Goal: Transaction & Acquisition: Purchase product/service

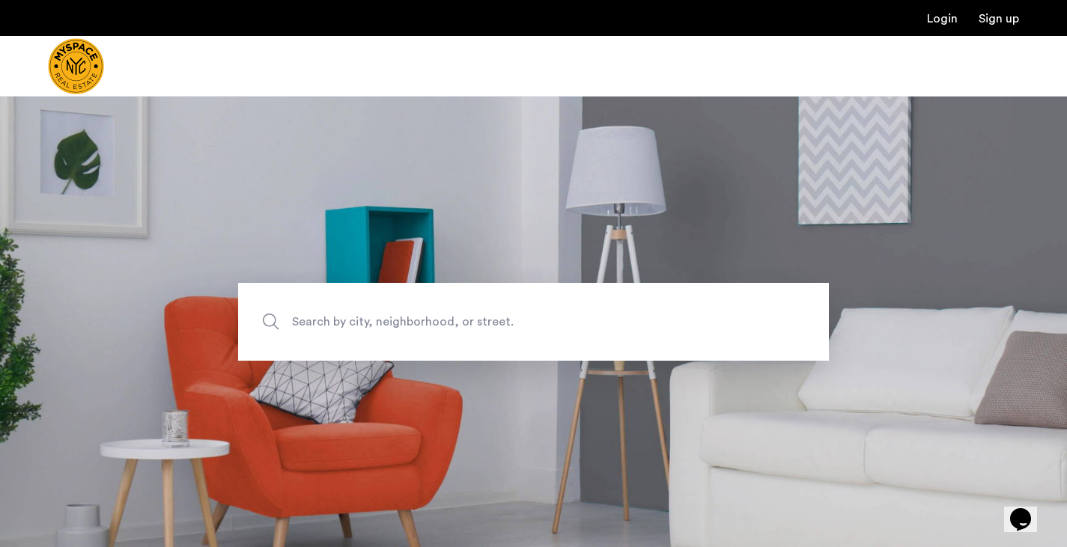
click at [369, 331] on span "Search by city, neighborhood, or street." at bounding box center [498, 322] width 413 height 20
click at [369, 331] on input "Search by city, neighborhood, or street." at bounding box center [533, 322] width 591 height 78
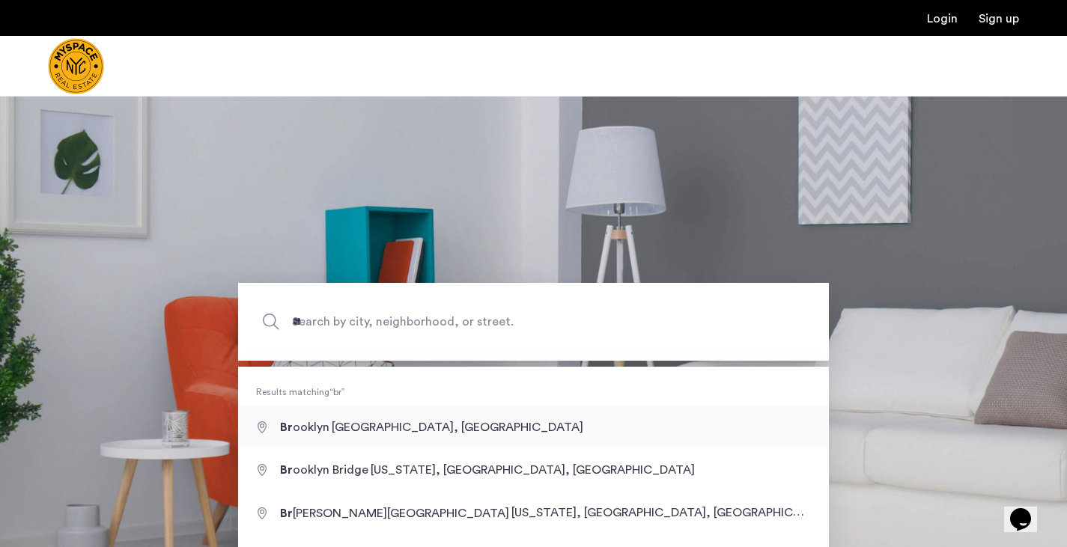
type input "**********"
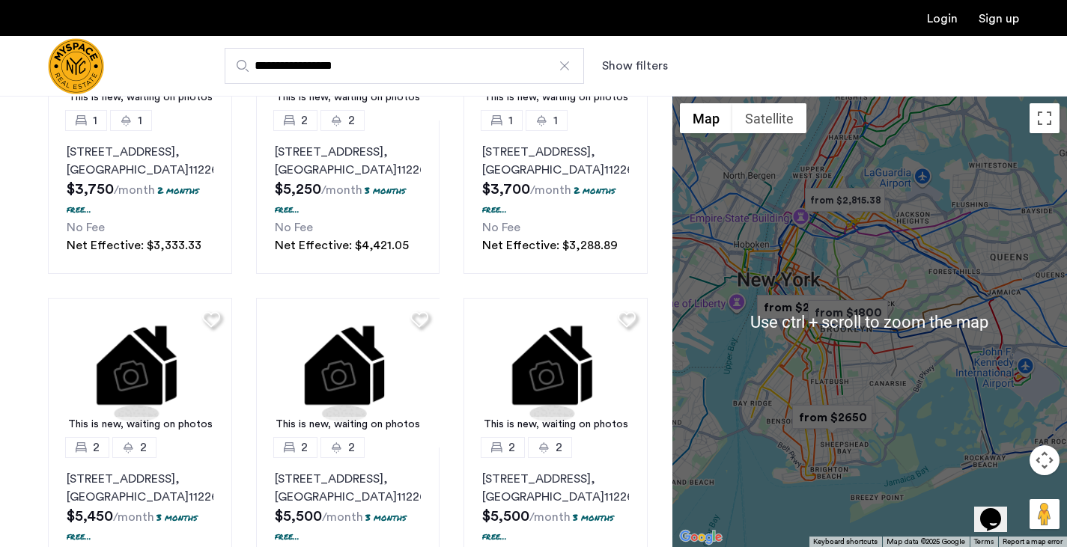
scroll to position [732, 0]
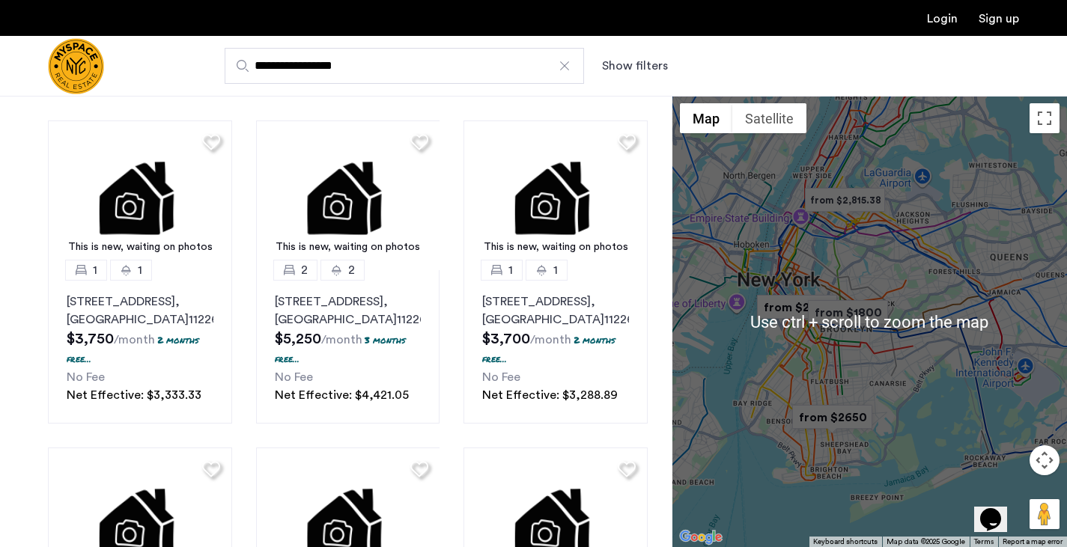
click at [856, 368] on div at bounding box center [870, 322] width 395 height 452
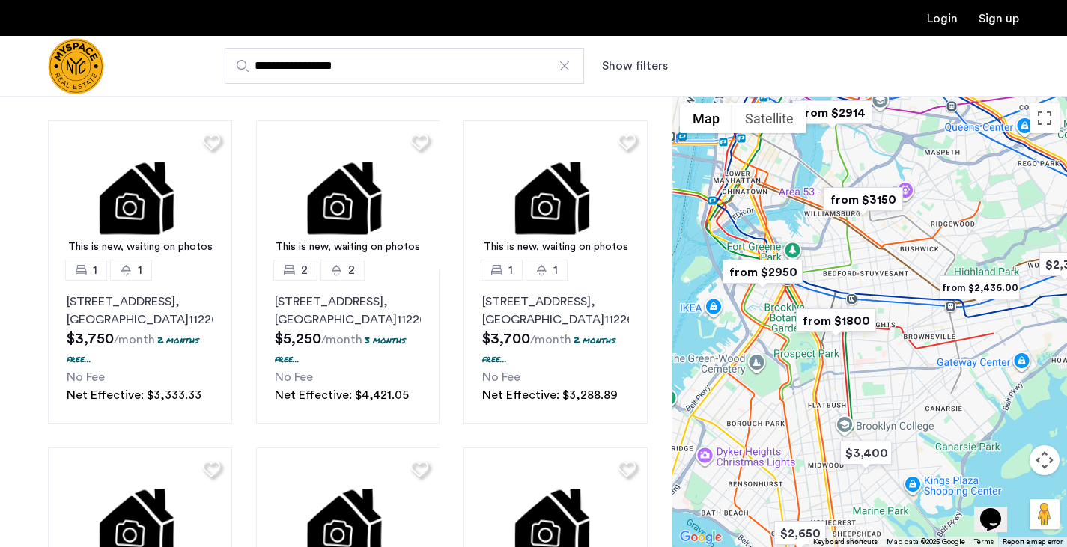
drag, startPoint x: 773, startPoint y: 355, endPoint x: 858, endPoint y: 380, distance: 88.9
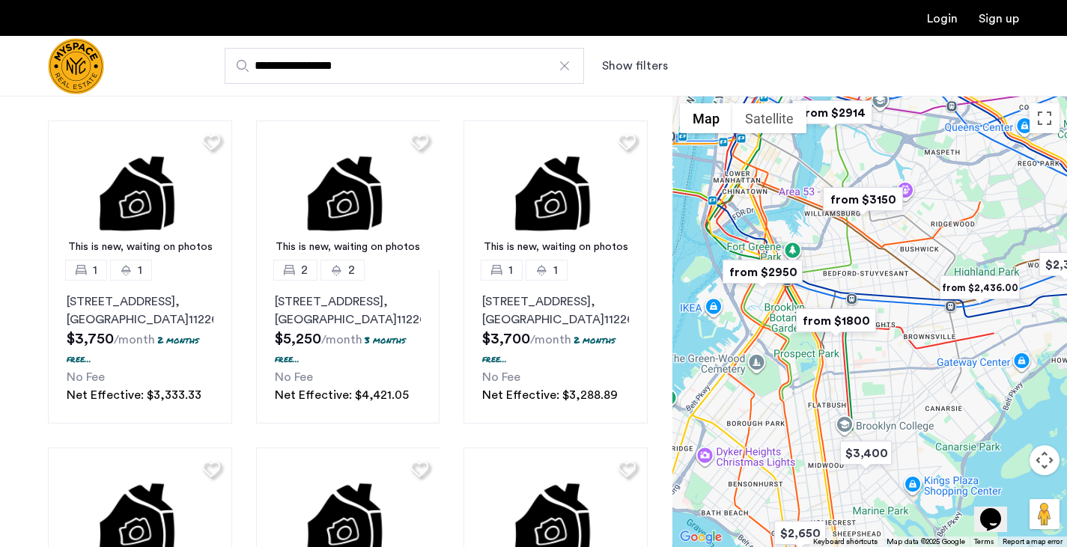
click at [858, 380] on div at bounding box center [870, 322] width 395 height 452
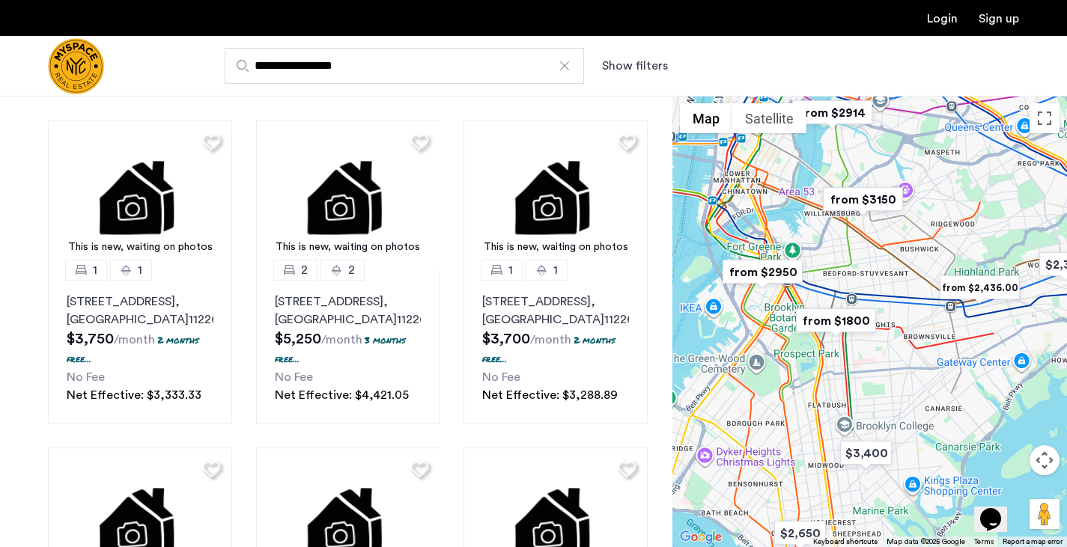
click at [843, 320] on img "from $1800" at bounding box center [836, 321] width 92 height 34
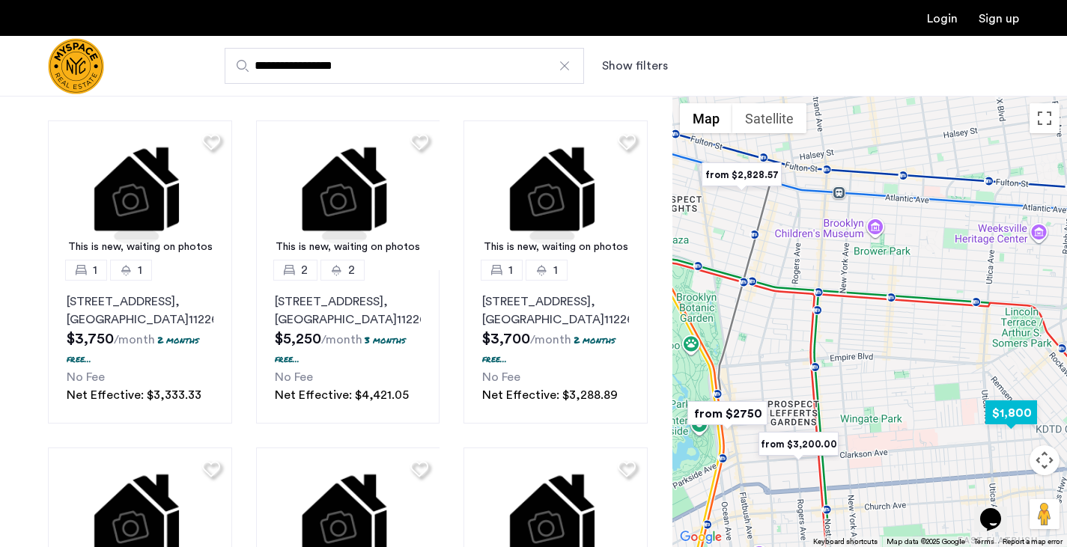
click at [1022, 413] on img "$1,800" at bounding box center [1012, 413] width 64 height 34
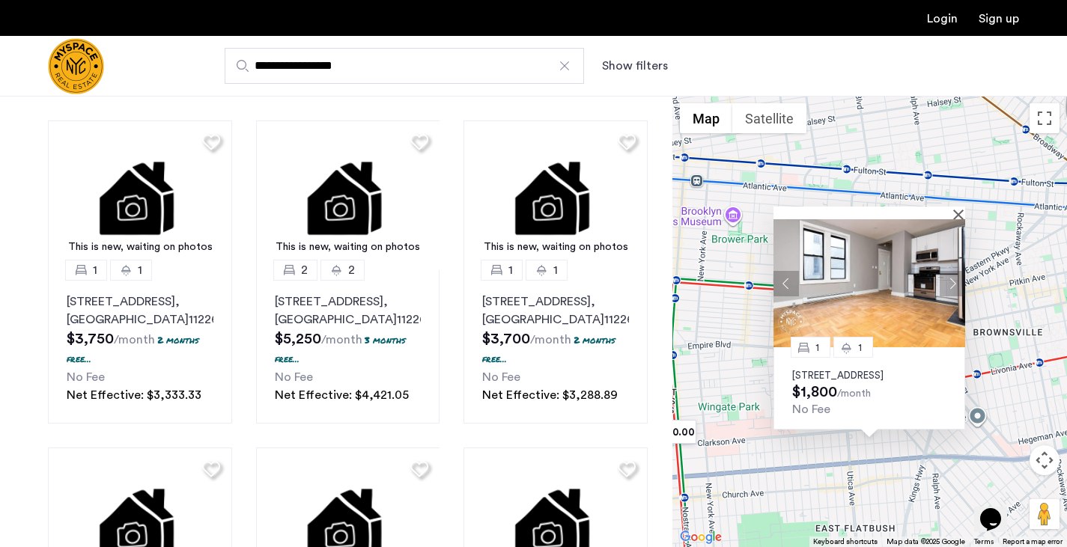
click at [894, 287] on img at bounding box center [870, 283] width 192 height 128
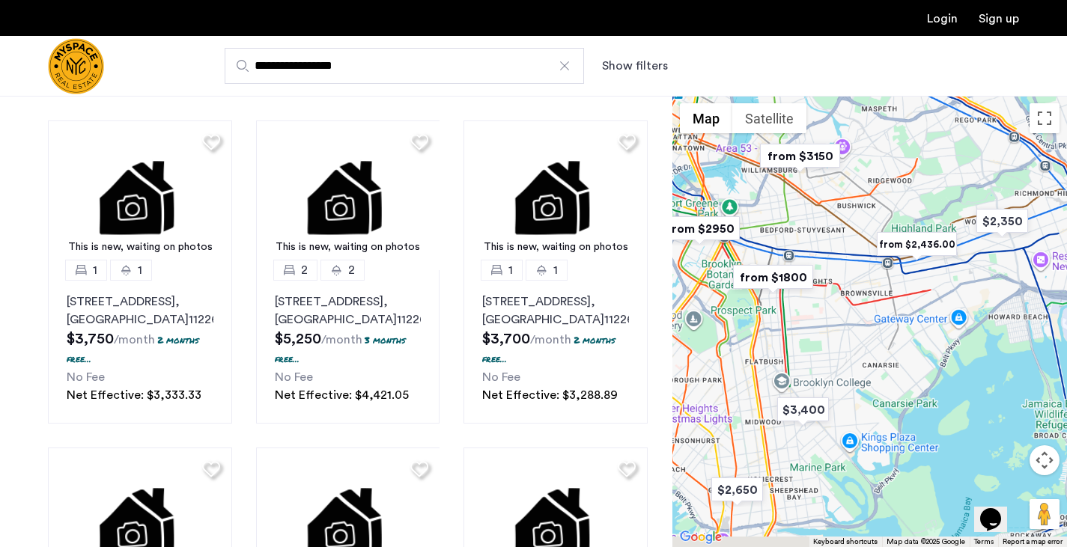
drag, startPoint x: 769, startPoint y: 506, endPoint x: 816, endPoint y: 403, distance: 113.3
click at [831, 371] on div at bounding box center [870, 322] width 395 height 452
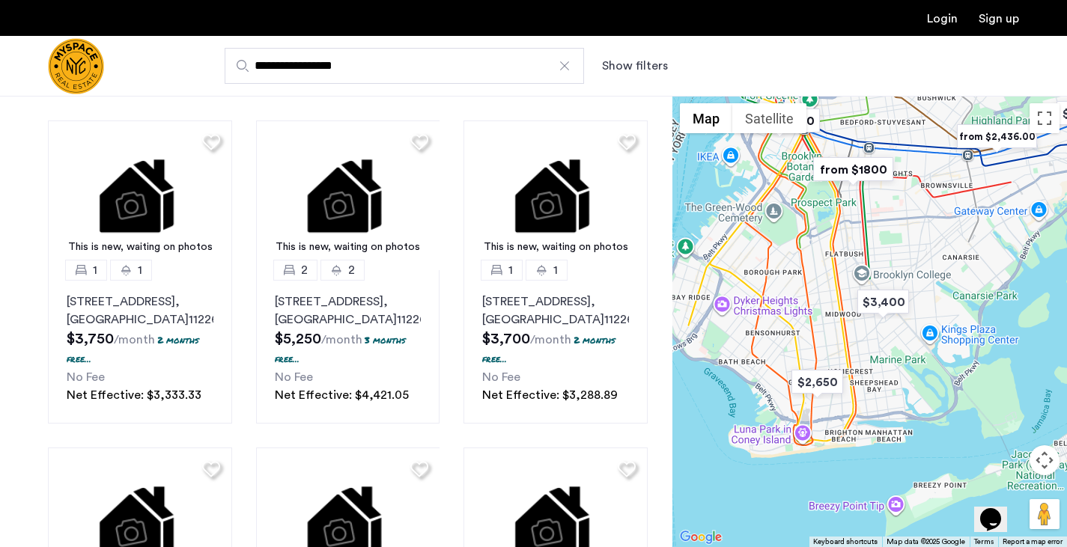
drag, startPoint x: 749, startPoint y: 386, endPoint x: 824, endPoint y: 299, distance: 114.7
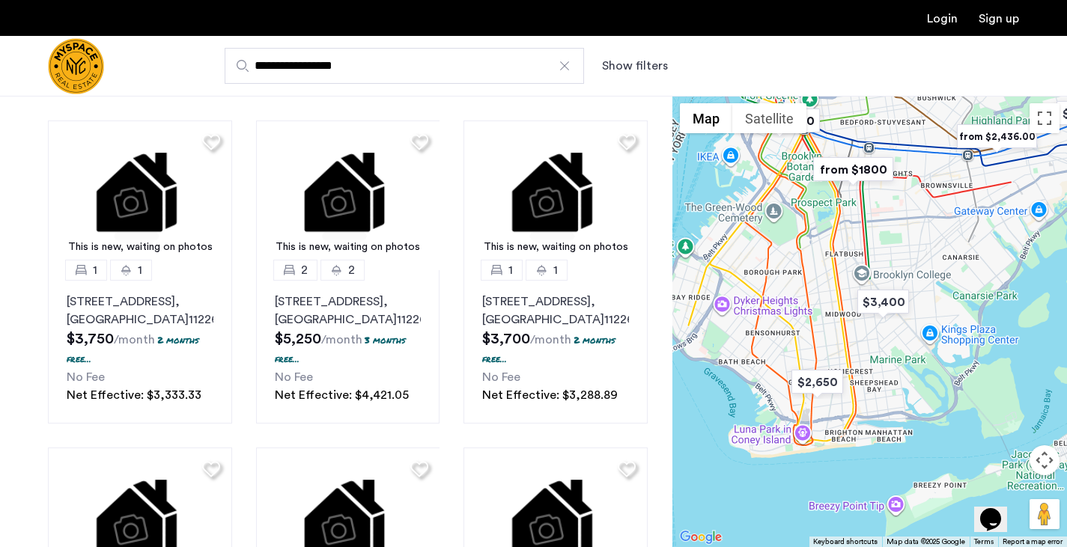
click at [824, 299] on div at bounding box center [870, 322] width 395 height 452
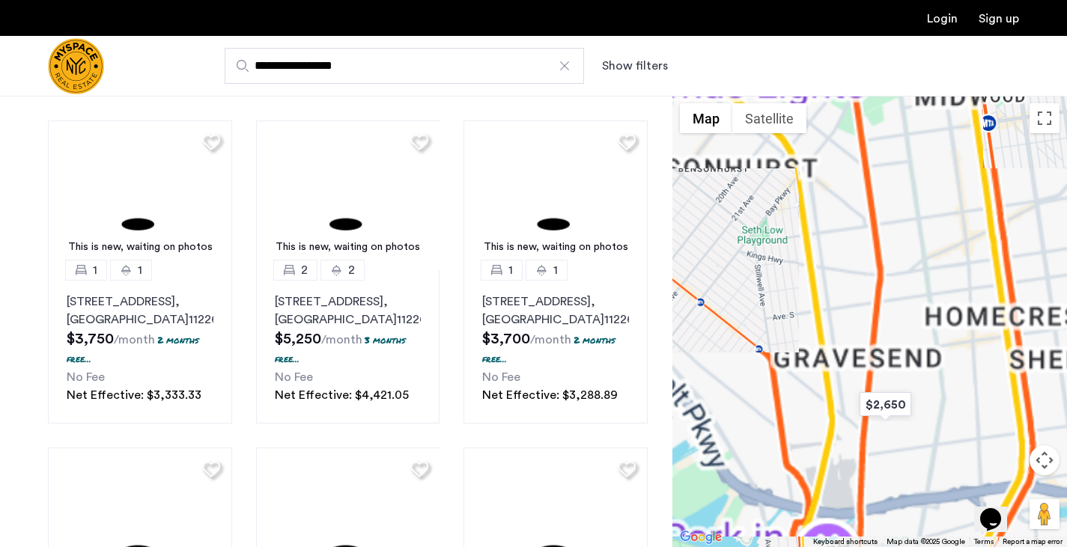
drag, startPoint x: 765, startPoint y: 342, endPoint x: 828, endPoint y: 367, distance: 67.6
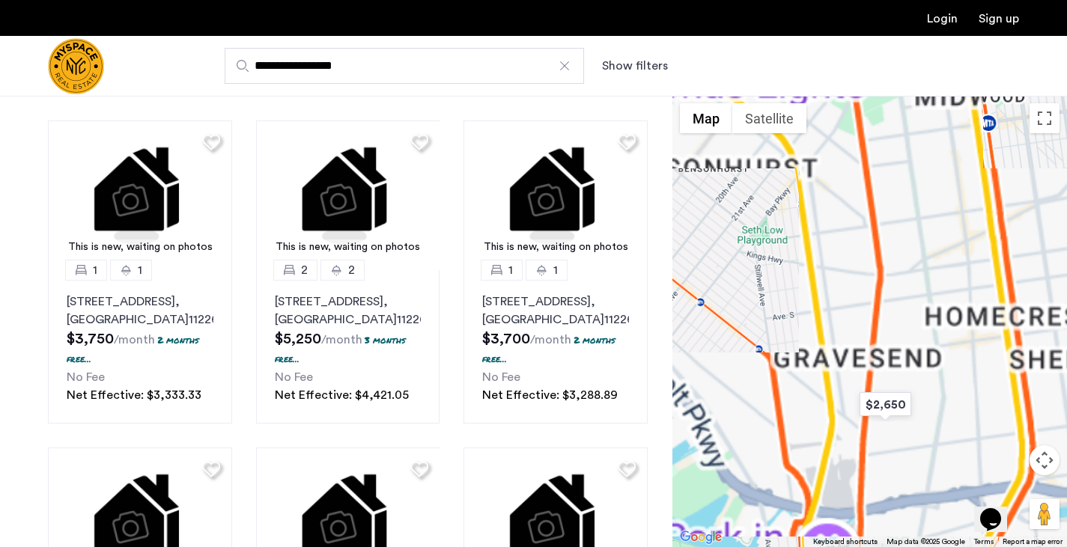
click at [828, 367] on div at bounding box center [870, 322] width 395 height 452
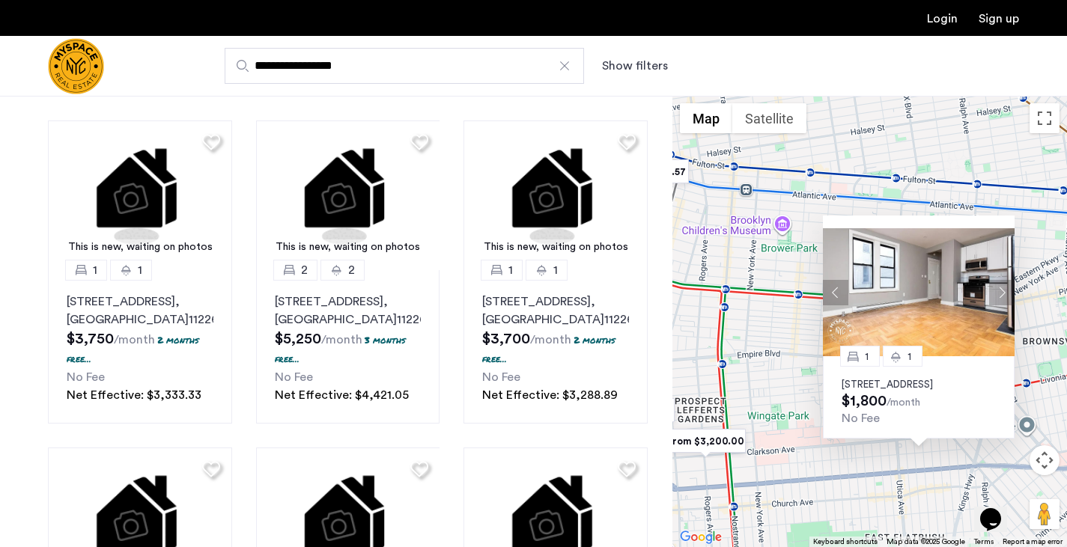
drag, startPoint x: 834, startPoint y: 409, endPoint x: 865, endPoint y: 438, distance: 42.9
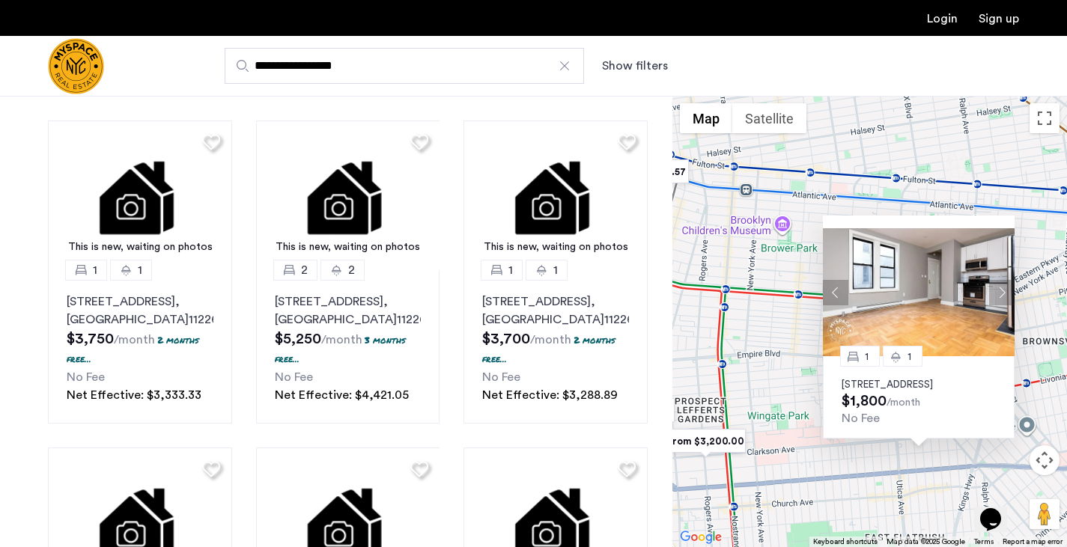
click at [865, 438] on div "1 1 92 East 53rd Street, Unit 4H, Brooklyn, NY 11203 $1,800 /month No Fee" at bounding box center [870, 322] width 395 height 452
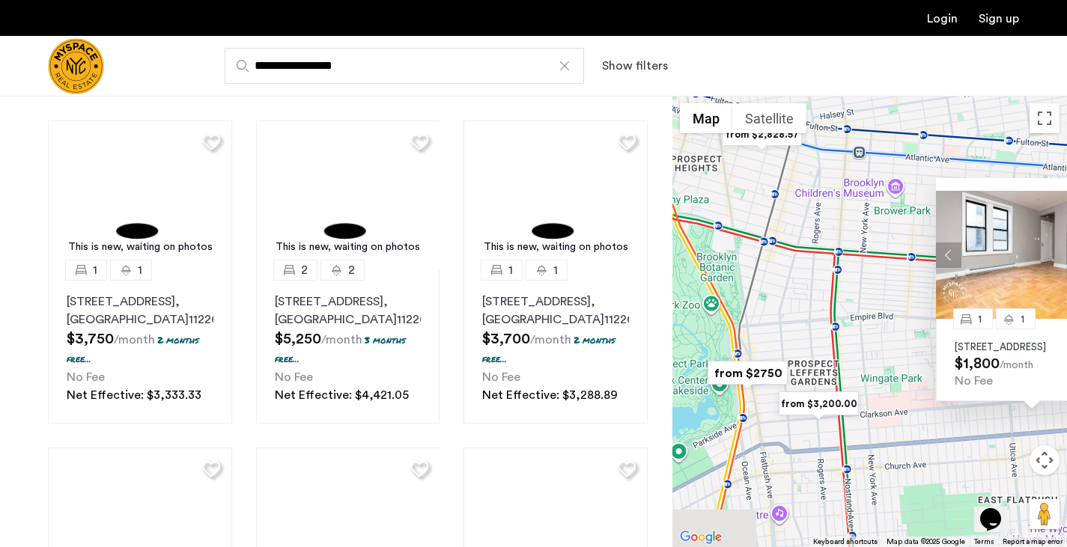
drag, startPoint x: 753, startPoint y: 377, endPoint x: 877, endPoint y: 332, distance: 131.8
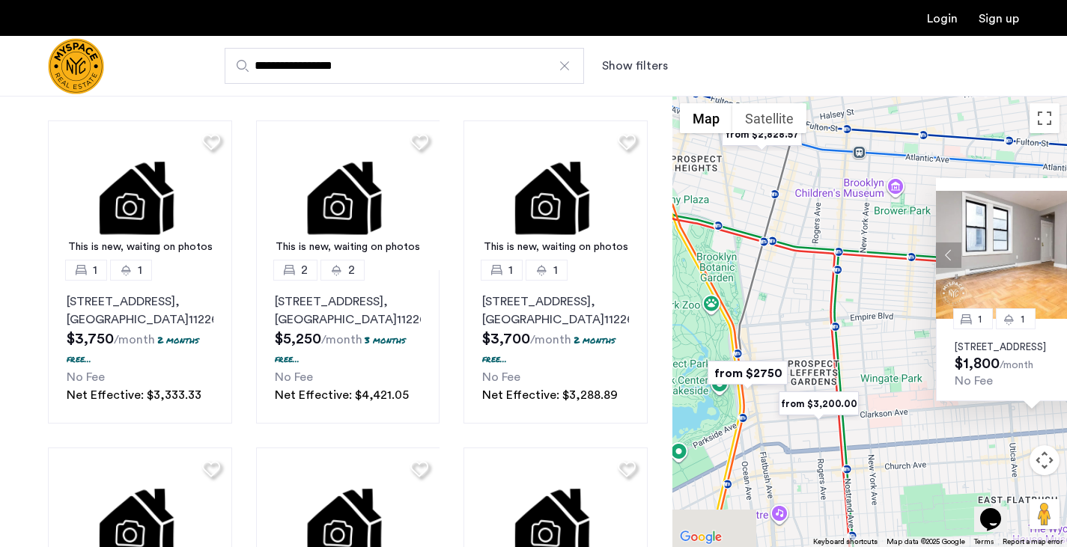
click at [877, 332] on div "1 1 92 East 53rd Street, Unit 4H, Brooklyn, NY 11203 $1,800 /month No Fee" at bounding box center [870, 322] width 395 height 452
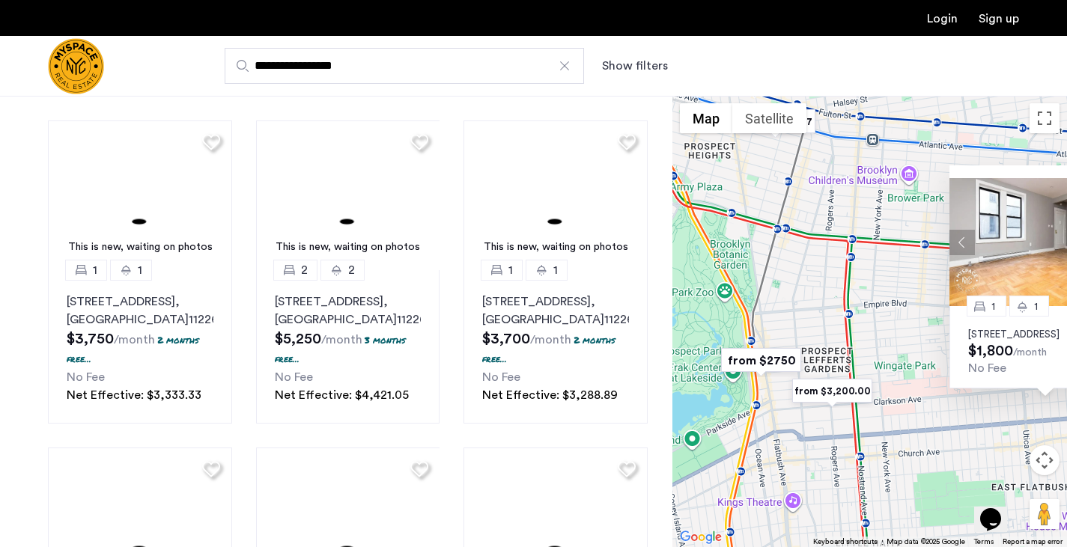
click at [877, 332] on div "1 1 92 East 53rd Street, Unit 4H, Brooklyn, NY 11203 $1,800 /month No Fee" at bounding box center [870, 322] width 395 height 452
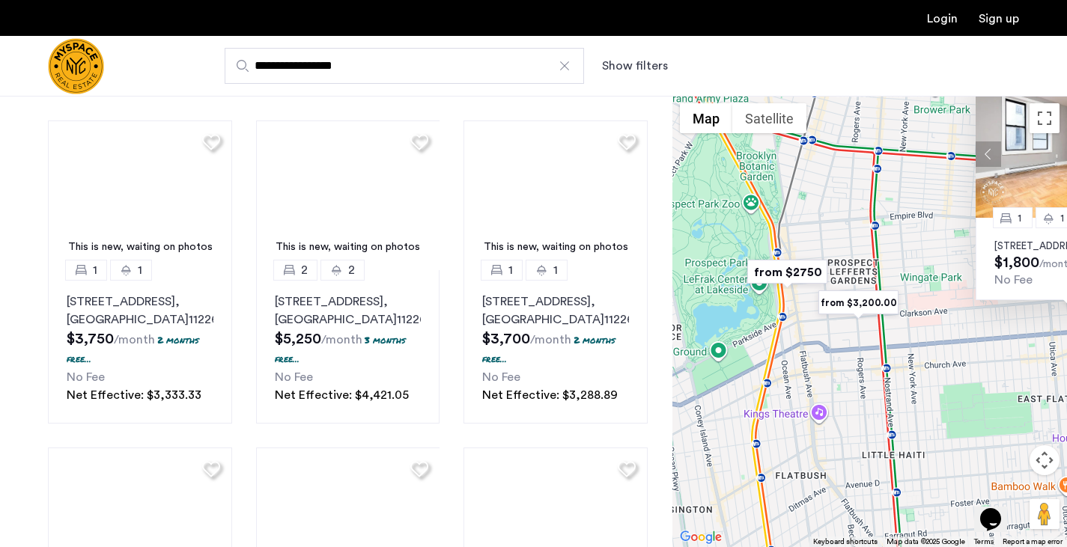
drag, startPoint x: 834, startPoint y: 422, endPoint x: 867, endPoint y: 295, distance: 131.5
click at [876, 291] on div "1 1 92 East 53rd Street, Unit 4H, Brooklyn, NY 11203 $1,800 /month No Fee" at bounding box center [870, 322] width 395 height 452
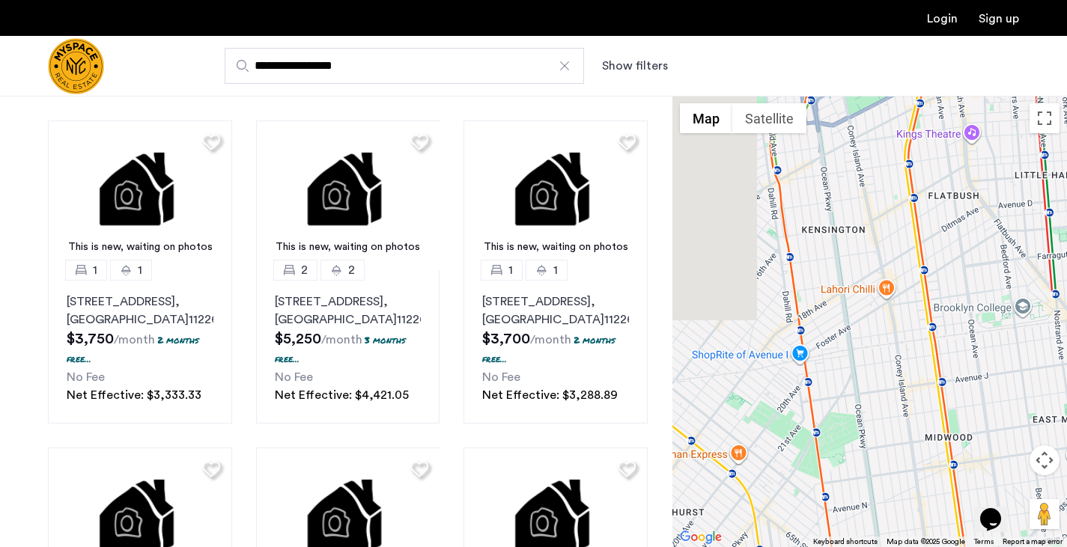
drag, startPoint x: 790, startPoint y: 366, endPoint x: 902, endPoint y: 230, distance: 176.6
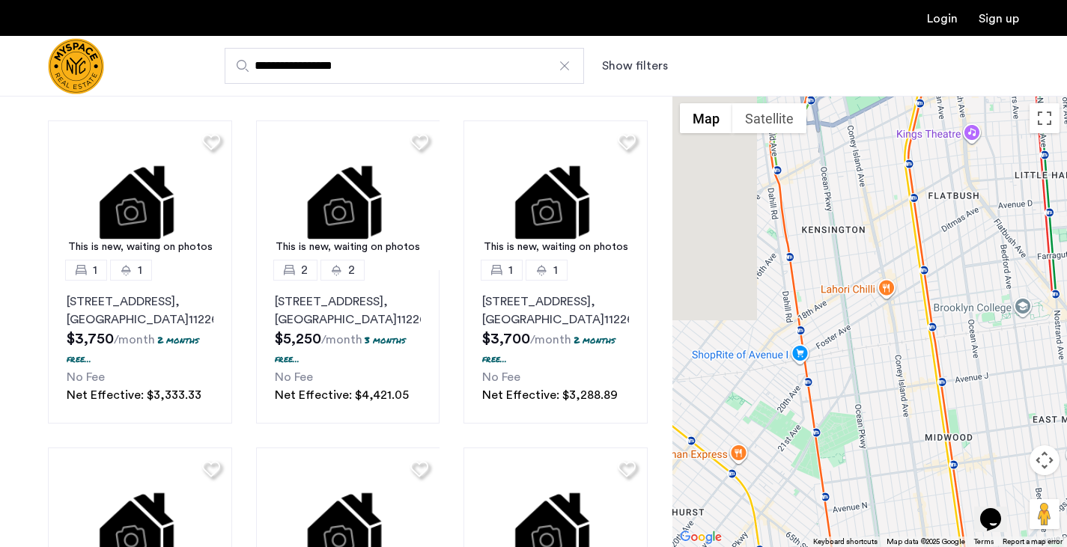
click at [904, 228] on div "1 1 92 East 53rd Street, Unit 4H, Brooklyn, NY 11203 $1,800 /month No Fee" at bounding box center [870, 322] width 395 height 452
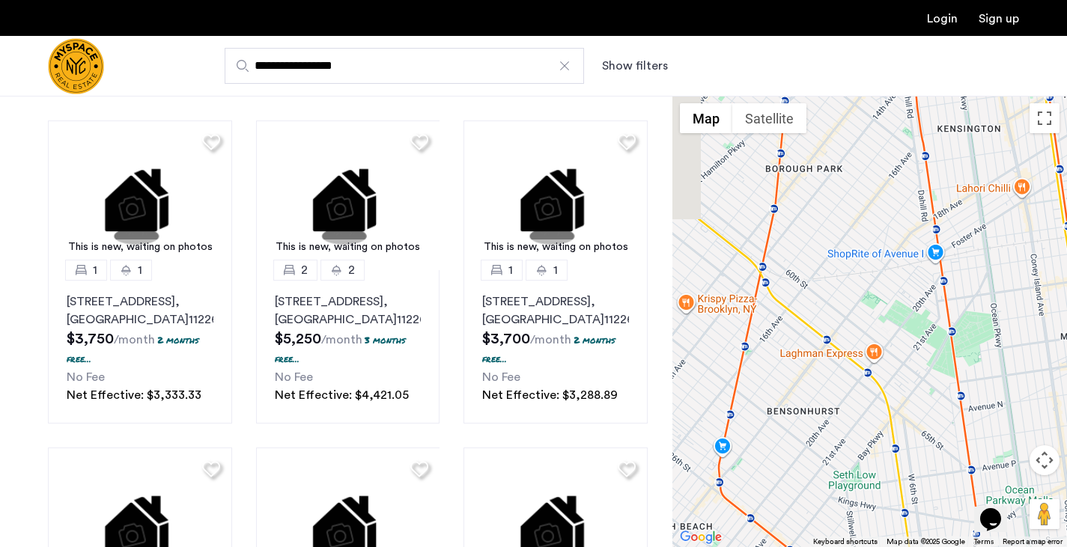
drag, startPoint x: 804, startPoint y: 333, endPoint x: 898, endPoint y: 270, distance: 113.8
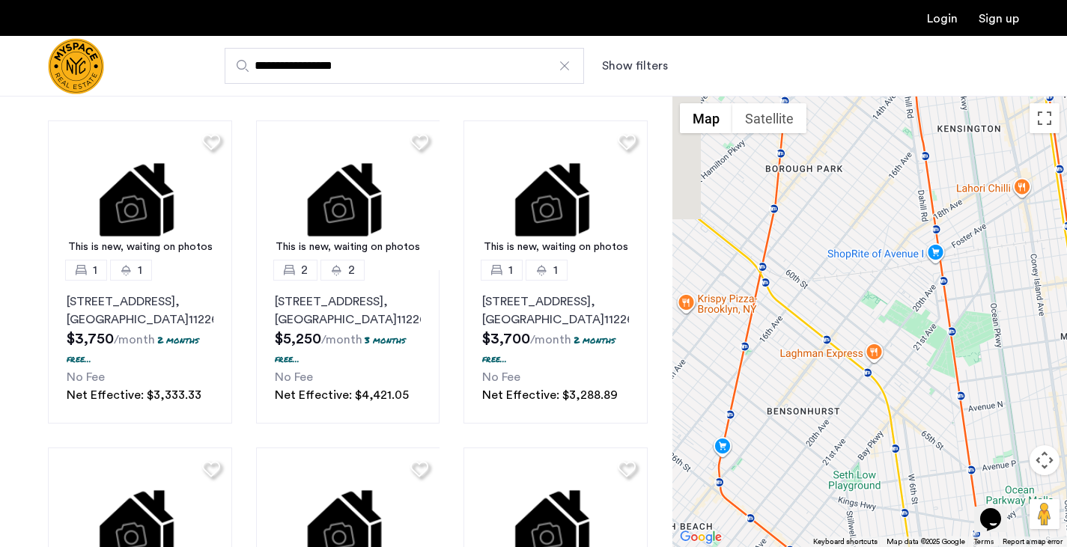
click at [910, 260] on div "1 1 92 East 53rd Street, Unit 4H, Brooklyn, NY 11203 $1,800 /month No Fee" at bounding box center [870, 322] width 395 height 452
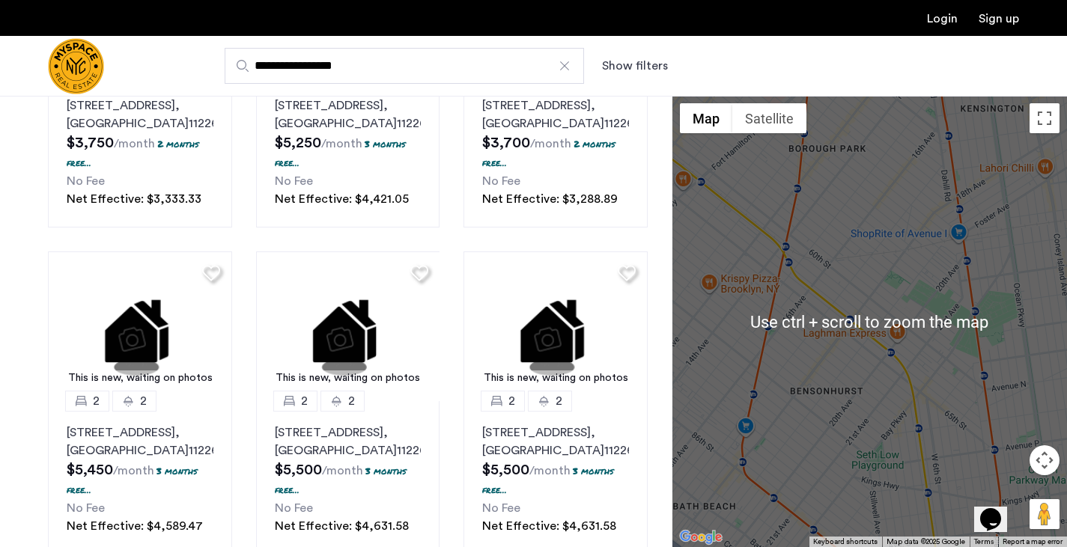
scroll to position [1031, 0]
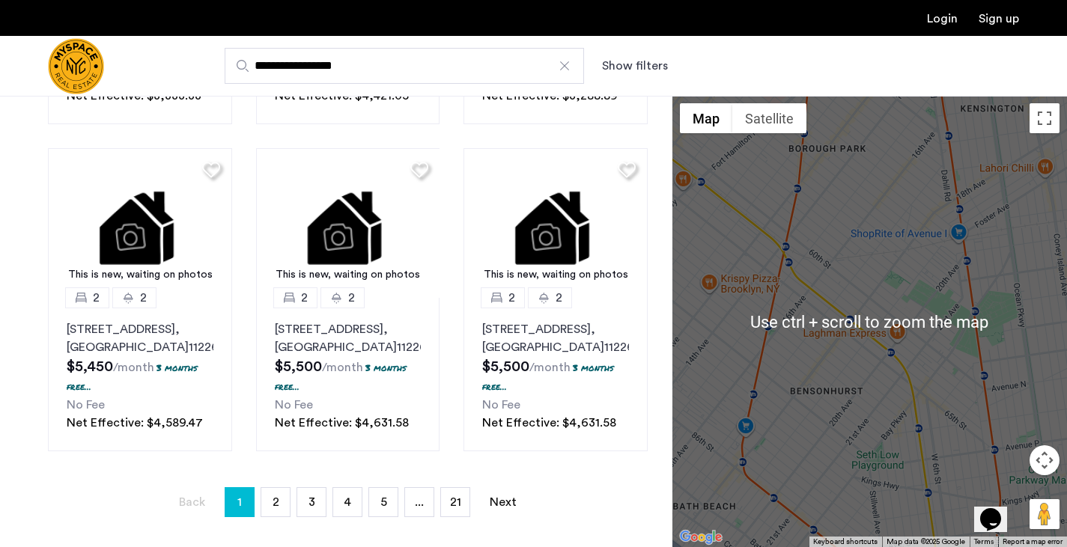
click at [795, 386] on div "1 1 92 East 53rd Street, Unit 4H, Brooklyn, NY 11203 $1,800 /month No Fee" at bounding box center [870, 322] width 395 height 452
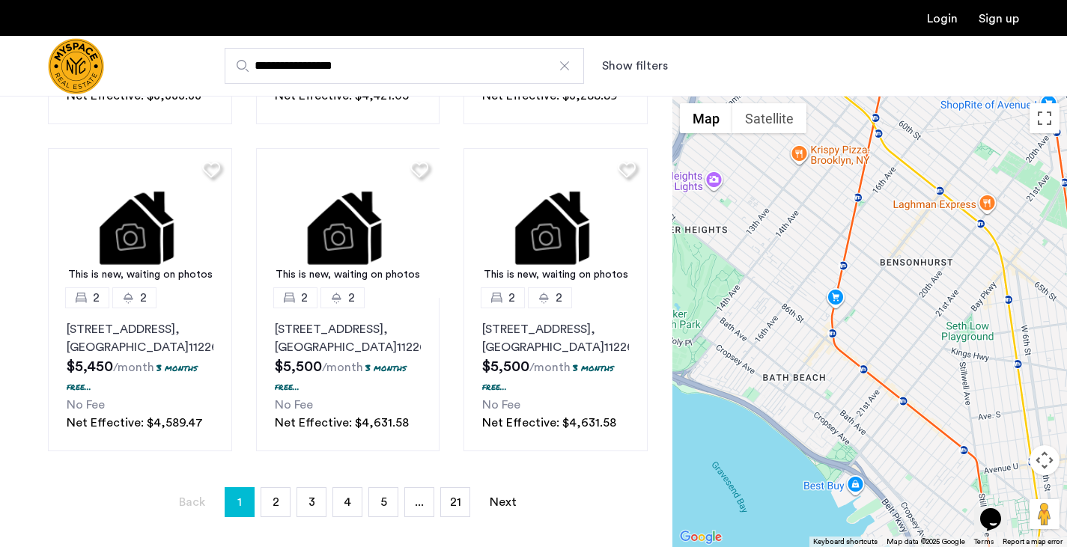
drag, startPoint x: 841, startPoint y: 312, endPoint x: 899, endPoint y: 226, distance: 103.0
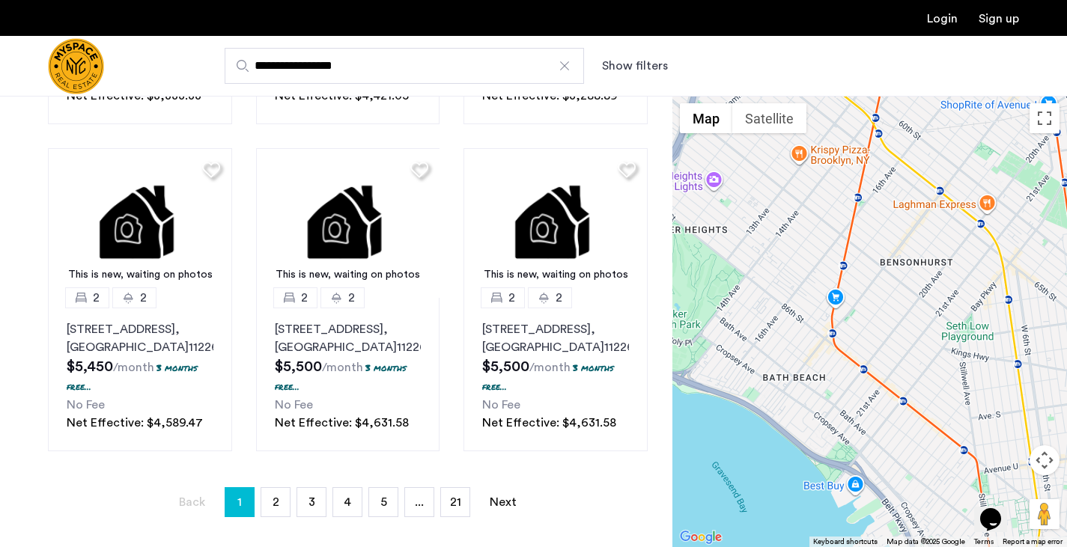
click at [899, 226] on div "1 1 92 East 53rd Street, Unit 4H, Brooklyn, NY 11203 $1,800 /month No Fee" at bounding box center [870, 322] width 395 height 452
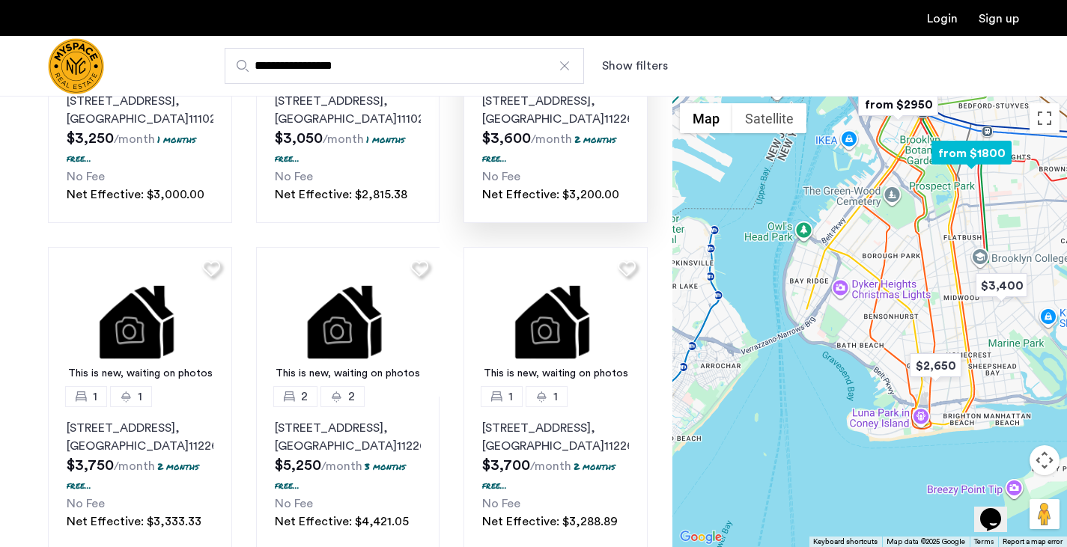
scroll to position [582, 0]
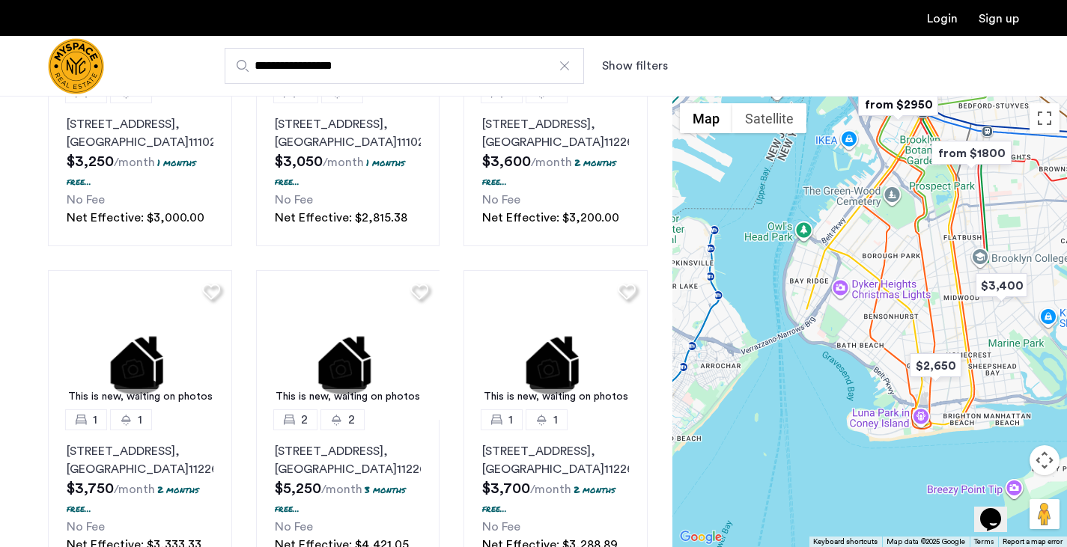
click at [563, 69] on div at bounding box center [564, 65] width 15 height 15
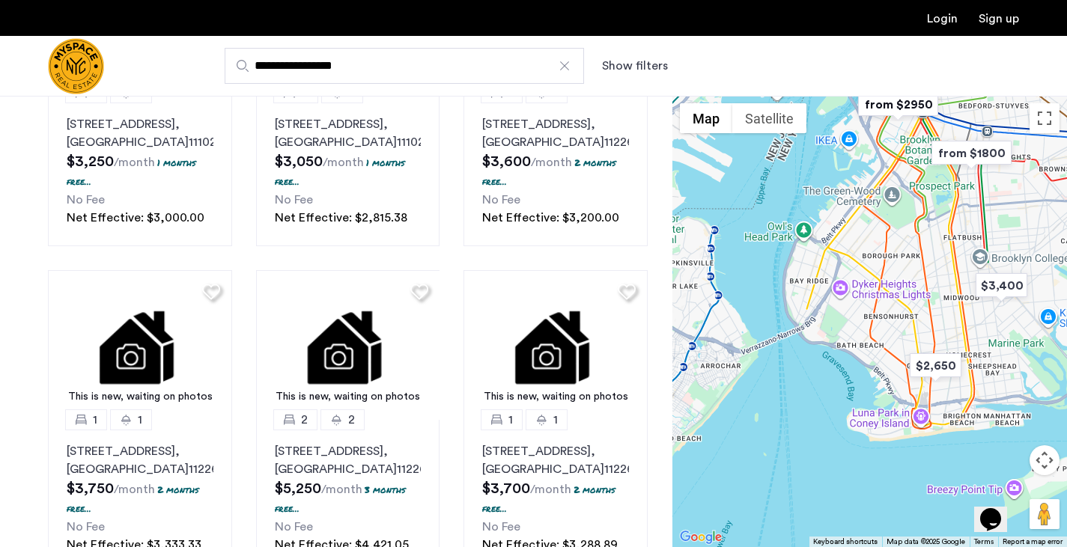
click at [563, 69] on input "**********" at bounding box center [404, 66] width 359 height 36
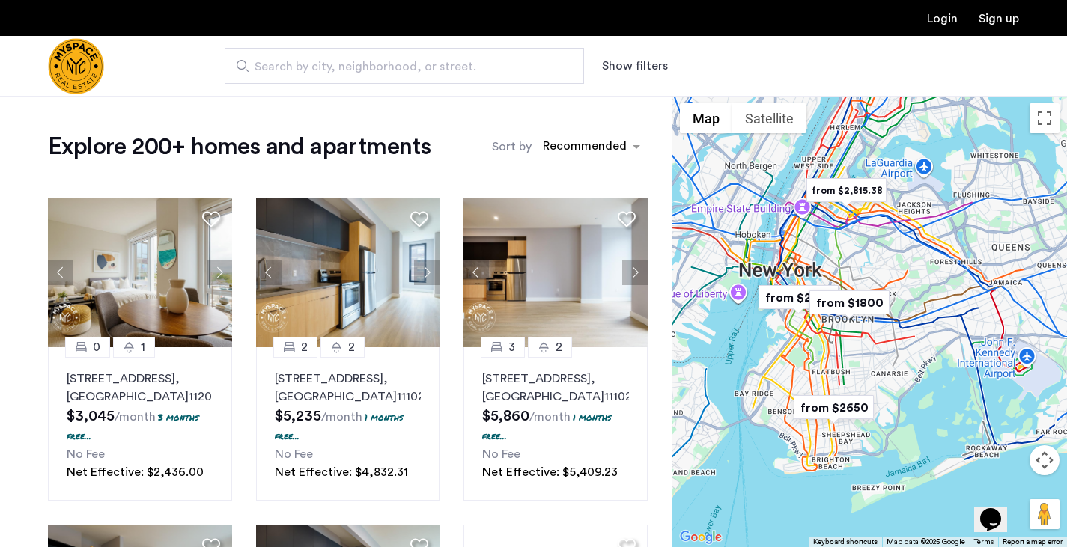
drag, startPoint x: 810, startPoint y: 379, endPoint x: 819, endPoint y: 354, distance: 26.3
click at [819, 354] on div at bounding box center [870, 322] width 395 height 452
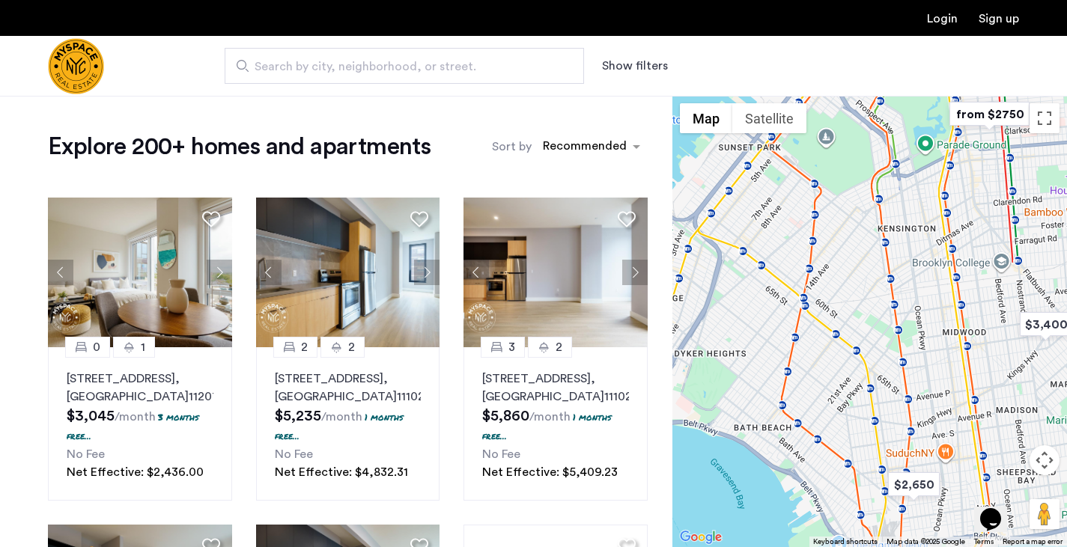
drag, startPoint x: 813, startPoint y: 386, endPoint x: 867, endPoint y: 283, distance: 116.9
click at [870, 277] on div at bounding box center [870, 322] width 395 height 452
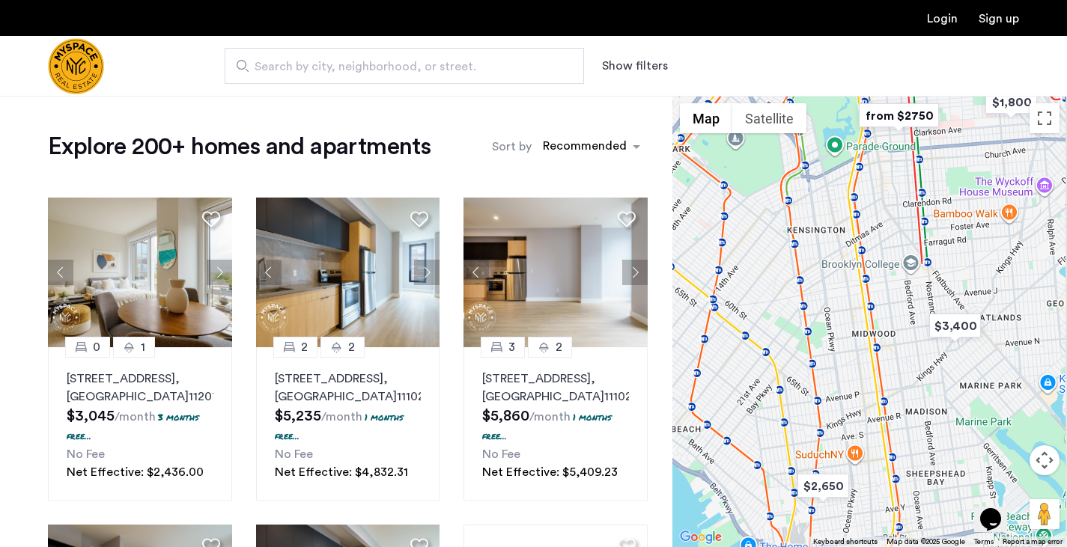
drag, startPoint x: 868, startPoint y: 297, endPoint x: 754, endPoint y: 327, distance: 117.9
click at [752, 327] on div at bounding box center [870, 322] width 395 height 452
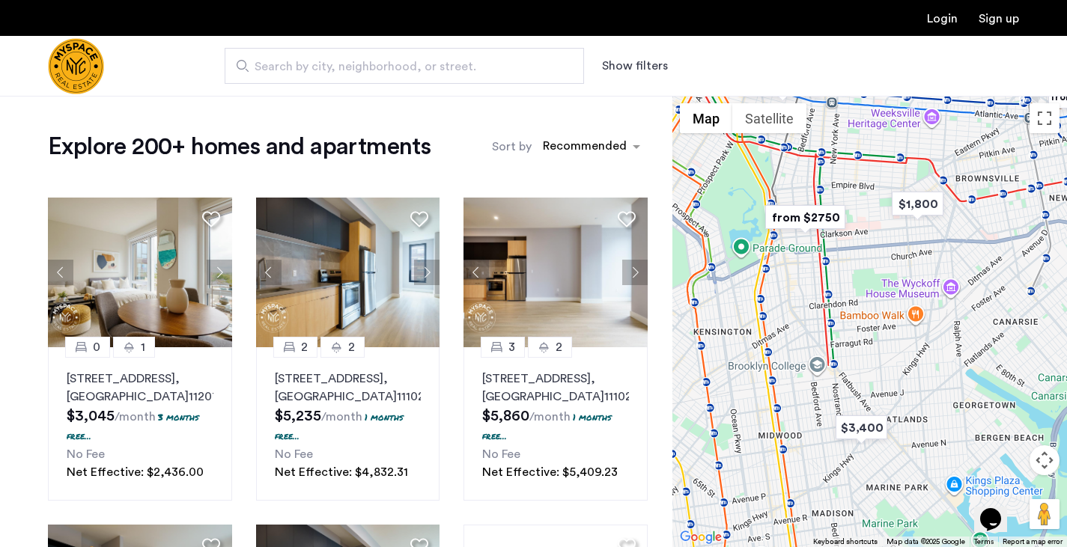
drag, startPoint x: 912, startPoint y: 288, endPoint x: 846, endPoint y: 358, distance: 96.4
click at [846, 358] on div at bounding box center [870, 322] width 395 height 452
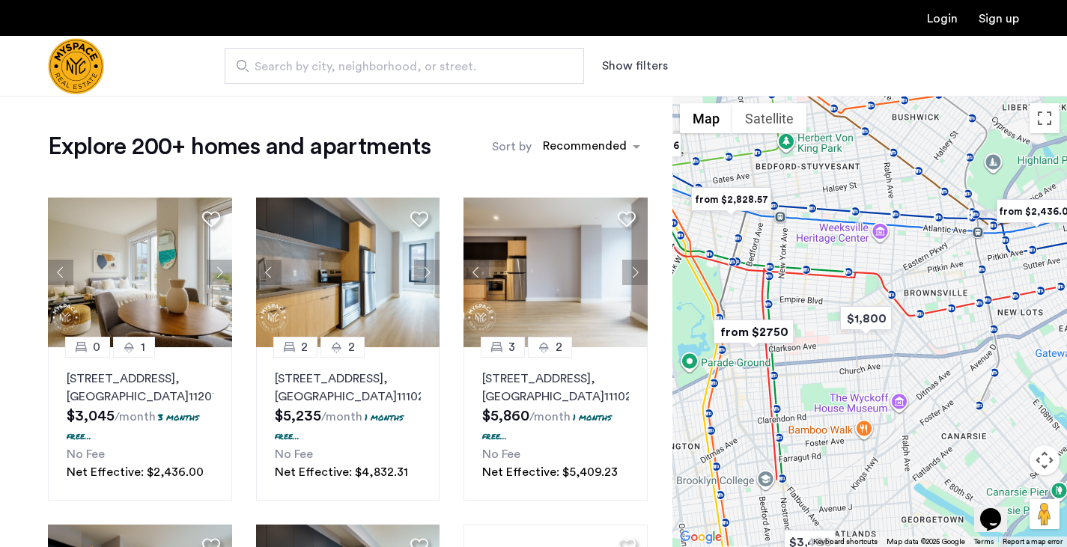
drag, startPoint x: 878, startPoint y: 297, endPoint x: 816, endPoint y: 412, distance: 131.0
click at [816, 412] on div at bounding box center [870, 322] width 395 height 452
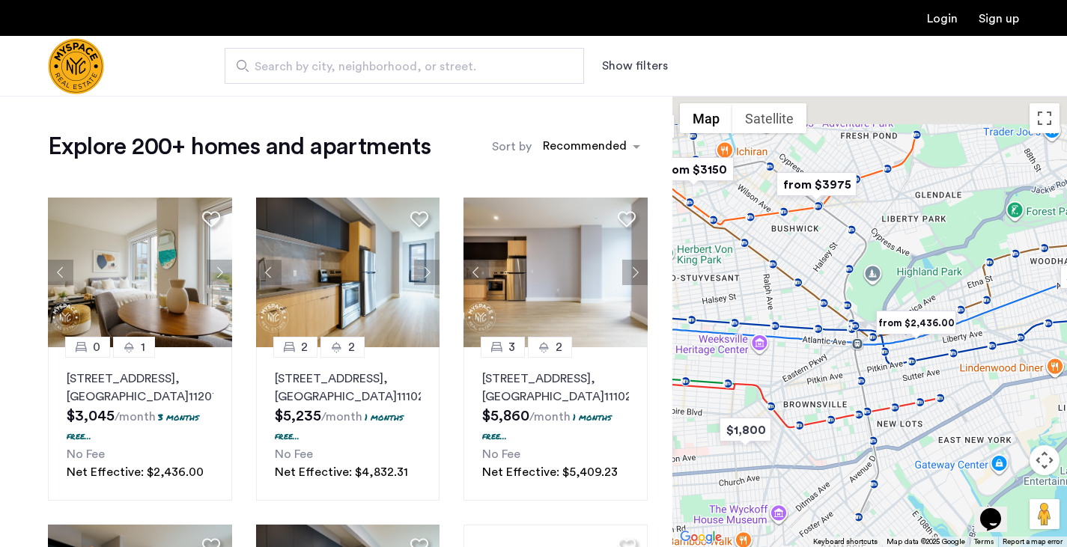
drag, startPoint x: 898, startPoint y: 239, endPoint x: 798, endPoint y: 345, distance: 146.2
click at [798, 345] on div at bounding box center [870, 322] width 395 height 452
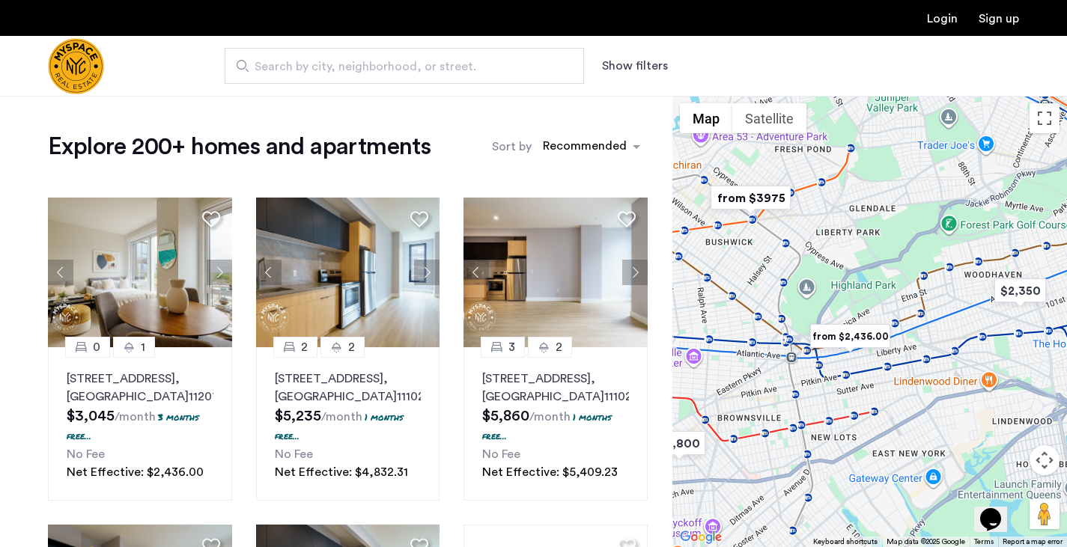
drag, startPoint x: 884, startPoint y: 264, endPoint x: 815, endPoint y: 276, distance: 69.9
click at [815, 276] on div at bounding box center [870, 322] width 395 height 452
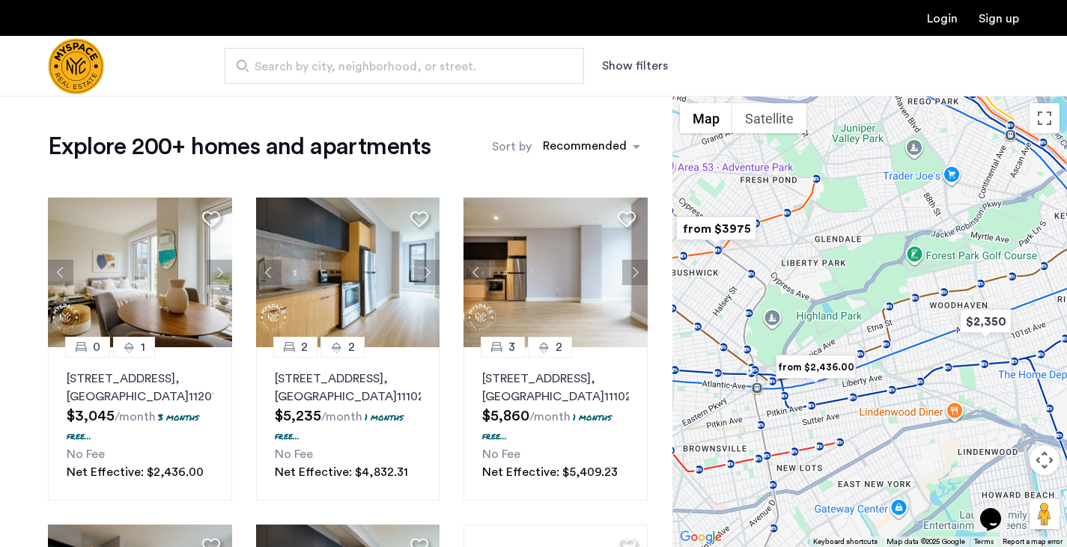
drag, startPoint x: 823, startPoint y: 321, endPoint x: 786, endPoint y: 345, distance: 44.9
click at [786, 345] on div at bounding box center [870, 322] width 395 height 452
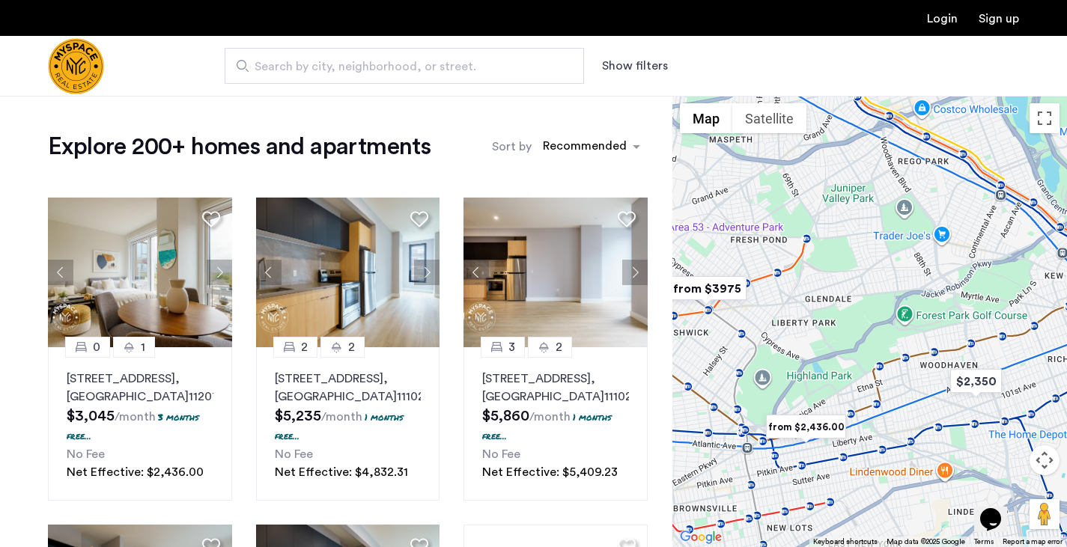
drag, startPoint x: 843, startPoint y: 340, endPoint x: 838, endPoint y: 383, distance: 43.0
click at [838, 383] on div at bounding box center [870, 322] width 395 height 452
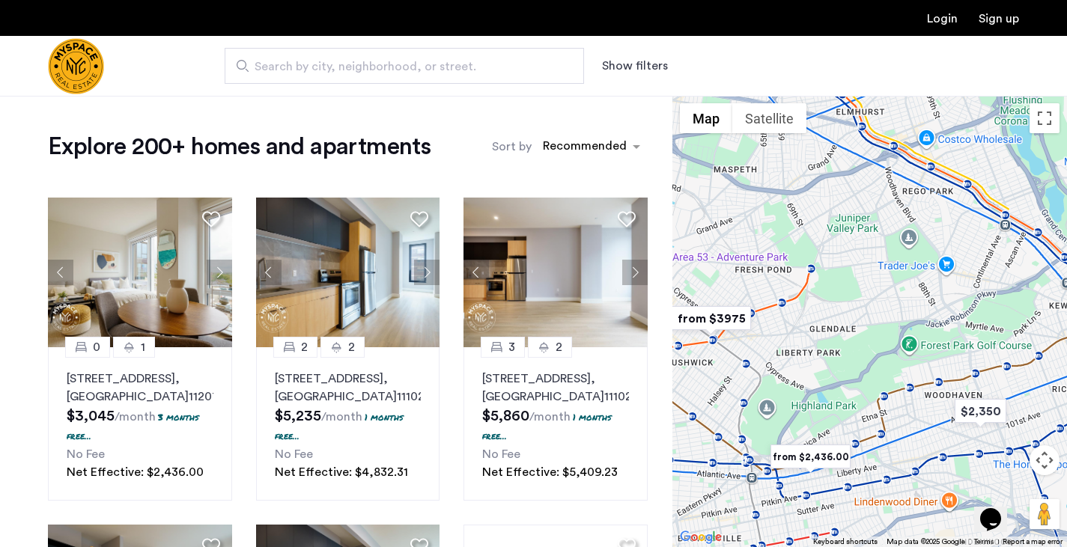
drag, startPoint x: 796, startPoint y: 358, endPoint x: 896, endPoint y: 347, distance: 101.0
click at [896, 347] on div at bounding box center [870, 322] width 395 height 452
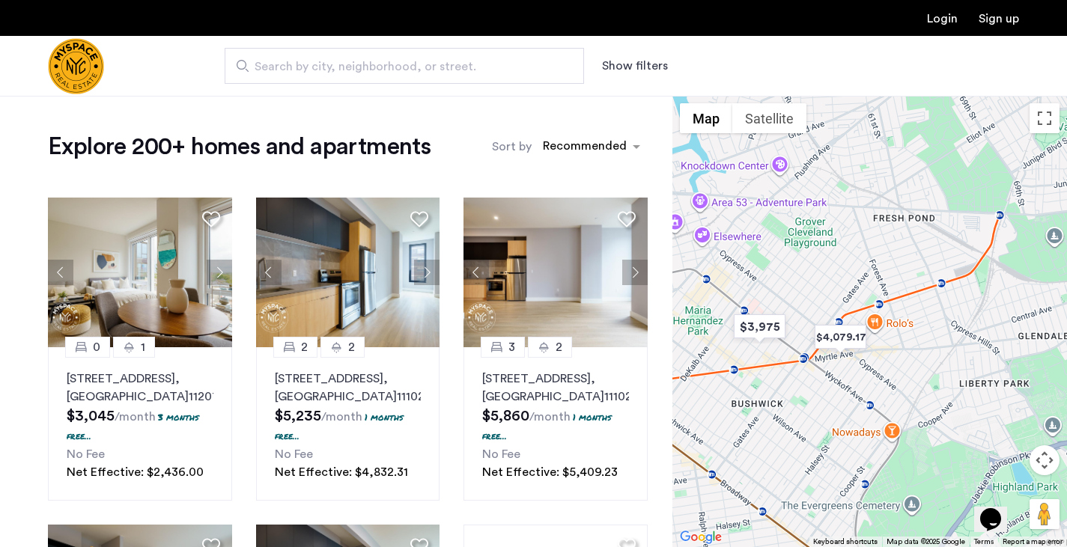
drag, startPoint x: 814, startPoint y: 278, endPoint x: 853, endPoint y: 246, distance: 50.1
click at [853, 246] on div at bounding box center [870, 322] width 395 height 452
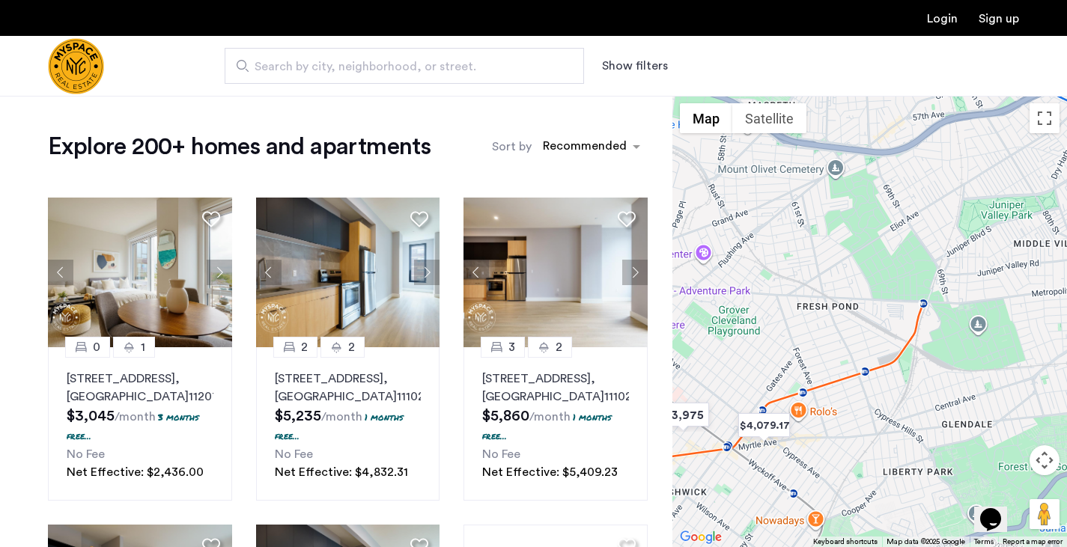
drag, startPoint x: 822, startPoint y: 262, endPoint x: 741, endPoint y: 356, distance: 124.2
click at [741, 356] on div at bounding box center [870, 322] width 395 height 452
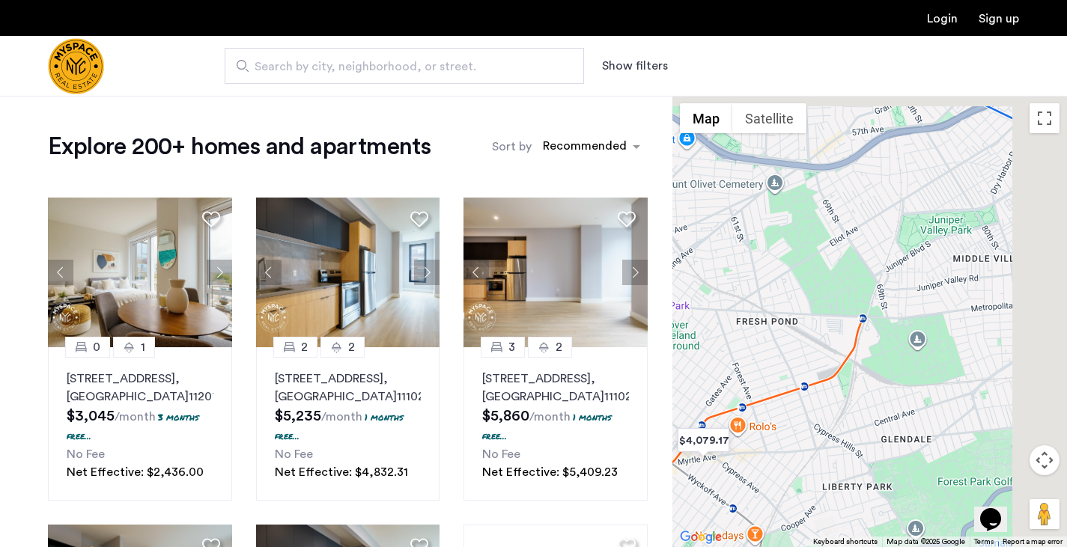
drag, startPoint x: 831, startPoint y: 365, endPoint x: 764, endPoint y: 383, distance: 69.0
click at [764, 383] on div at bounding box center [870, 322] width 395 height 452
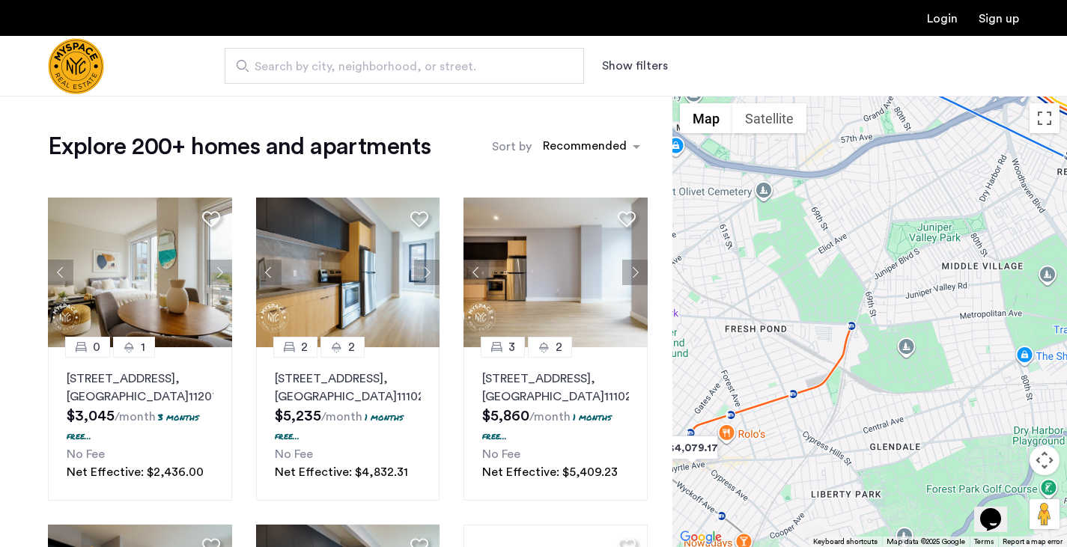
drag, startPoint x: 879, startPoint y: 285, endPoint x: 861, endPoint y: 327, distance: 45.3
click at [861, 327] on div at bounding box center [870, 322] width 395 height 452
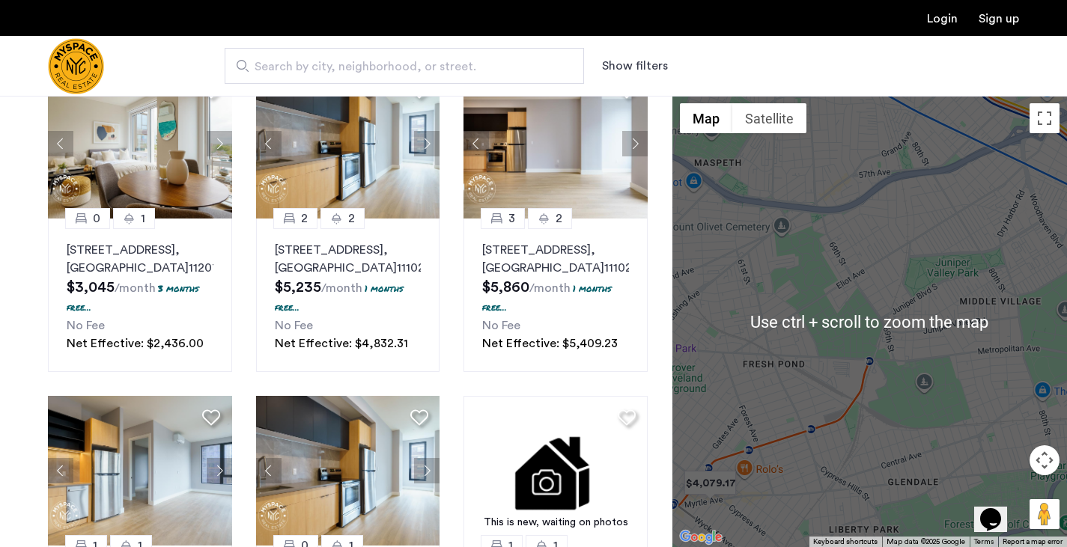
scroll to position [150, 0]
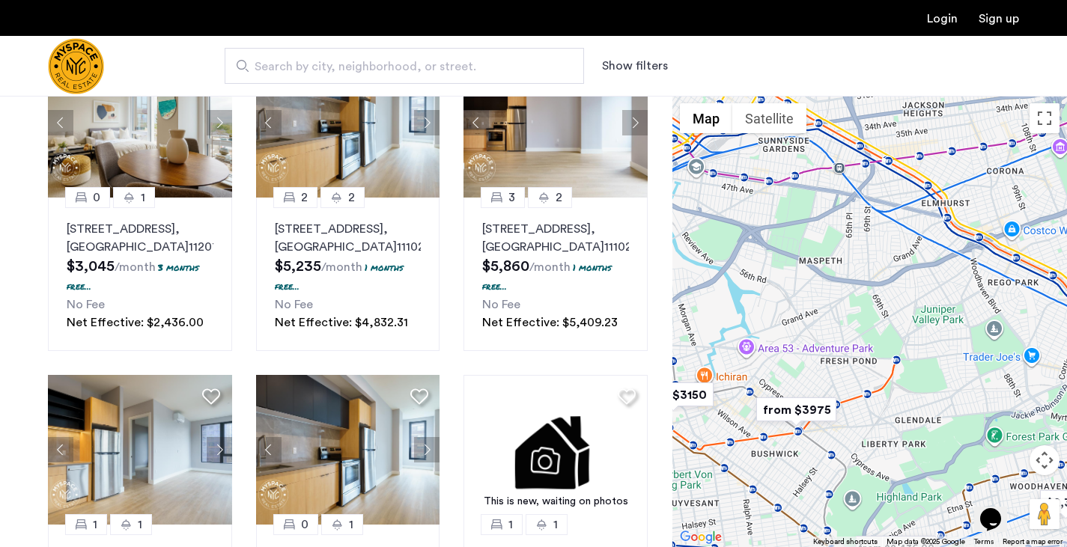
drag, startPoint x: 899, startPoint y: 295, endPoint x: 902, endPoint y: 333, distance: 37.5
click at [902, 333] on div at bounding box center [870, 322] width 395 height 452
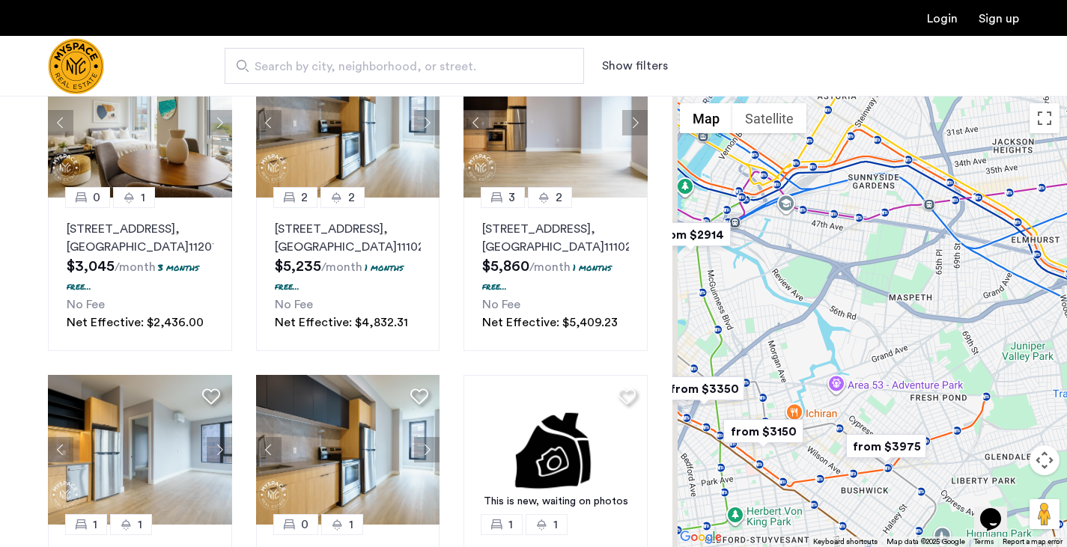
drag, startPoint x: 828, startPoint y: 324, endPoint x: 894, endPoint y: 332, distance: 65.7
click at [928, 337] on div at bounding box center [870, 322] width 395 height 452
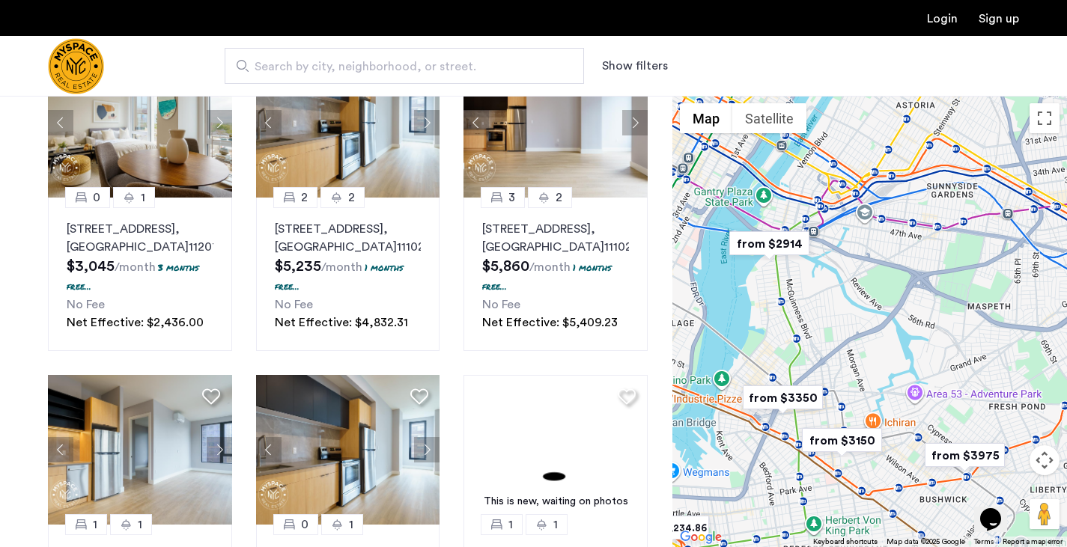
drag, startPoint x: 846, startPoint y: 327, endPoint x: 864, endPoint y: 326, distance: 17.3
click at [864, 326] on div at bounding box center [870, 322] width 395 height 452
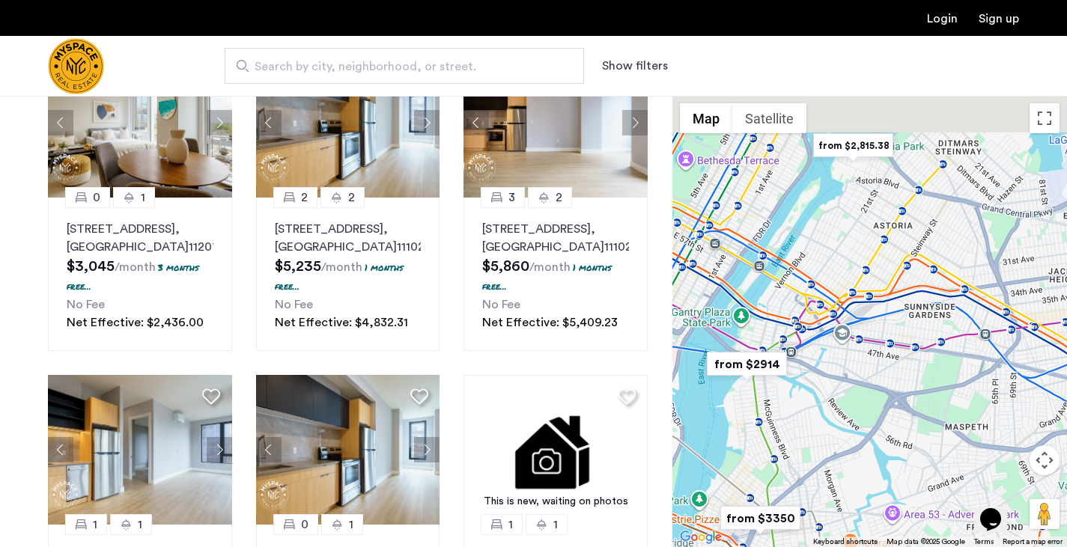
drag, startPoint x: 855, startPoint y: 239, endPoint x: 815, endPoint y: 354, distance: 122.0
click at [815, 364] on div at bounding box center [870, 322] width 395 height 452
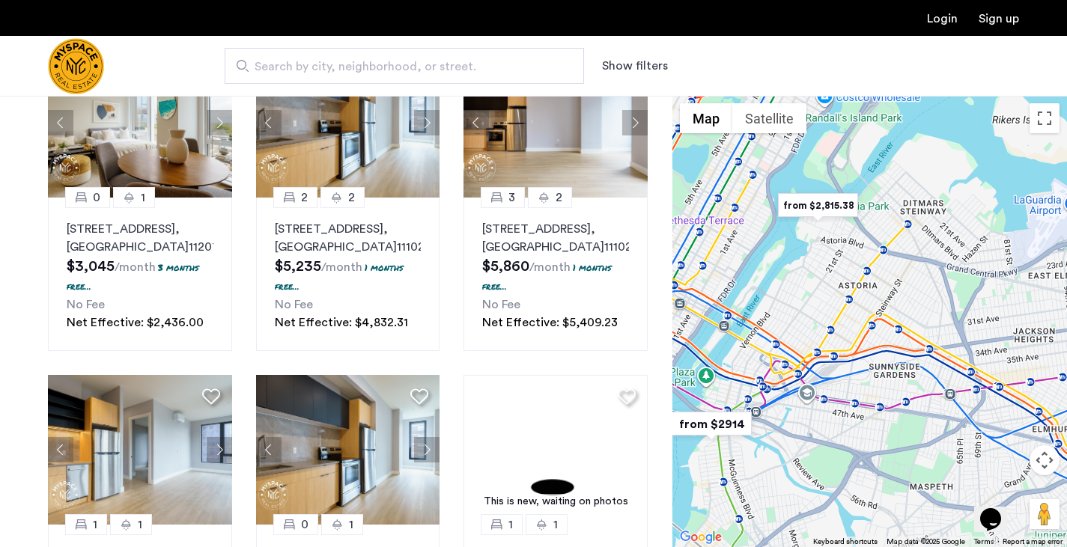
drag, startPoint x: 856, startPoint y: 275, endPoint x: 822, endPoint y: 332, distance: 66.2
click at [822, 332] on div at bounding box center [870, 322] width 395 height 452
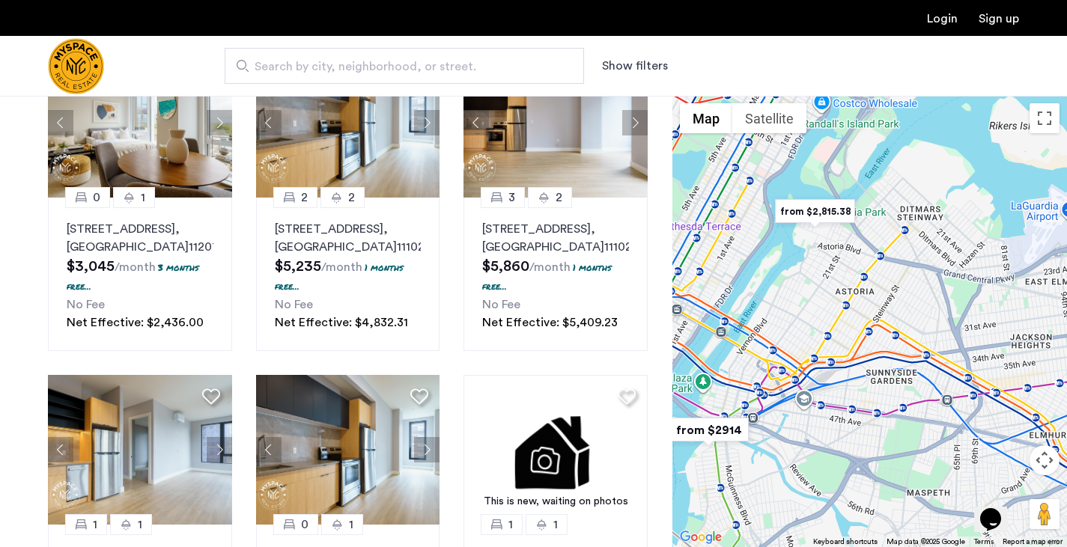
click at [830, 207] on img "from $2,815.38" at bounding box center [815, 212] width 92 height 34
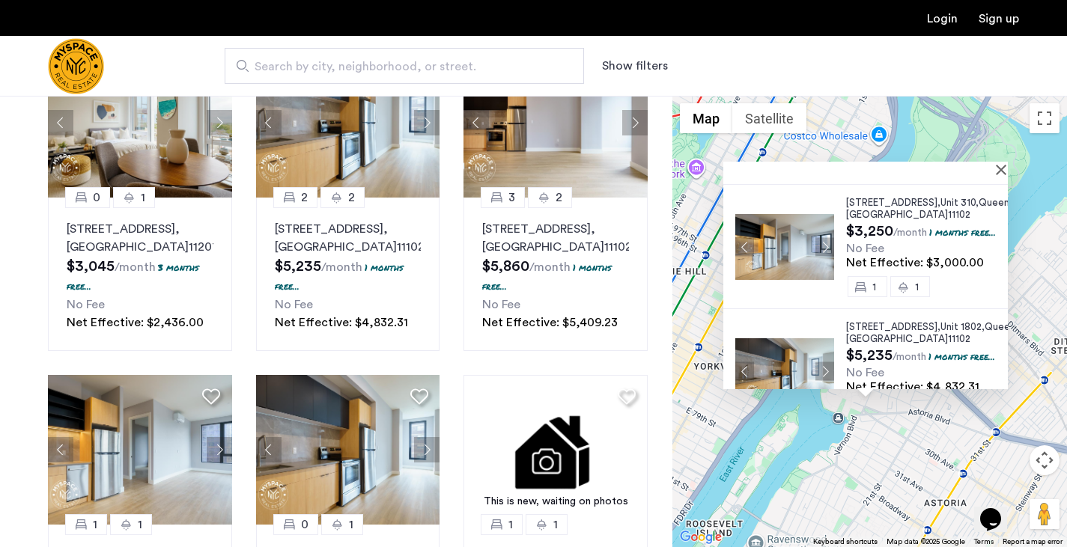
scroll to position [0, 0]
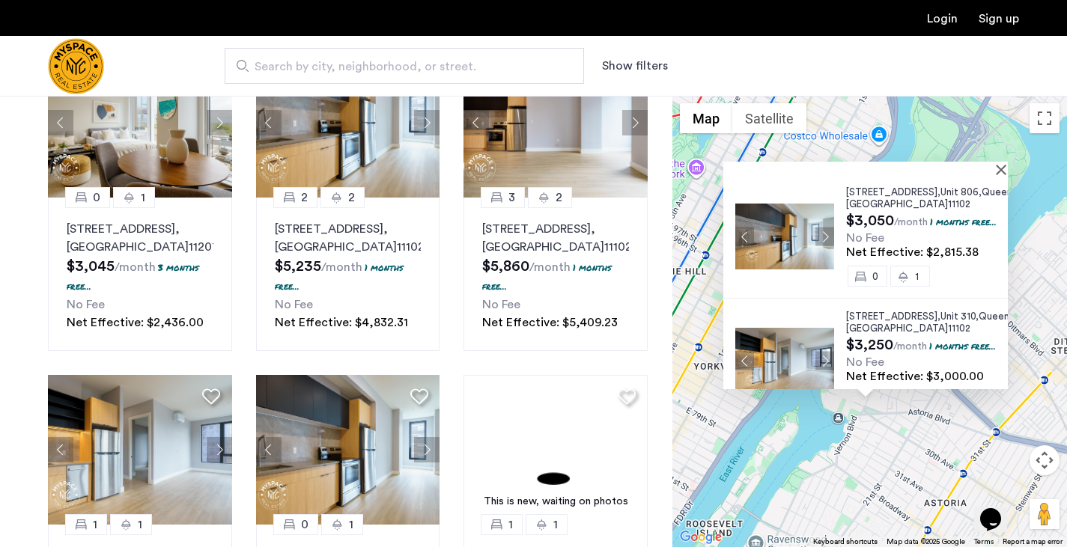
click at [901, 494] on div "26-25 4th Street, Unit 806, Queens , NY 11102 $3,050 /month 1 months free... No…" at bounding box center [870, 322] width 395 height 452
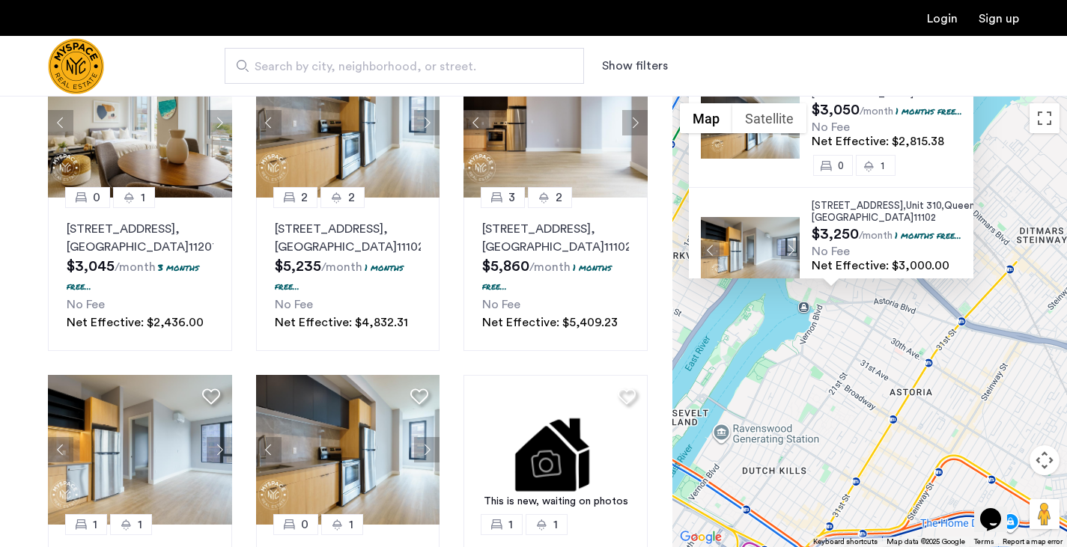
drag, startPoint x: 879, startPoint y: 436, endPoint x: 863, endPoint y: 374, distance: 64.3
click at [858, 361] on div "26-25 4th Street, Unit 806, Queens , NY 11102 $3,050 /month 1 months free... No…" at bounding box center [870, 322] width 395 height 452
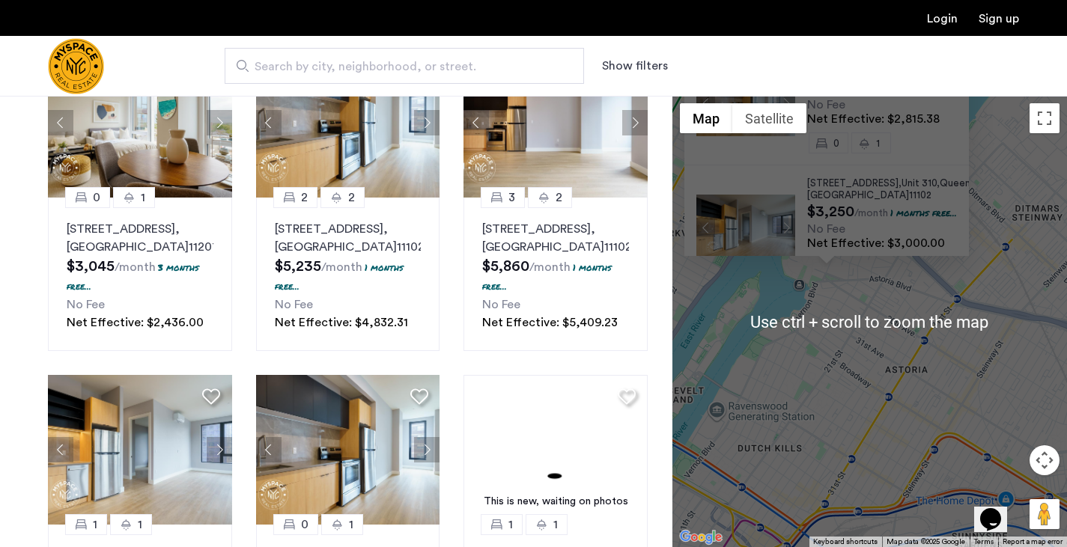
scroll to position [449, 0]
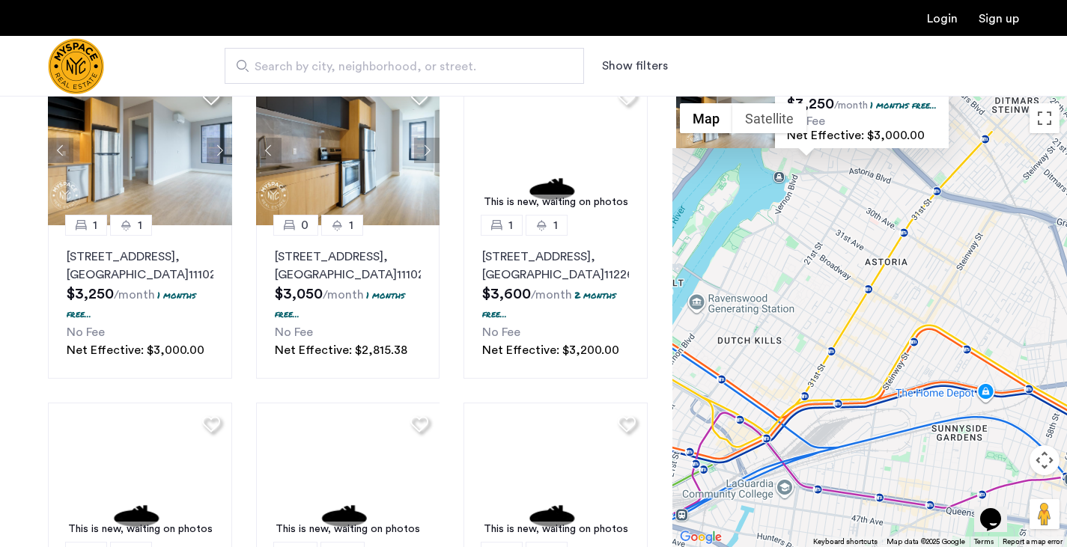
drag
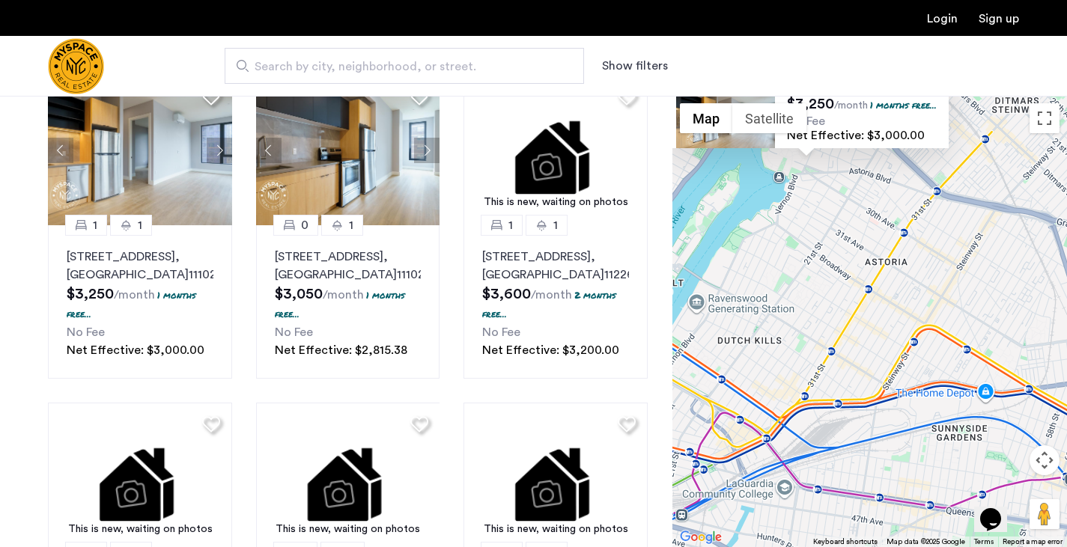
click at [842, 316] on div "26-25 4th Street, Unit 806, Queens , NY 11102 $3,050 /month 1 months free... No…" at bounding box center [870, 322] width 395 height 452
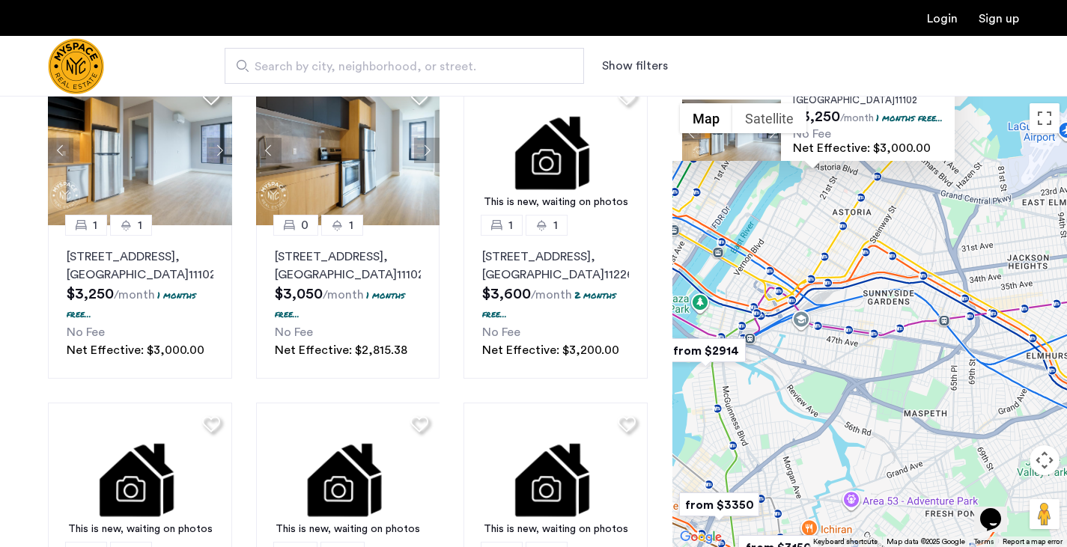
click at [851, 306] on div "26-25 4th Street, Unit 806, Queens , NY 11102 $3,050 /month 1 months free... No…" at bounding box center [870, 322] width 395 height 452
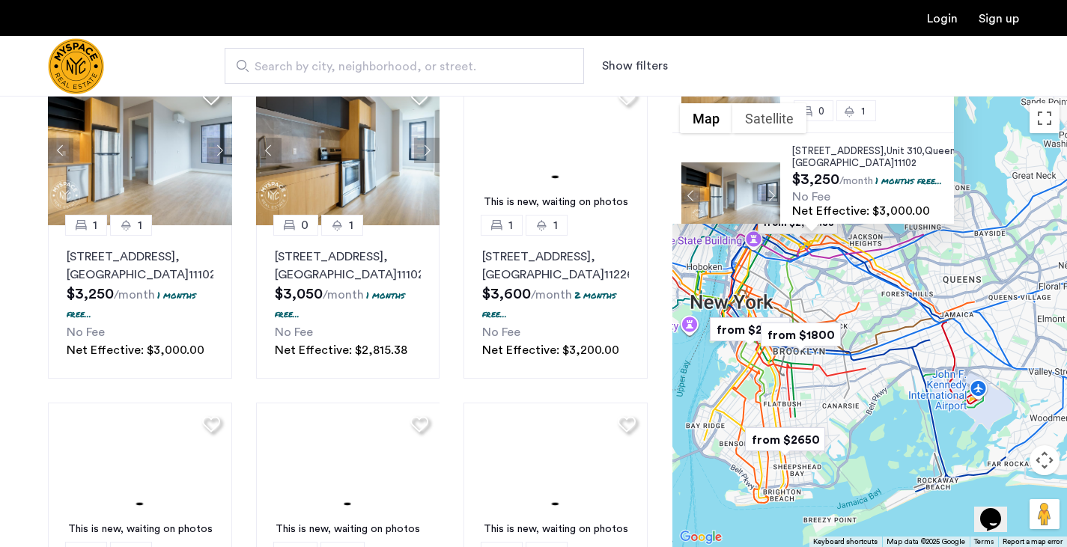
click at [856, 290] on div "26-25 4th Street, Unit 806, Queens , NY 11102 $3,050 /month 1 months free... No…" at bounding box center [870, 322] width 395 height 452
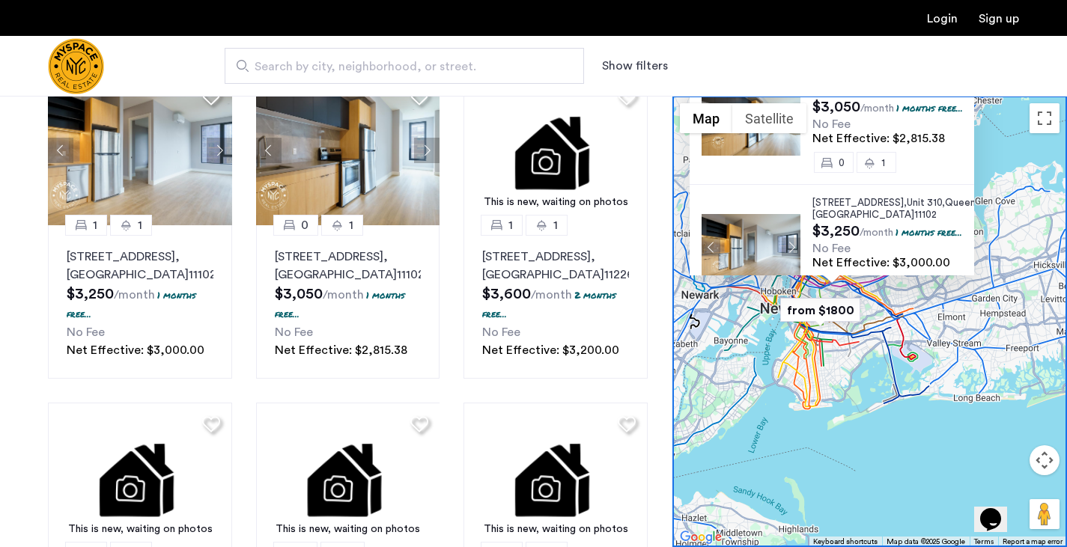
click at [896, 340] on div "26-25 4th Street, Unit 806, Queens , NY 11102 $3,050 /month 1 months free... No…" at bounding box center [870, 322] width 395 height 452
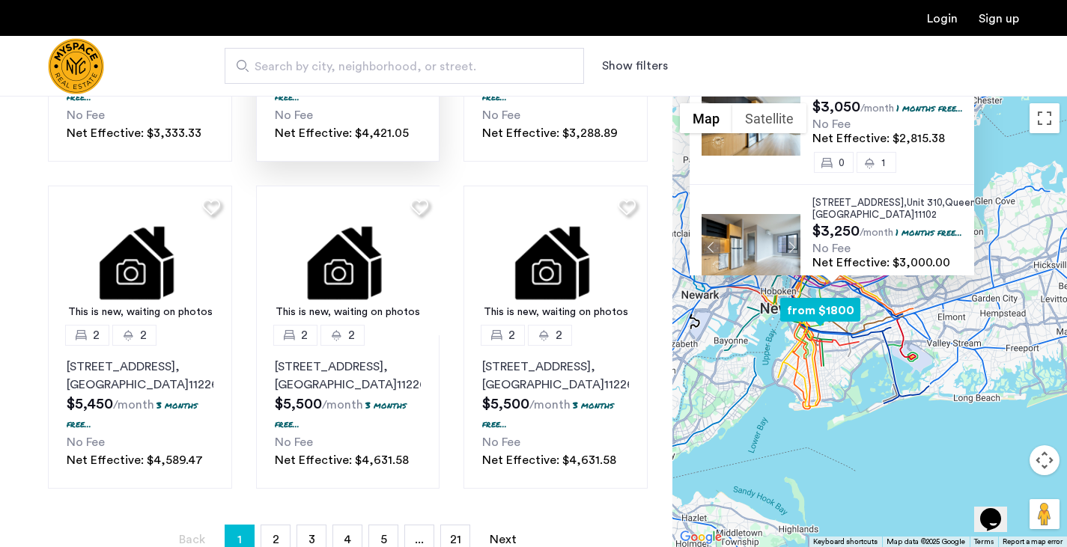
scroll to position [1123, 0]
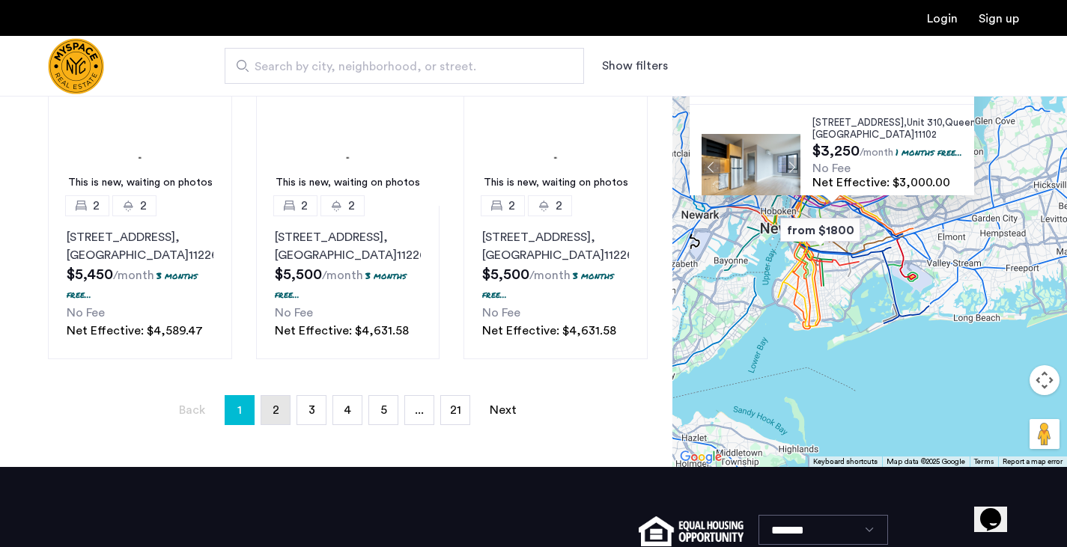
click at [273, 425] on link "page 2" at bounding box center [275, 410] width 28 height 28
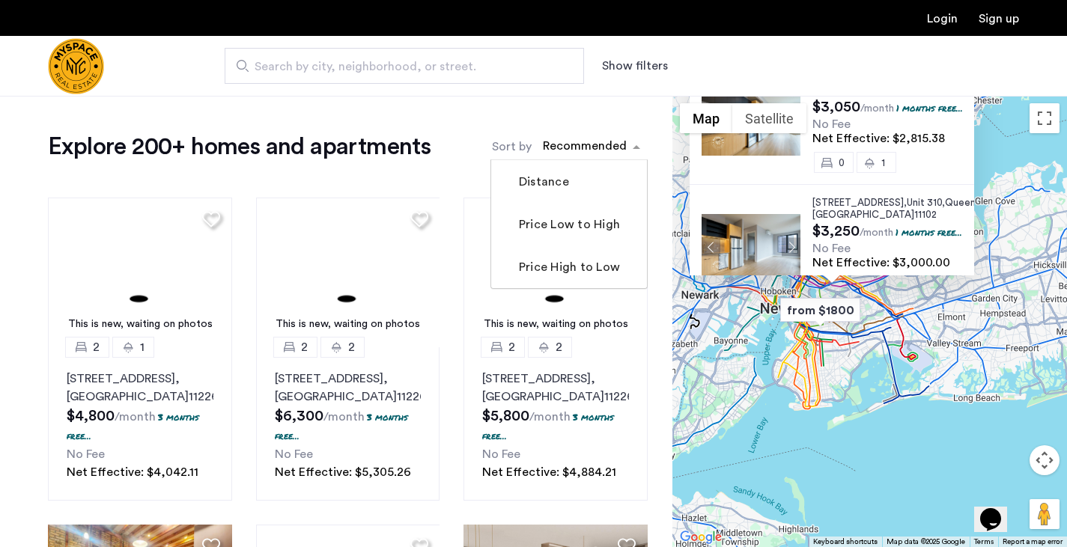
click at [593, 136] on div "Recommended" at bounding box center [583, 147] width 94 height 24
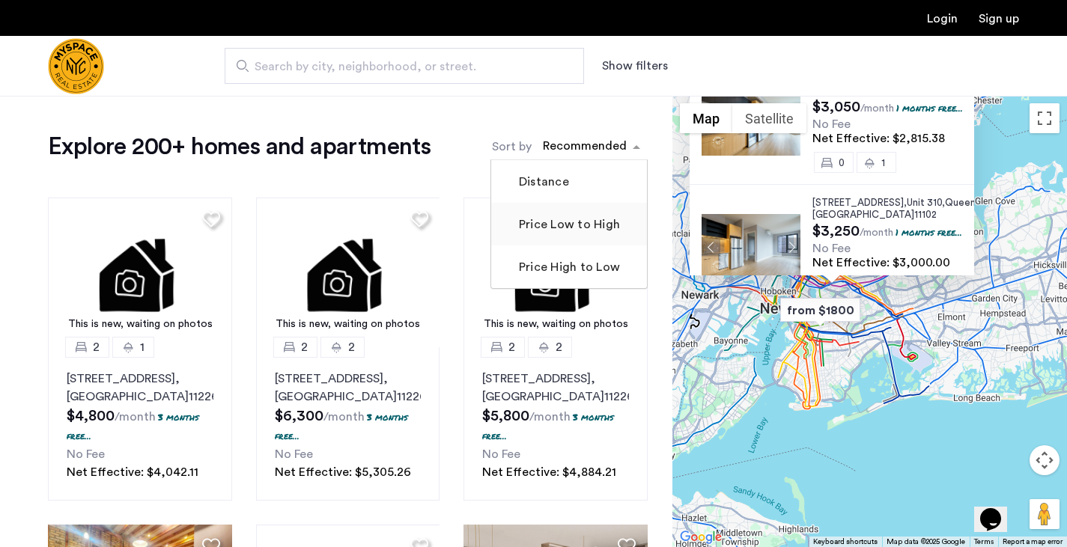
click at [596, 228] on label "Price Low to High" at bounding box center [568, 225] width 104 height 18
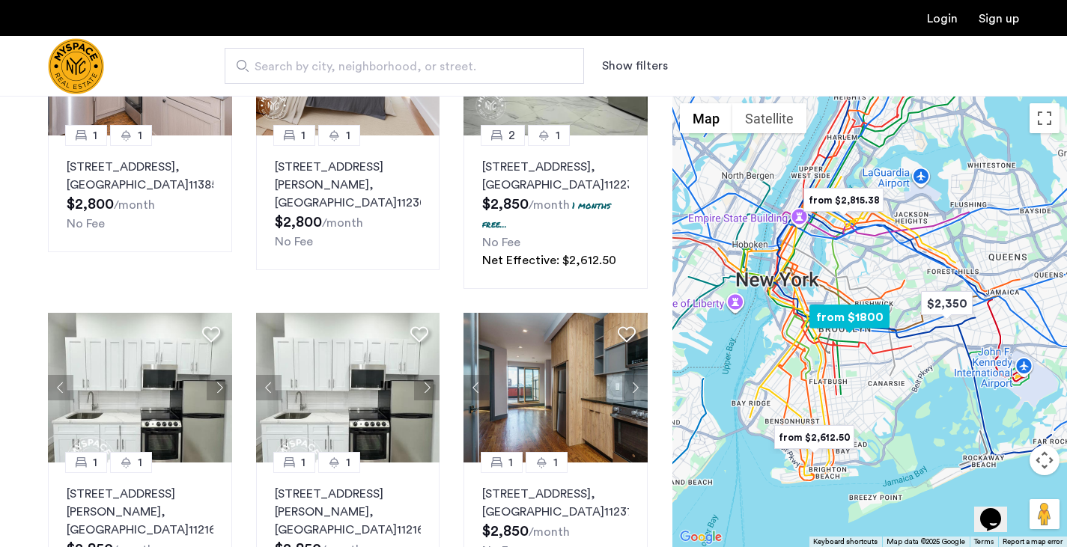
scroll to position [1186, 0]
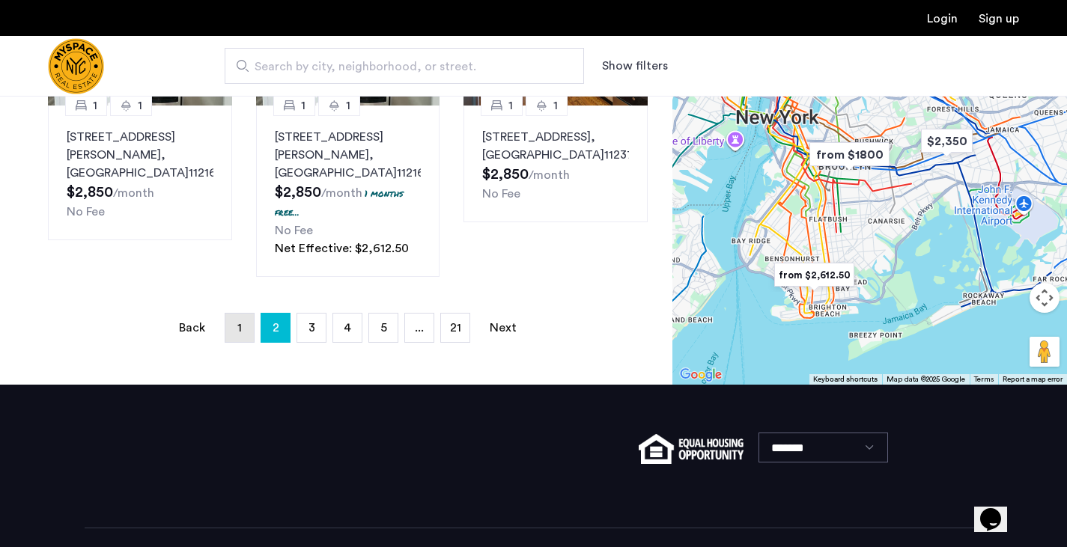
click at [248, 314] on link "page 1" at bounding box center [239, 328] width 28 height 28
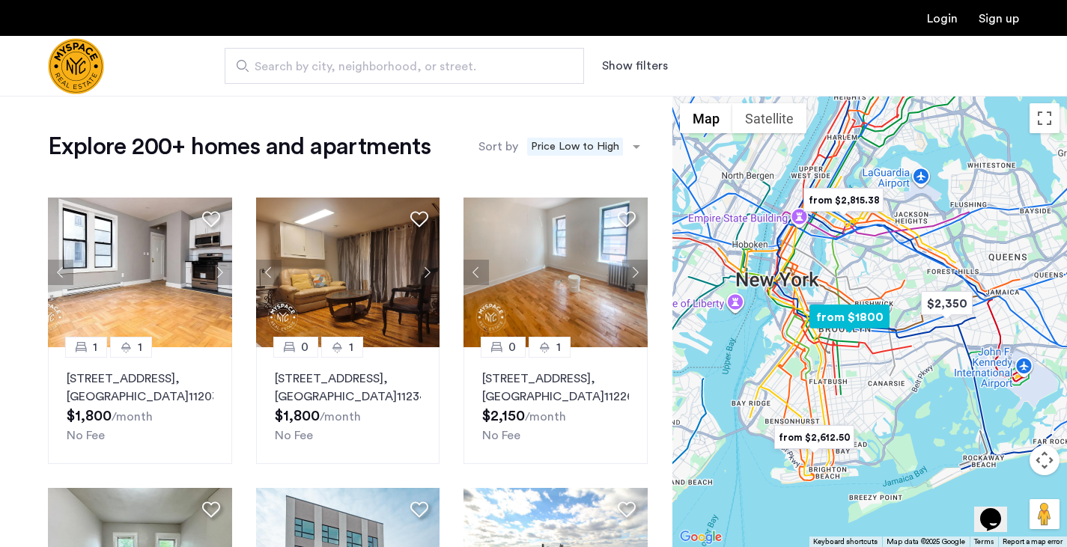
drag, startPoint x: 341, startPoint y: 273, endPoint x: 301, endPoint y: 122, distance: 155.7
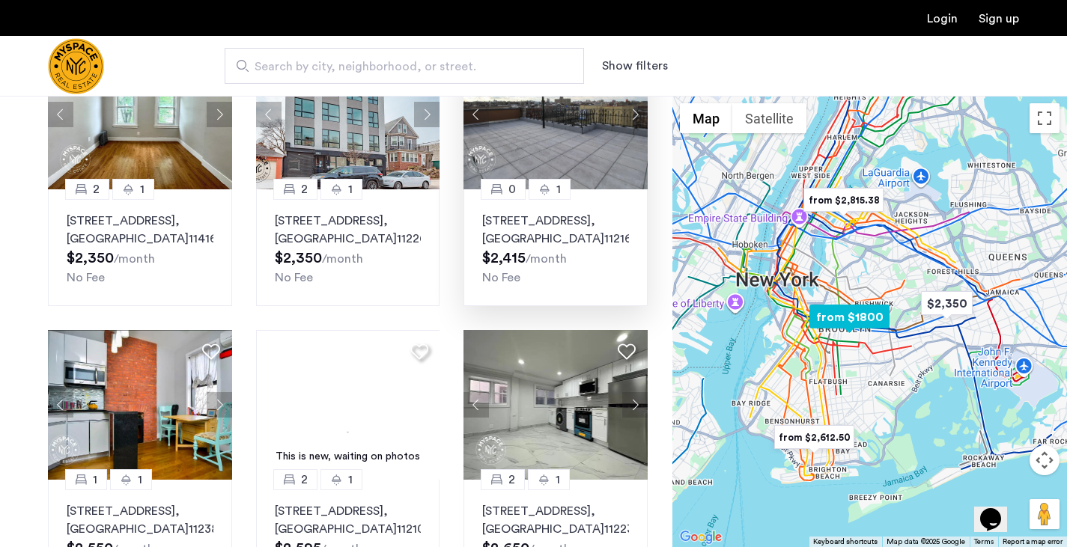
scroll to position [524, 0]
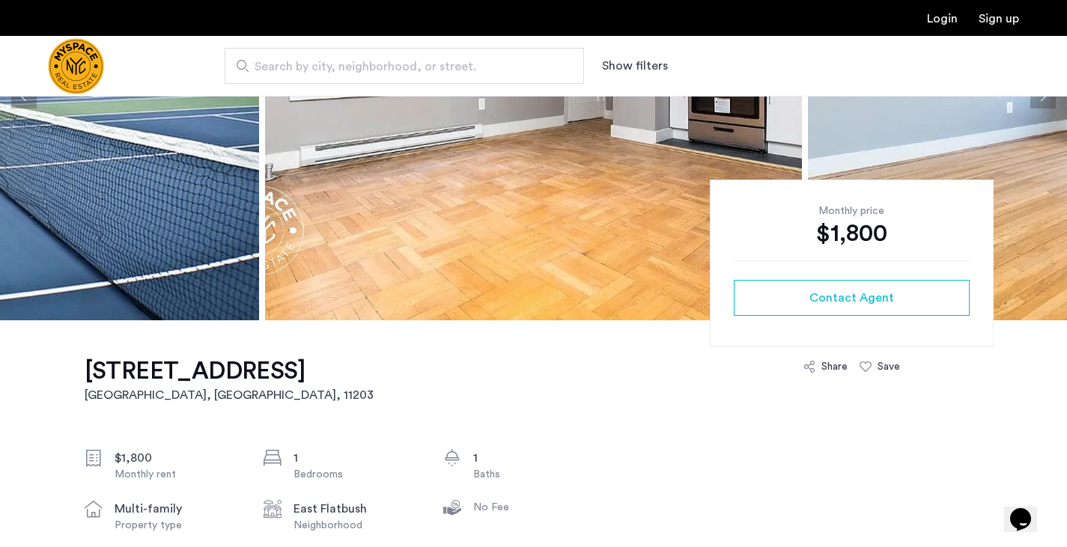
scroll to position [449, 0]
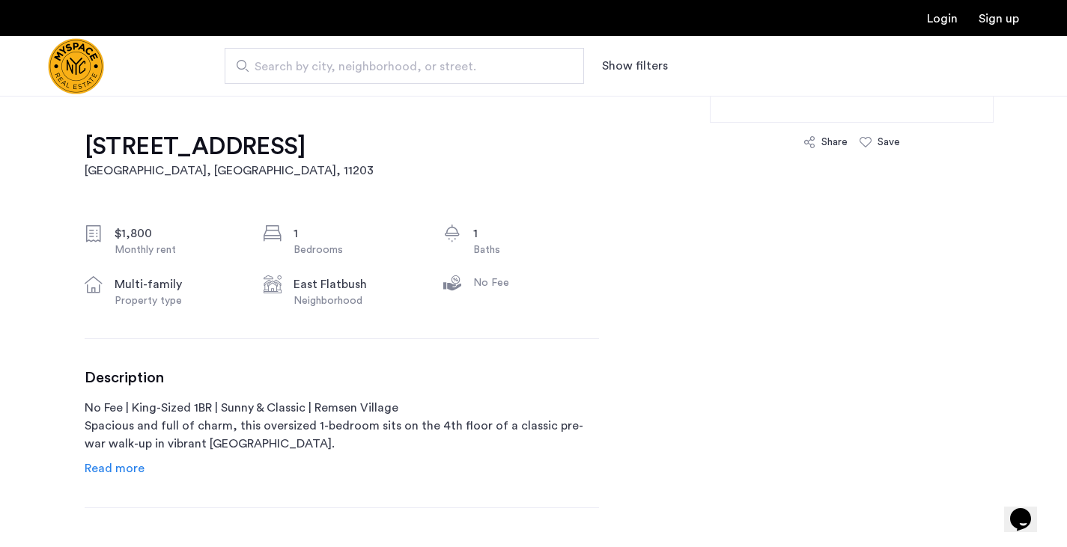
click at [124, 470] on span "Read more" at bounding box center [115, 469] width 60 height 12
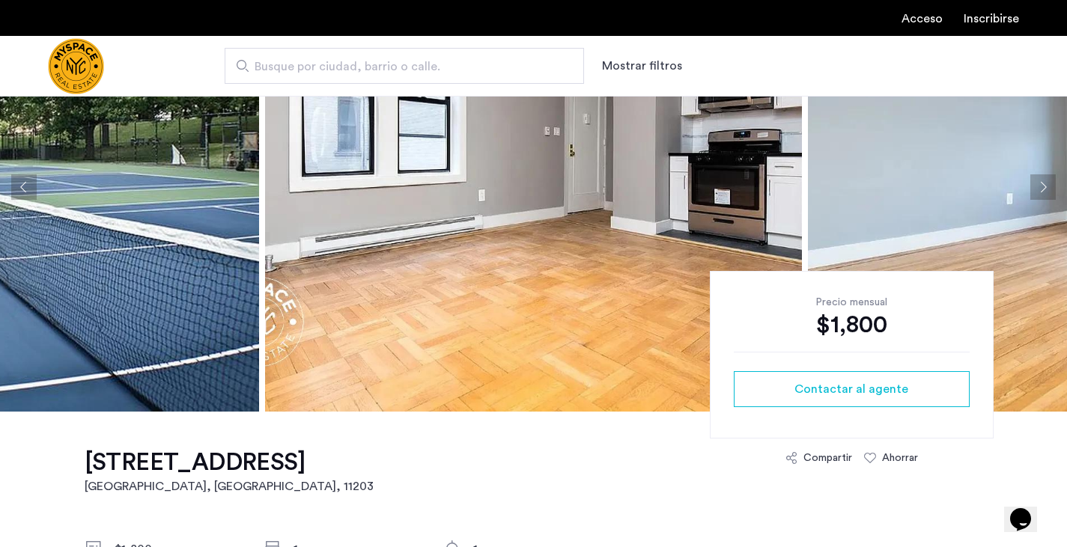
scroll to position [0, 0]
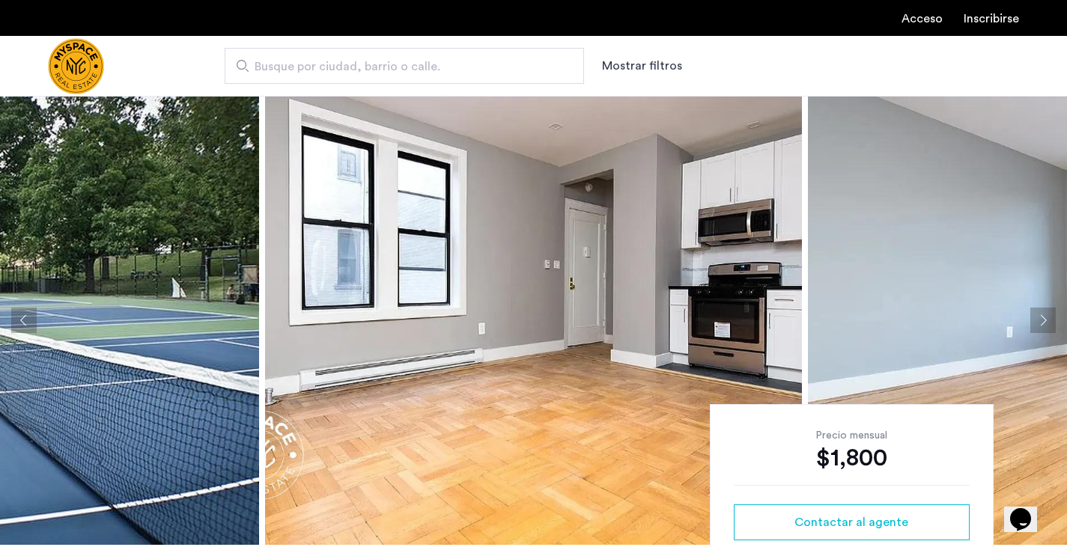
click at [538, 285] on img at bounding box center [533, 320] width 537 height 449
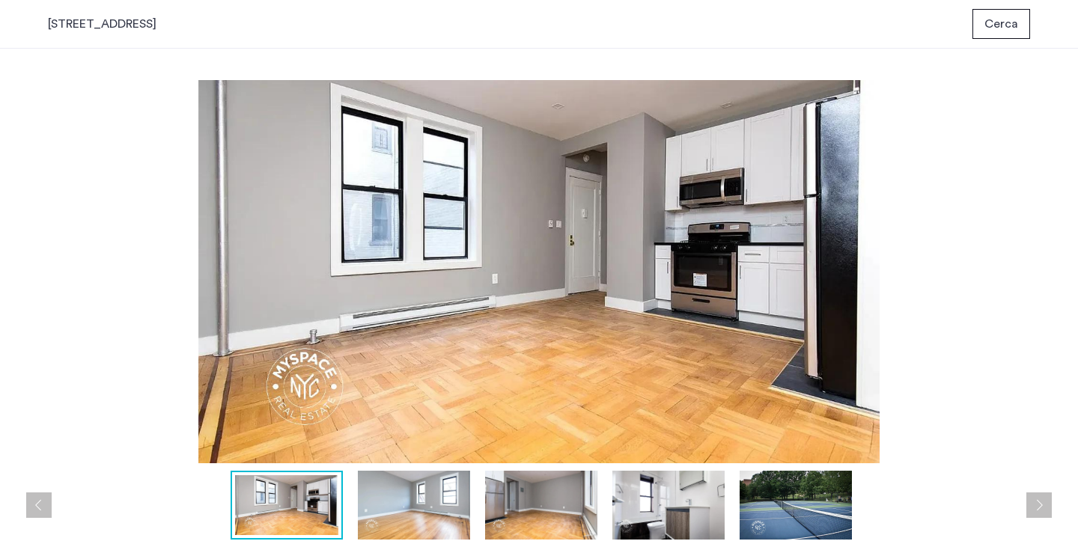
click at [435, 473] on img at bounding box center [414, 505] width 112 height 69
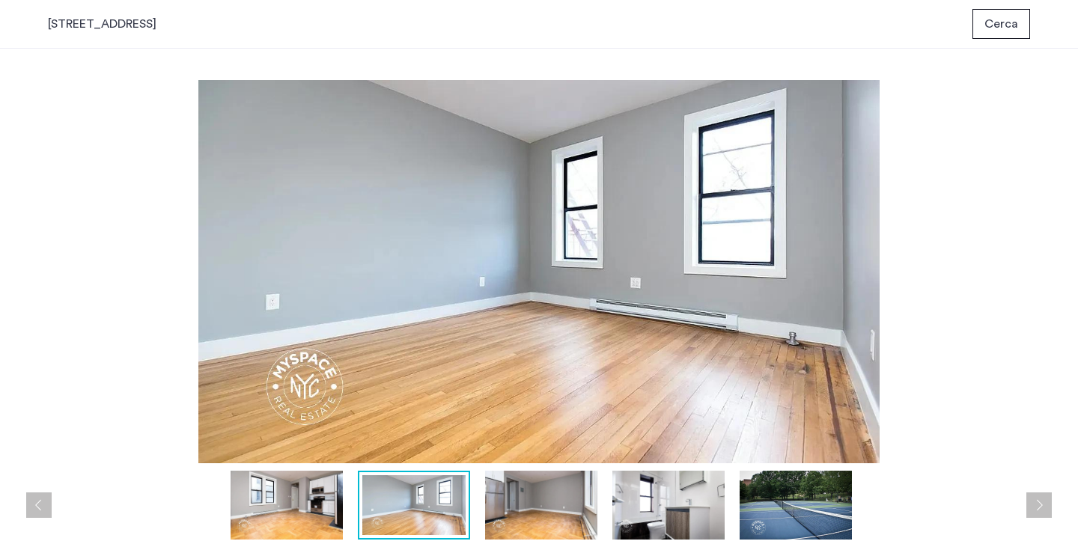
click at [553, 497] on img at bounding box center [541, 505] width 112 height 69
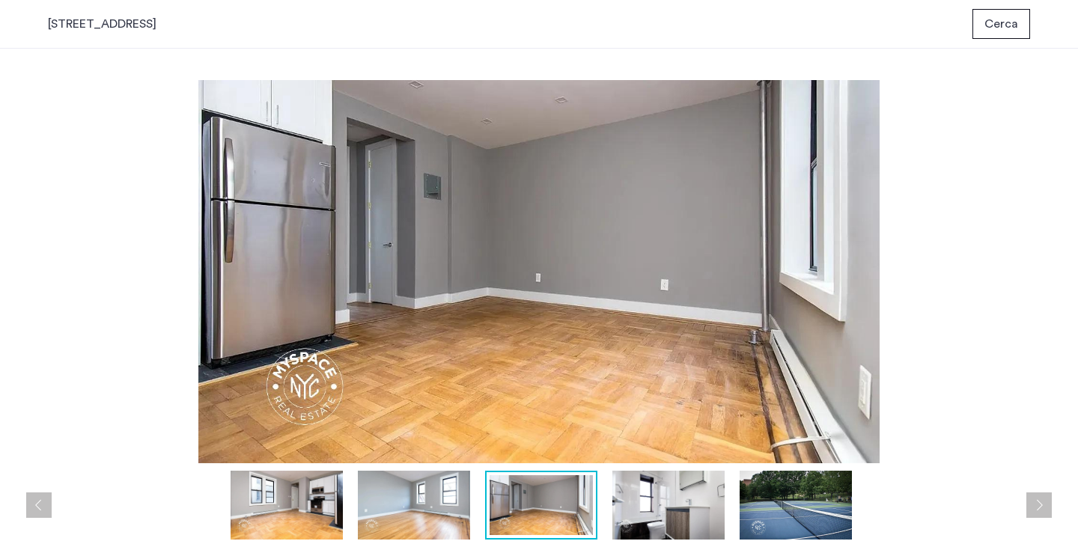
click at [648, 511] on img at bounding box center [669, 505] width 112 height 69
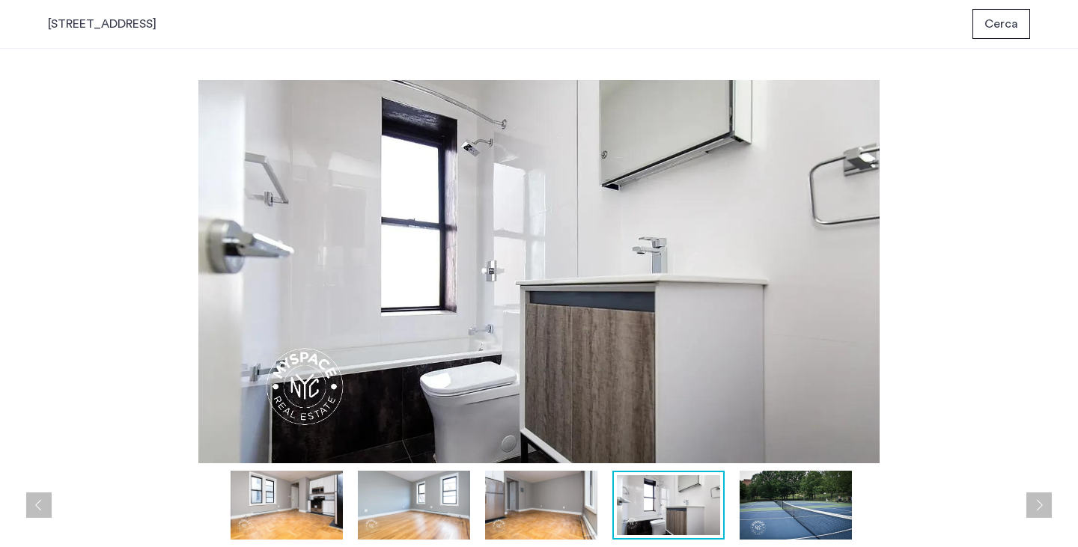
drag, startPoint x: 733, startPoint y: 518, endPoint x: 756, endPoint y: 519, distance: 23.3
click at [733, 518] on div at bounding box center [543, 505] width 990 height 69
click at [763, 518] on img at bounding box center [796, 505] width 112 height 69
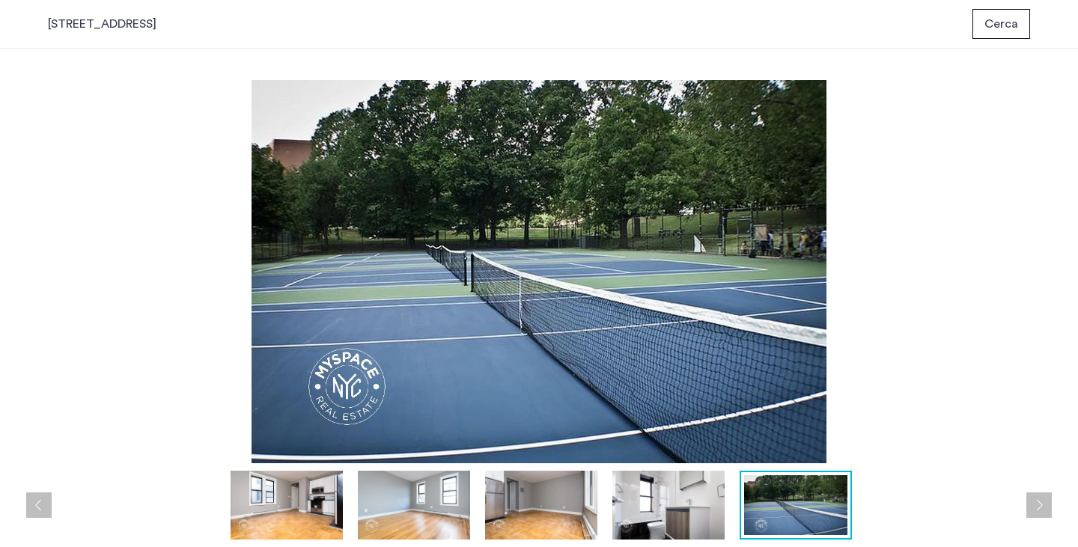
click at [338, 507] on img at bounding box center [287, 505] width 112 height 69
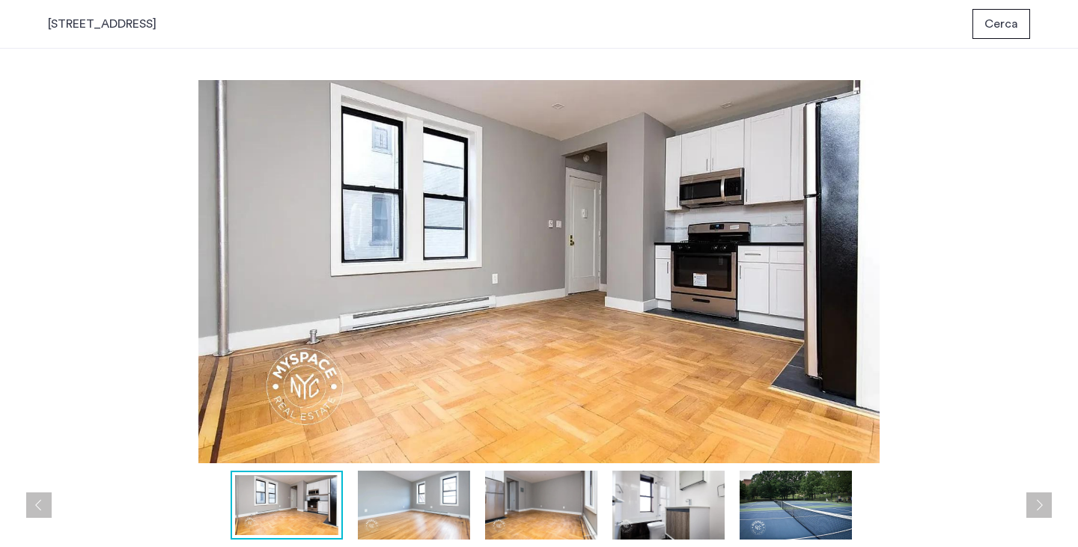
click at [413, 507] on img at bounding box center [414, 505] width 112 height 69
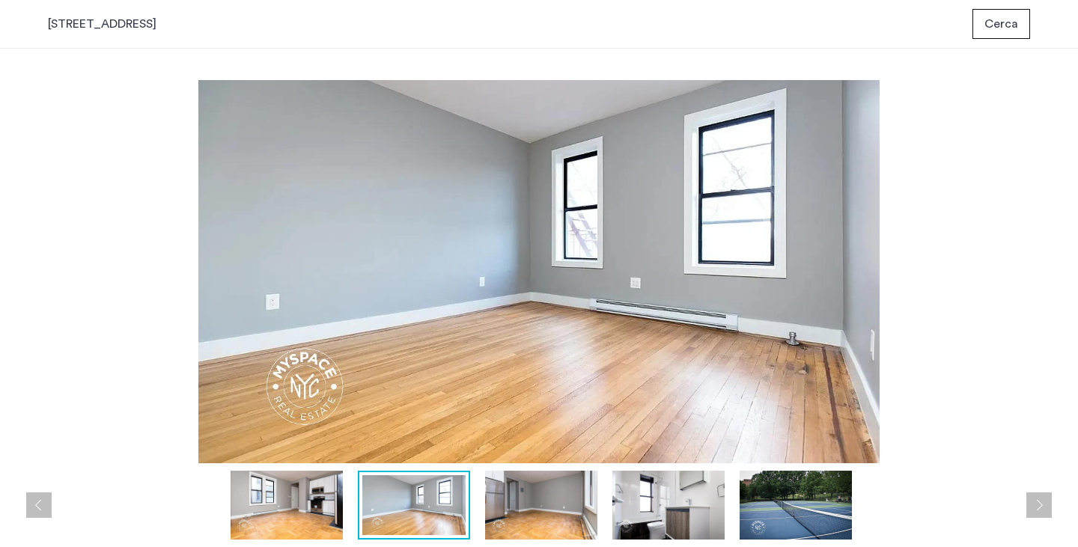
click at [294, 503] on img at bounding box center [287, 505] width 112 height 69
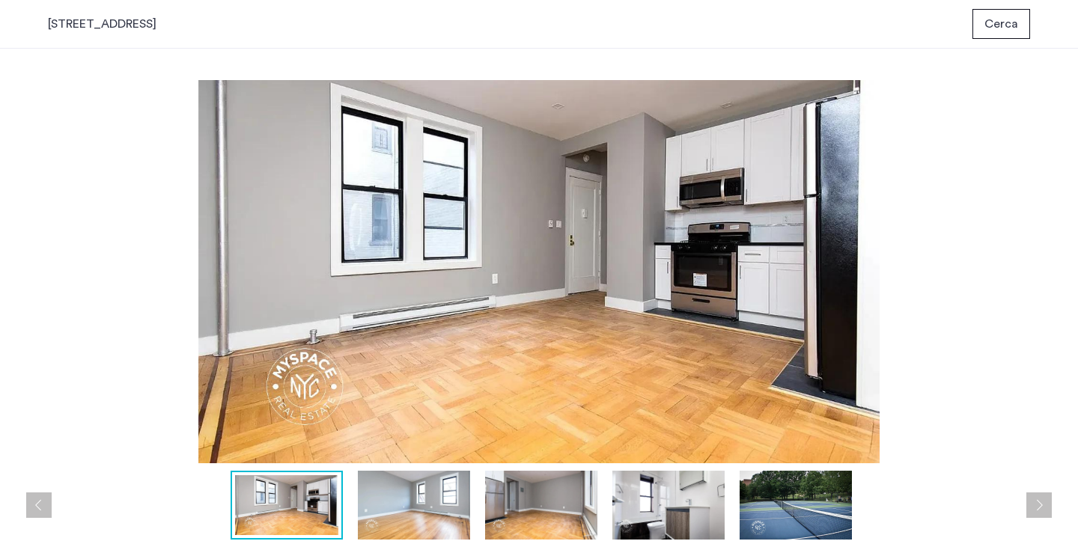
click at [395, 512] on img at bounding box center [414, 505] width 112 height 69
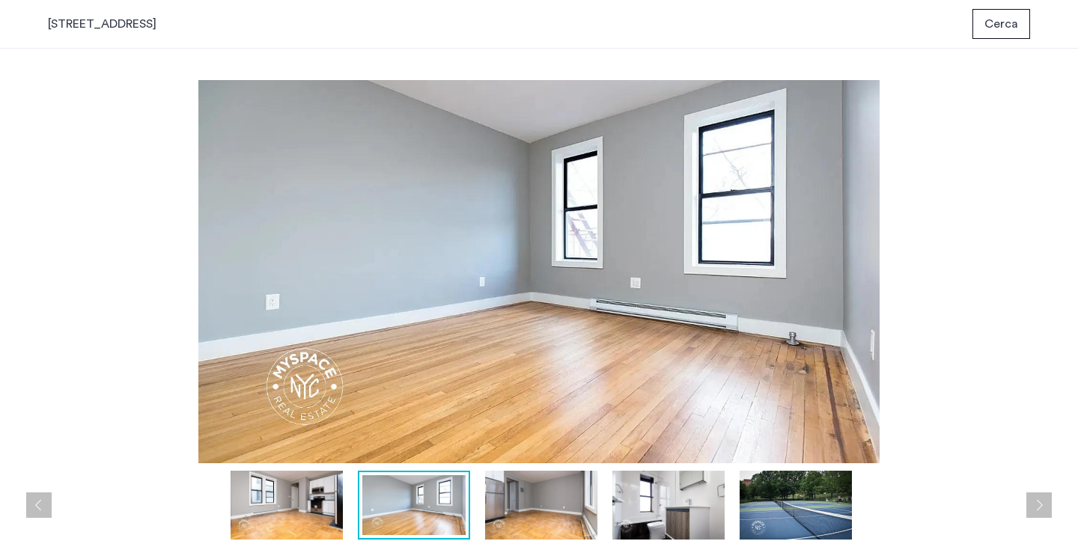
click at [530, 520] on img at bounding box center [541, 505] width 112 height 69
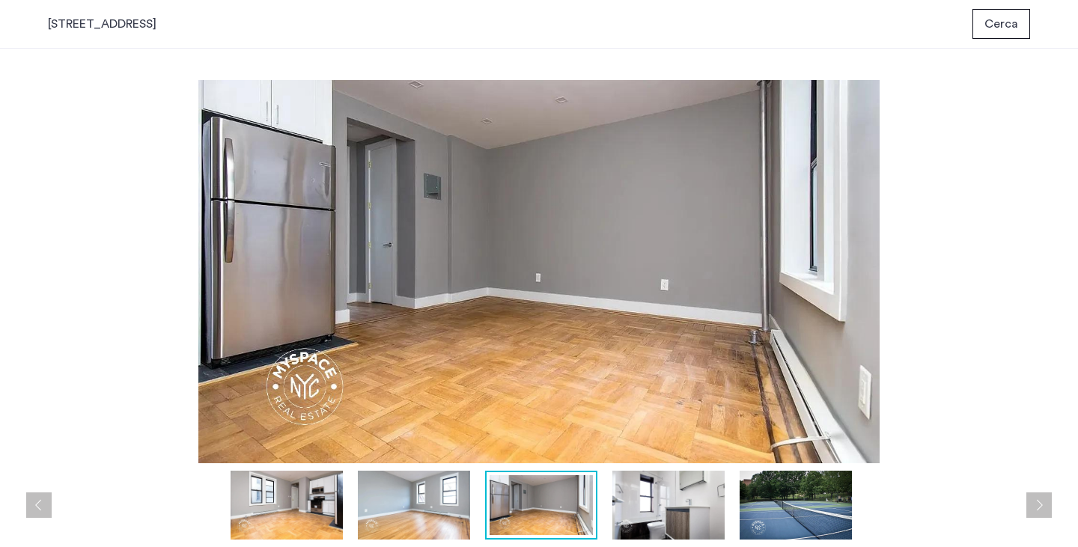
click at [440, 511] on img at bounding box center [414, 505] width 112 height 69
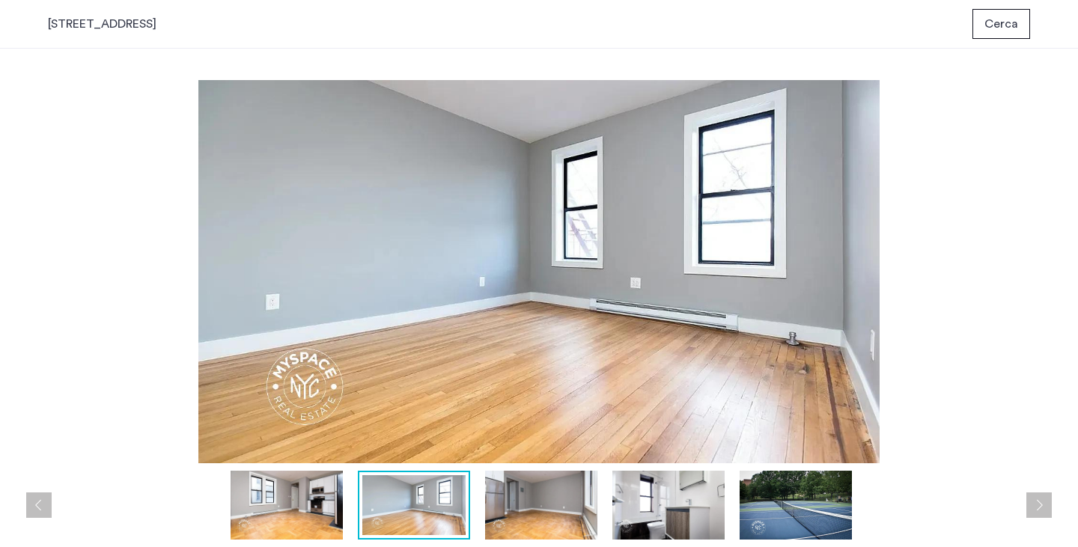
click at [538, 516] on img at bounding box center [541, 505] width 112 height 69
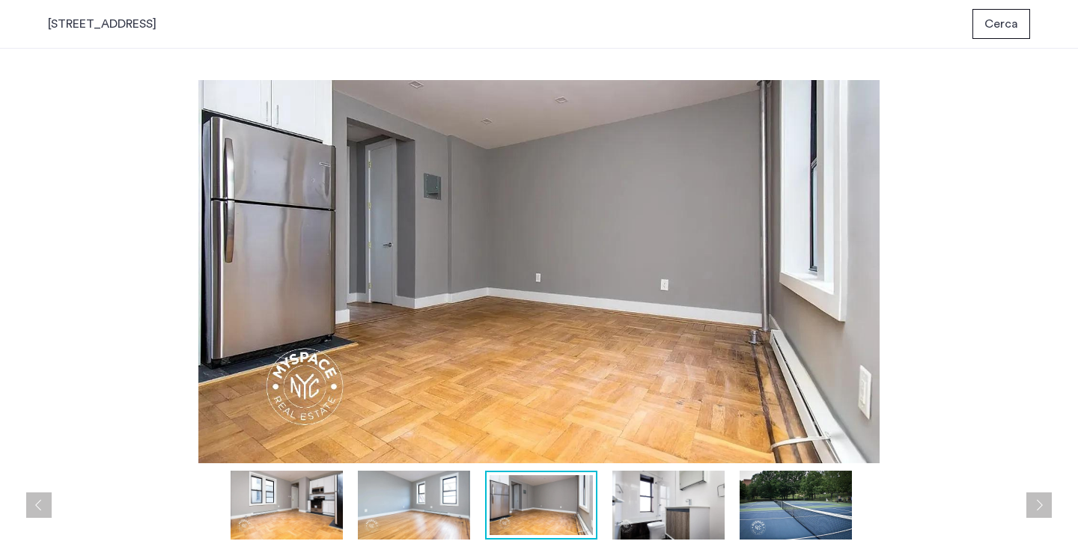
click at [416, 513] on img at bounding box center [414, 505] width 112 height 69
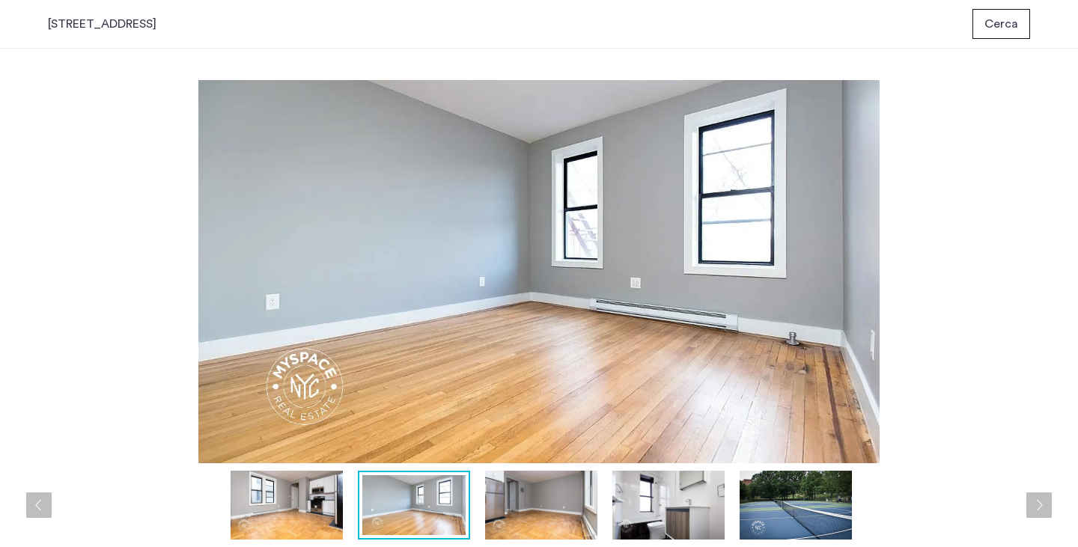
click at [540, 519] on img at bounding box center [541, 505] width 112 height 69
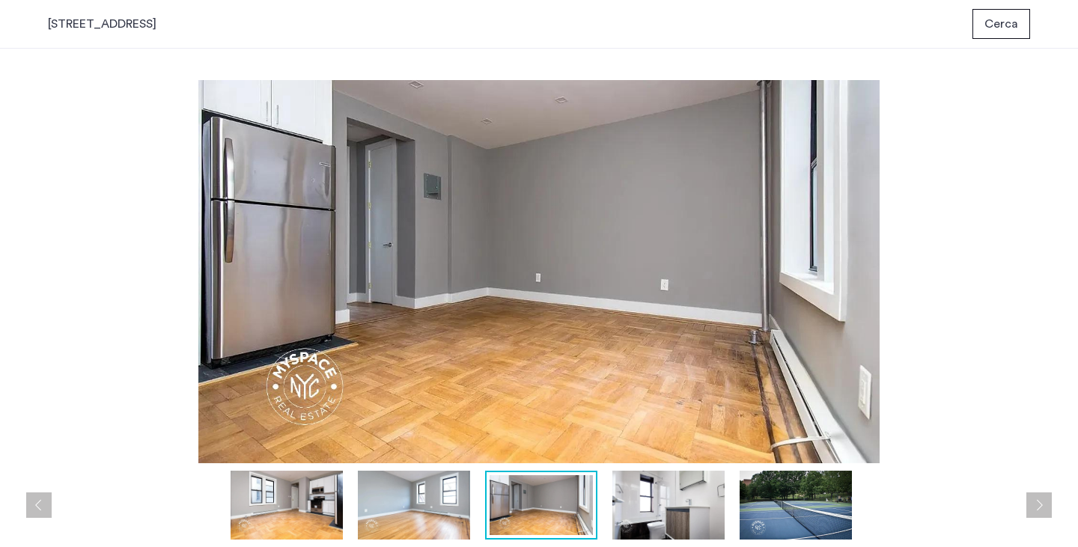
click at [633, 527] on img at bounding box center [669, 505] width 112 height 69
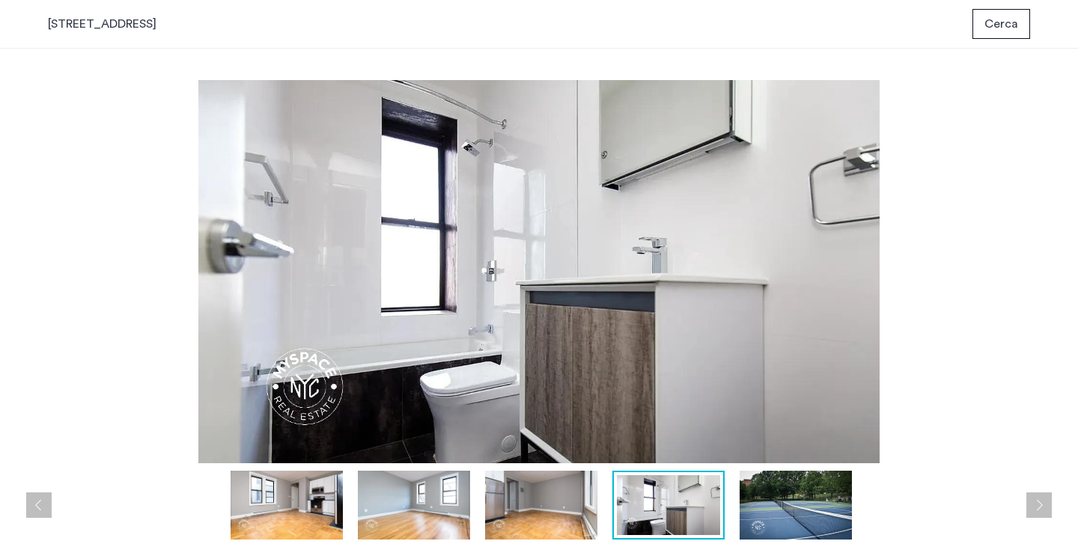
click at [813, 507] on img at bounding box center [796, 505] width 112 height 69
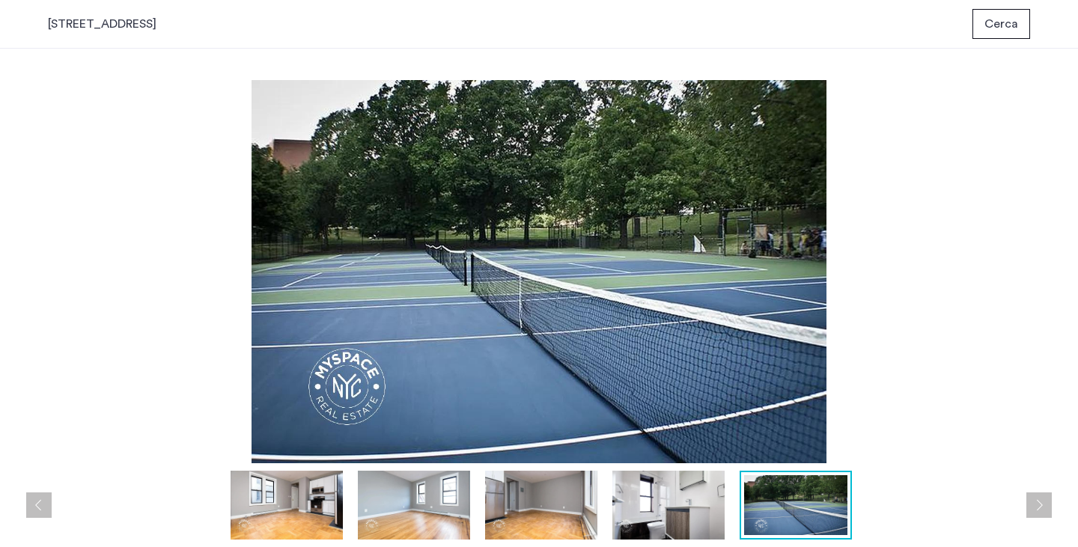
click at [1015, 20] on font "Cerca" at bounding box center [1002, 24] width 34 height 12
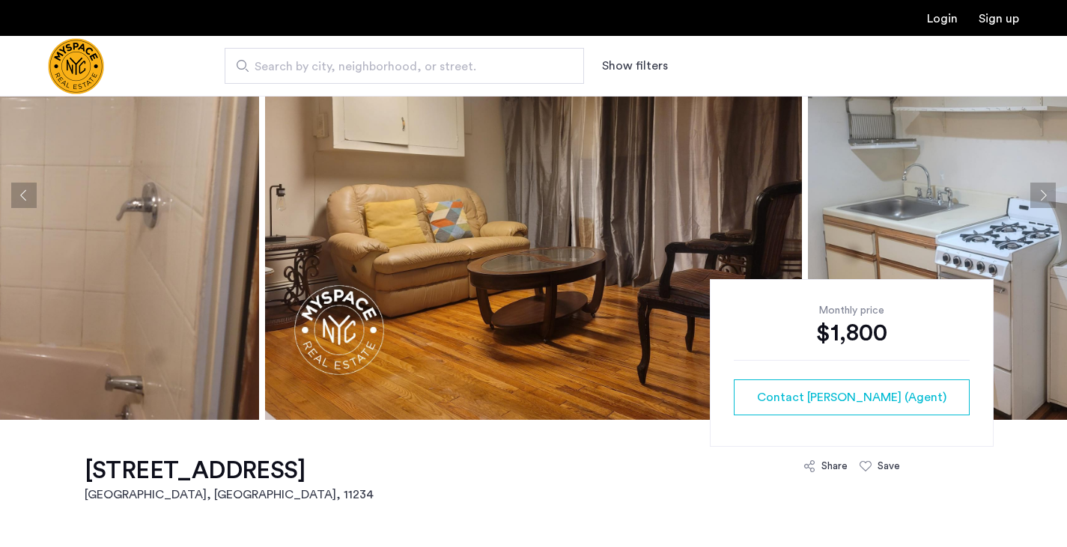
scroll to position [150, 0]
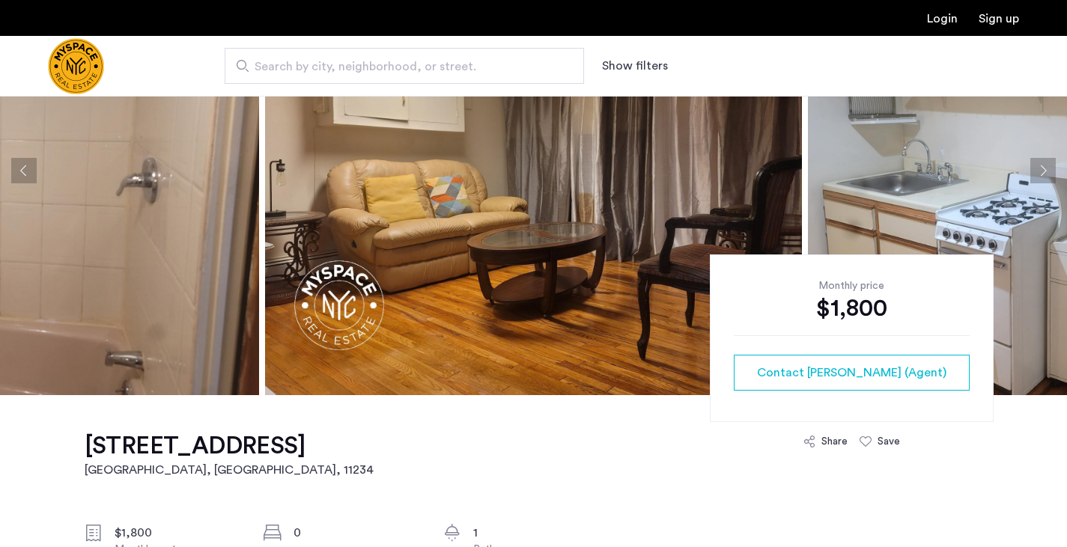
drag, startPoint x: 133, startPoint y: 264, endPoint x: 132, endPoint y: 201, distance: 62.2
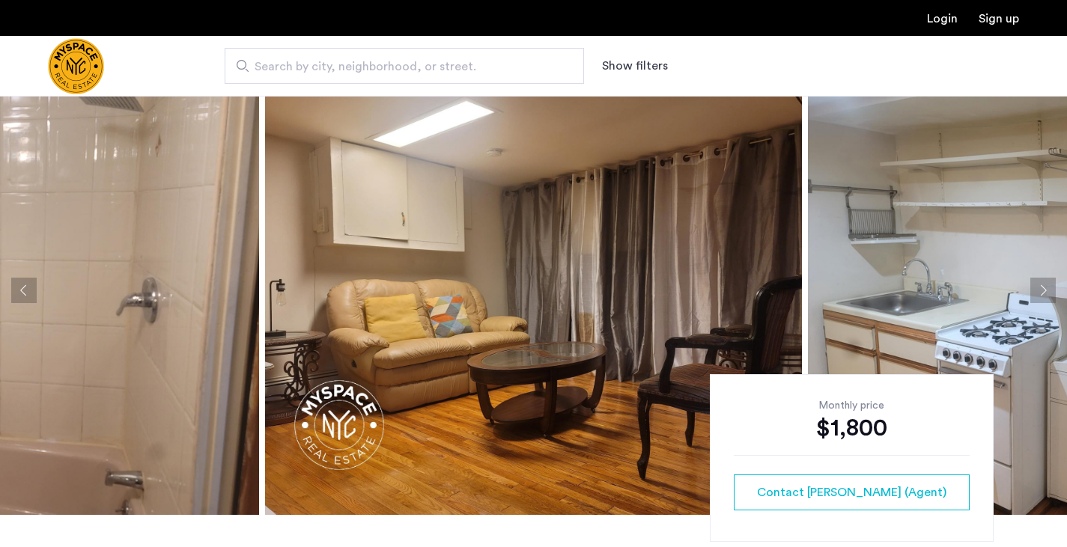
scroll to position [0, 0]
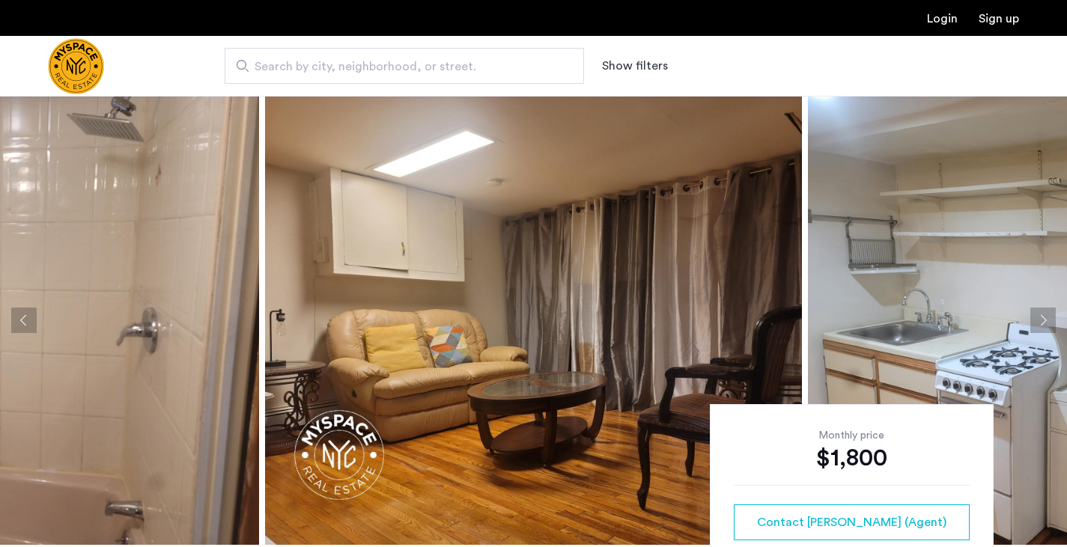
drag, startPoint x: 114, startPoint y: 241, endPoint x: 374, endPoint y: 265, distance: 261.0
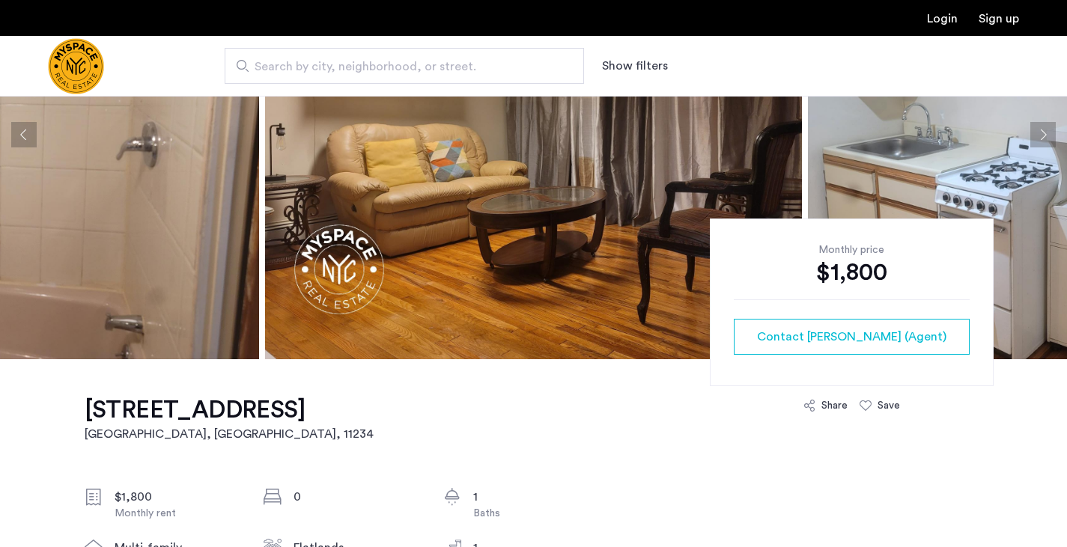
scroll to position [225, 0]
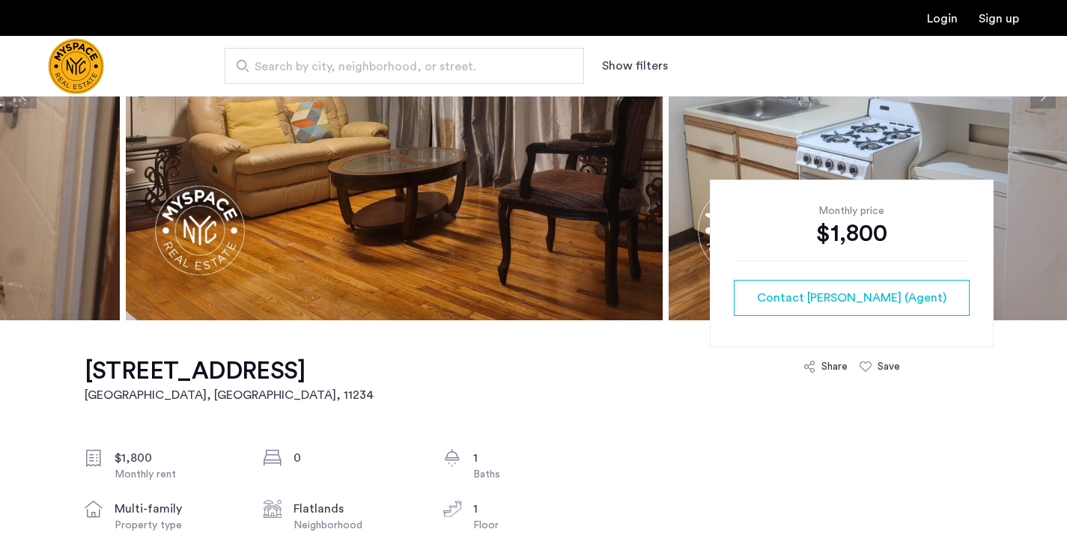
drag, startPoint x: 396, startPoint y: 210, endPoint x: 136, endPoint y: 213, distance: 260.7
click at [136, 213] on img at bounding box center [394, 95] width 537 height 449
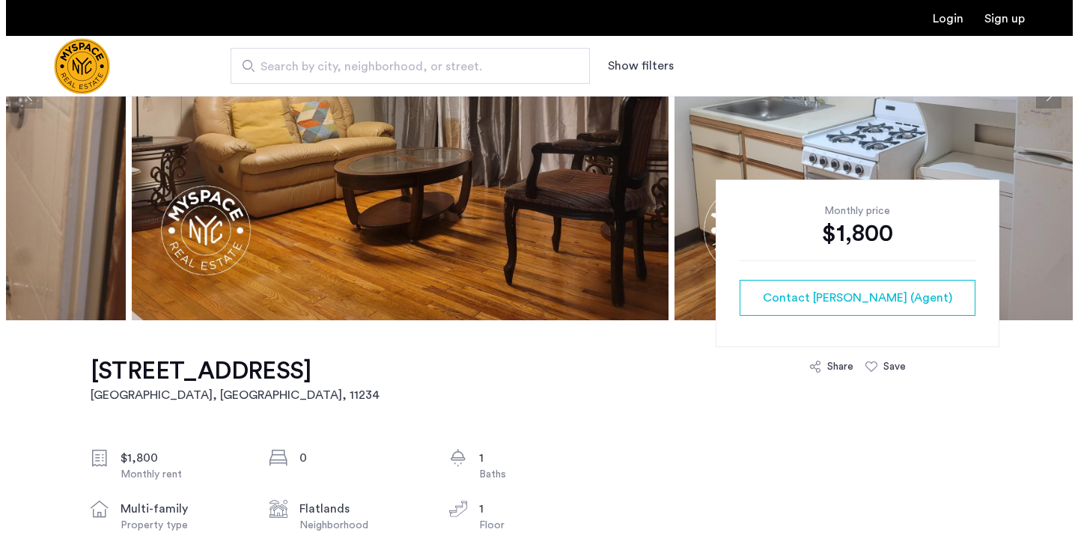
scroll to position [0, 0]
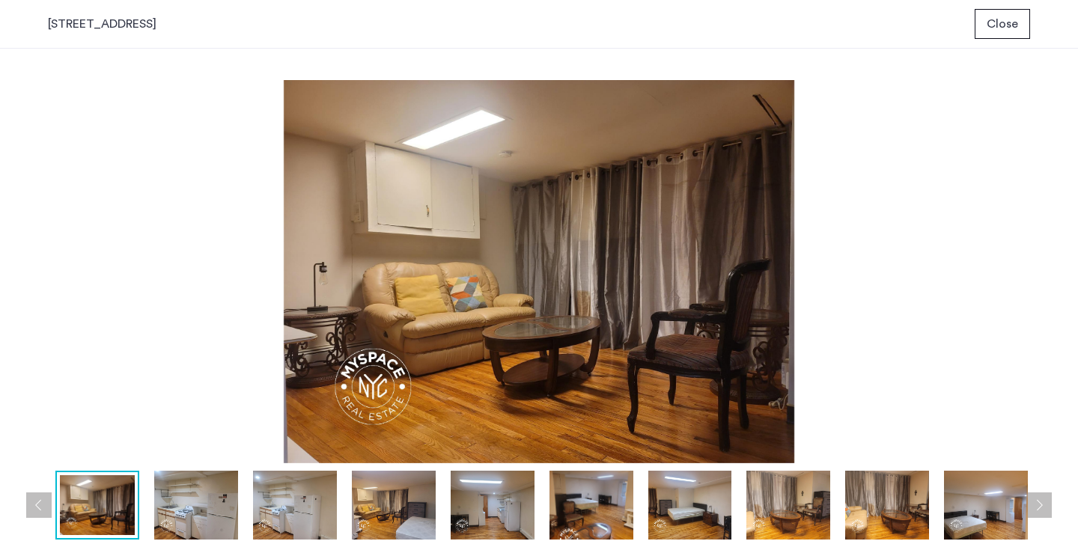
click at [213, 491] on img at bounding box center [196, 505] width 84 height 69
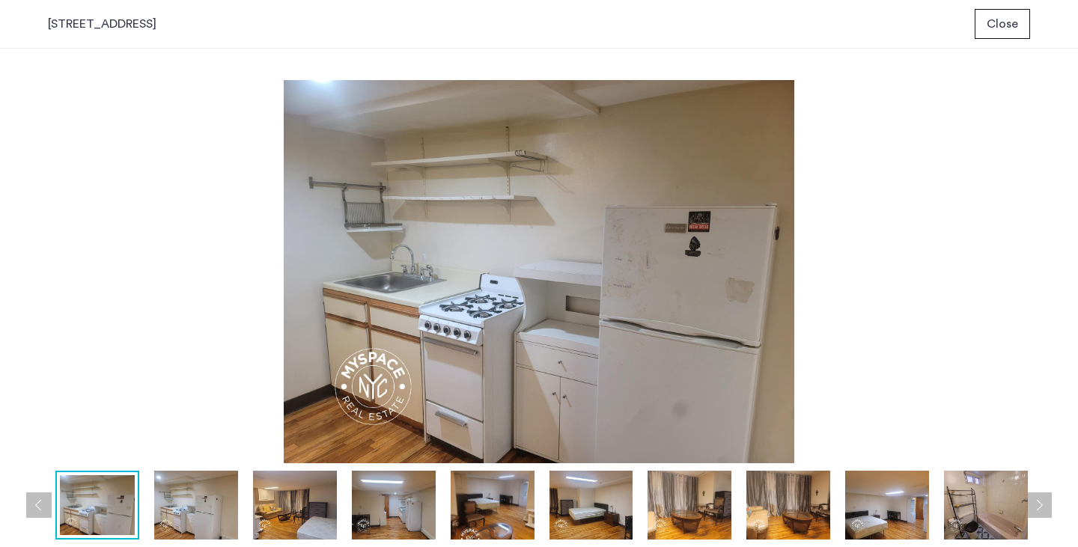
click at [307, 510] on img at bounding box center [295, 505] width 84 height 69
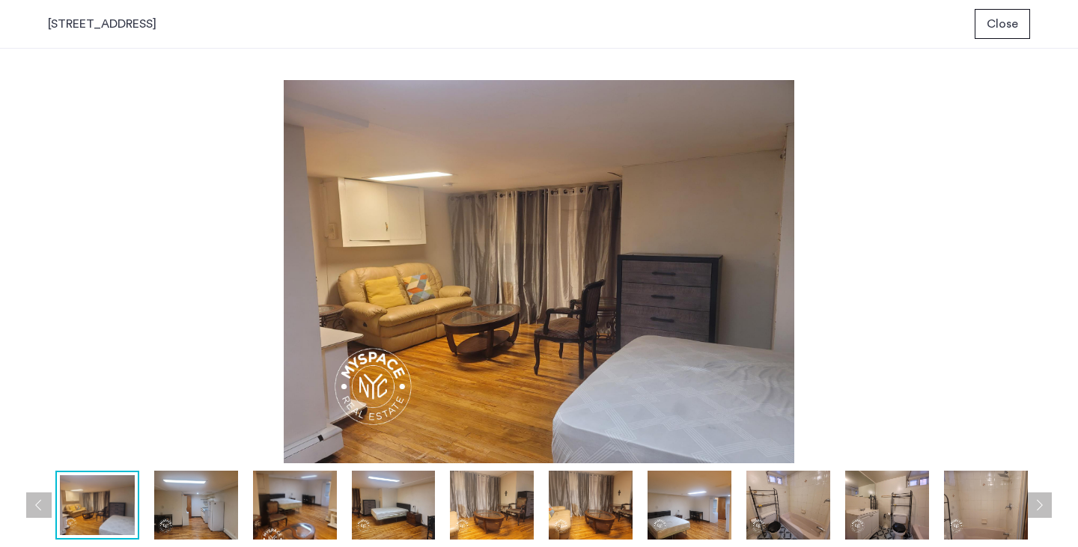
click at [384, 518] on img at bounding box center [394, 505] width 84 height 69
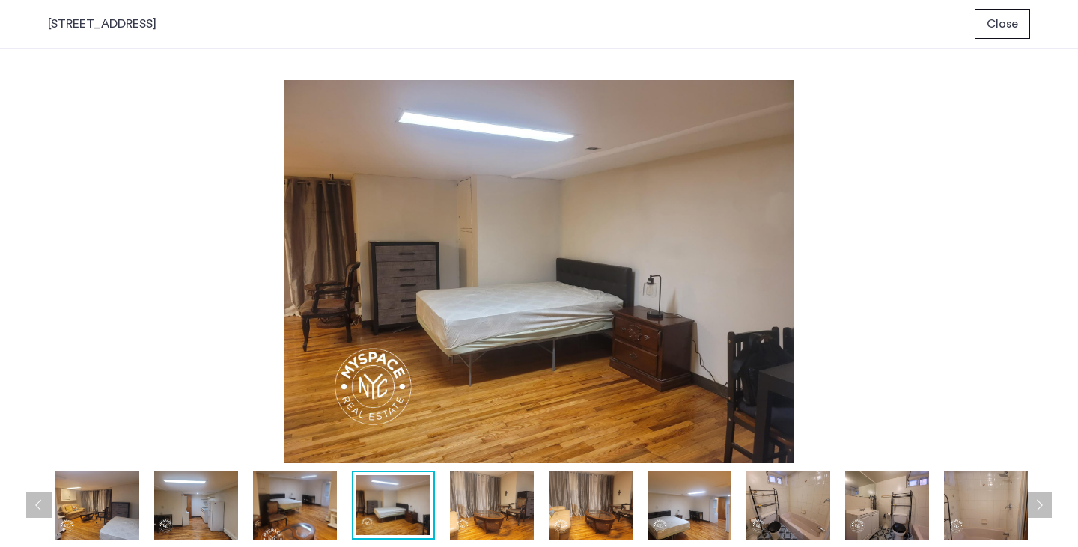
click at [479, 515] on img at bounding box center [492, 505] width 84 height 69
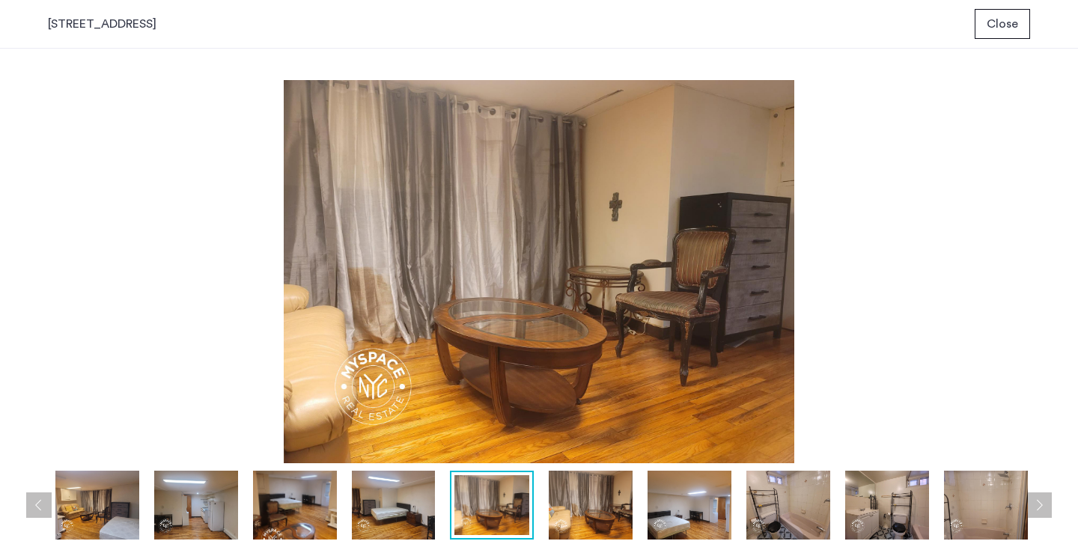
click at [556, 512] on img at bounding box center [591, 505] width 84 height 69
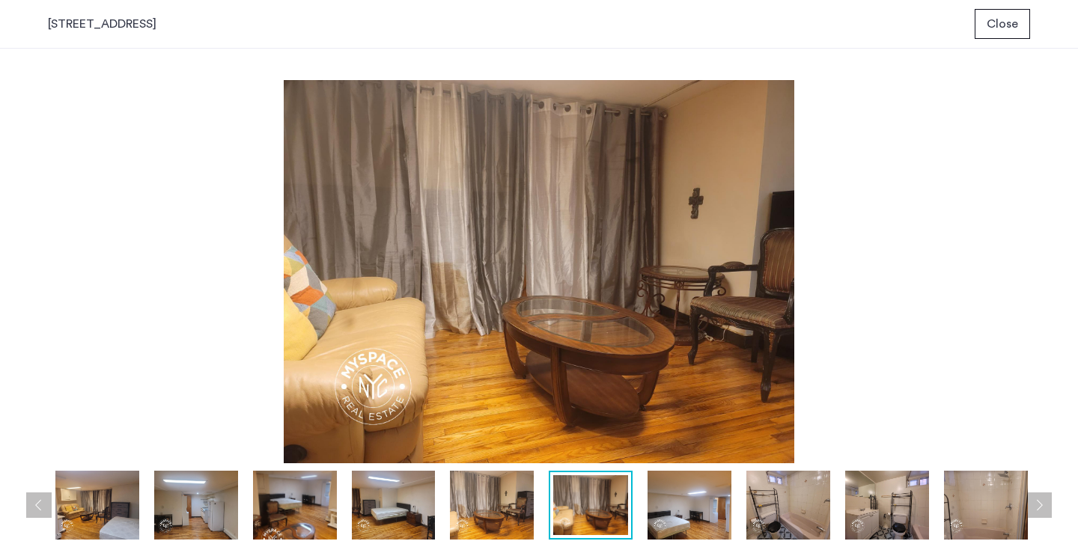
click at [695, 519] on img at bounding box center [690, 505] width 84 height 69
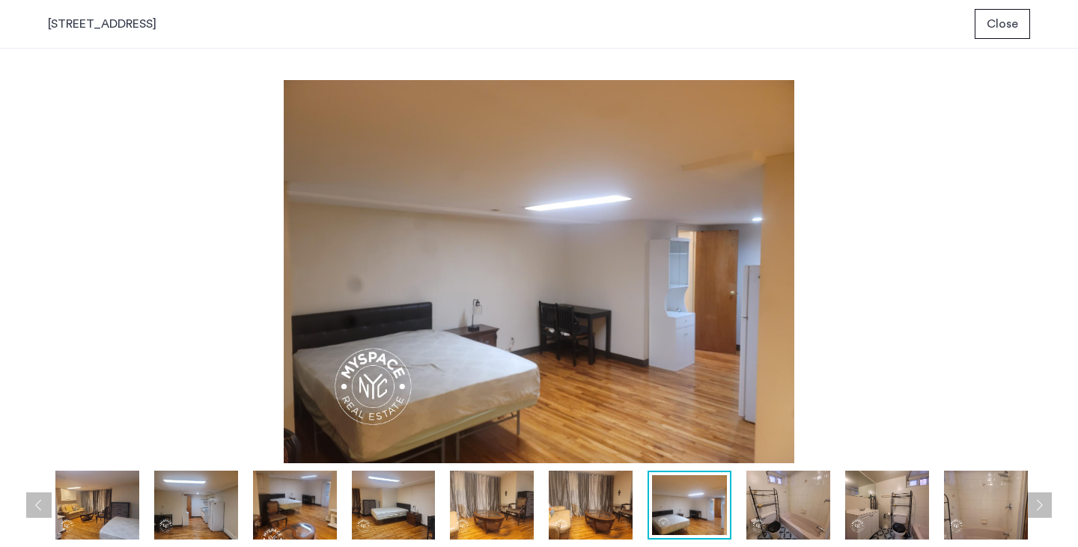
click at [783, 509] on img at bounding box center [789, 505] width 84 height 69
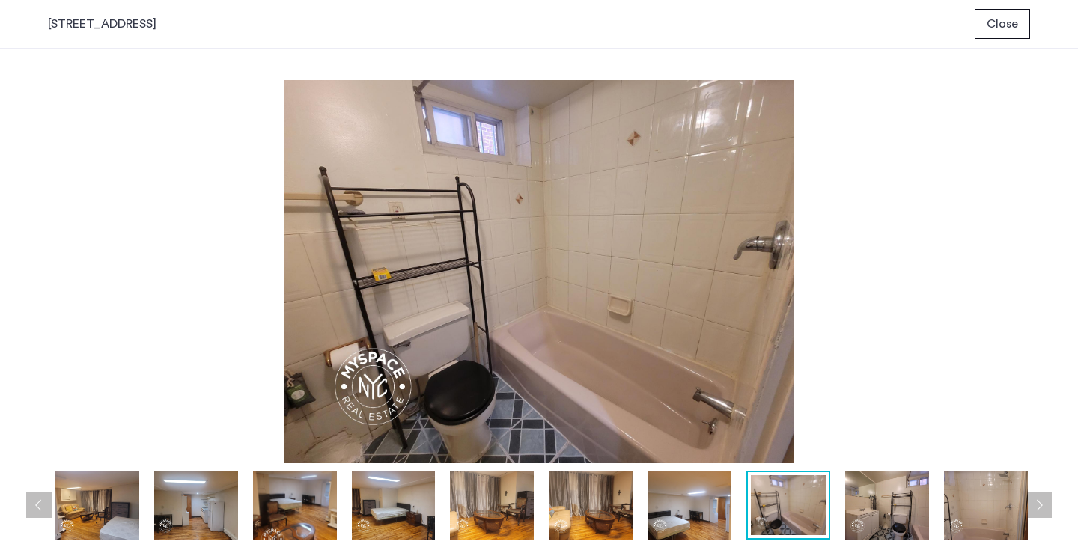
click at [868, 509] on img at bounding box center [888, 505] width 84 height 69
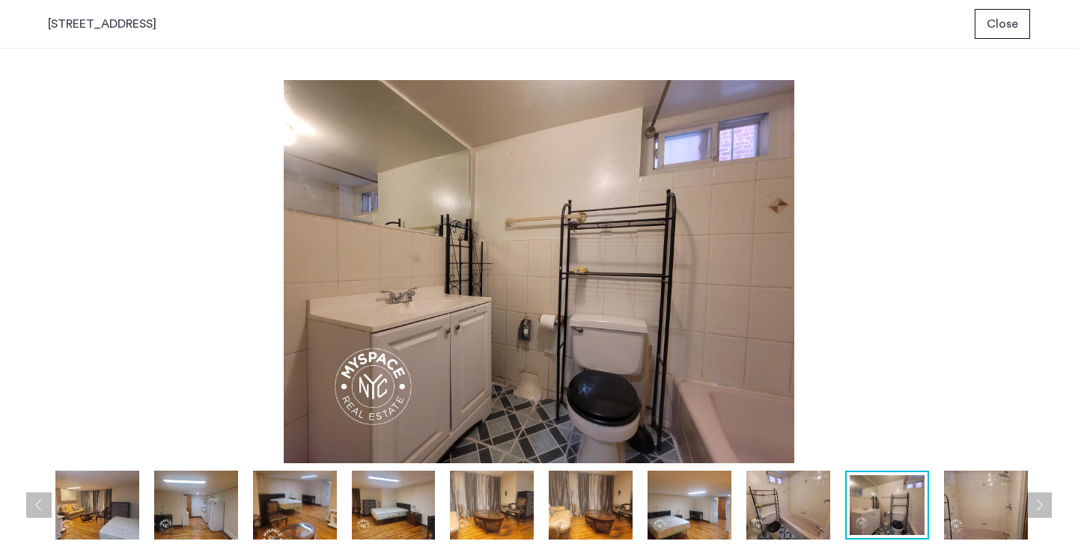
click at [962, 517] on img at bounding box center [986, 505] width 84 height 69
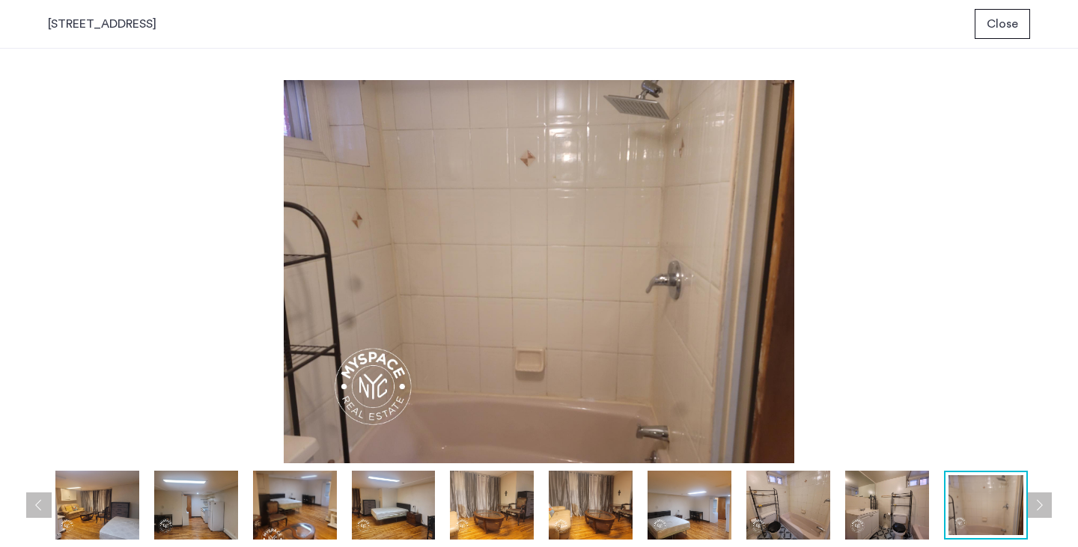
click at [1007, 12] on button "Close" at bounding box center [1002, 24] width 55 height 30
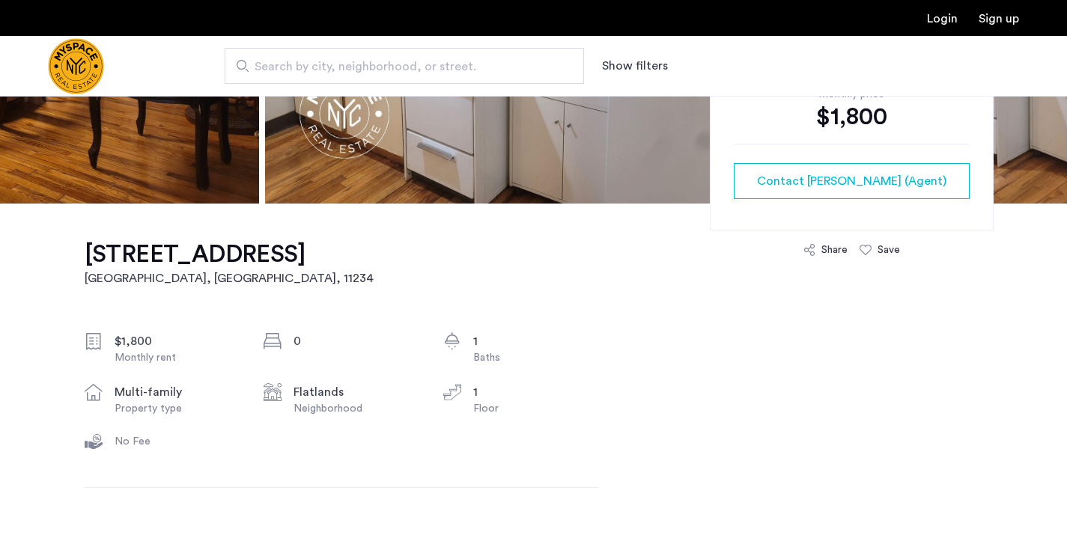
scroll to position [171, 0]
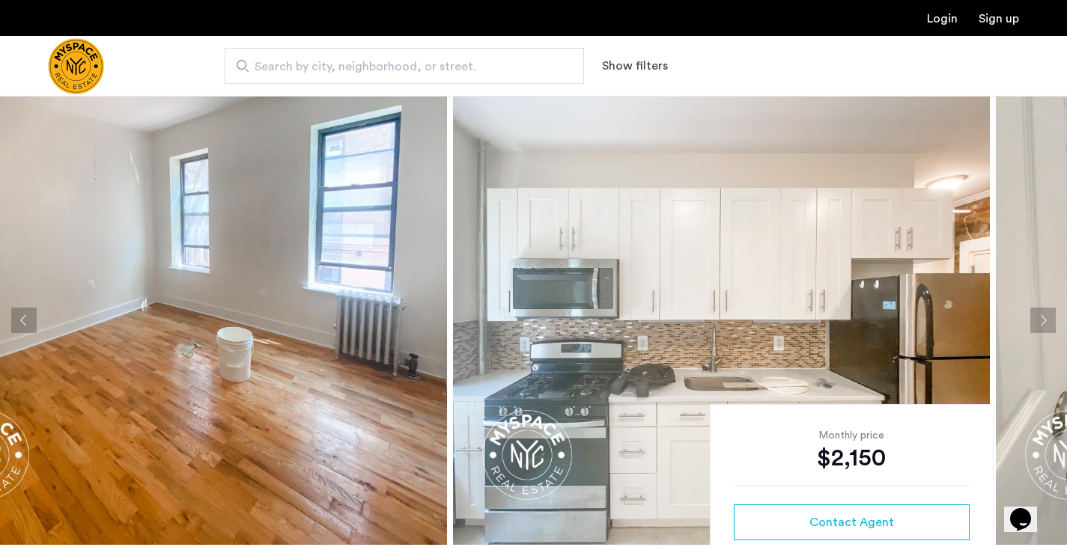
drag, startPoint x: 485, startPoint y: 303, endPoint x: 152, endPoint y: 307, distance: 332.6
click at [152, 307] on img at bounding box center [178, 320] width 537 height 449
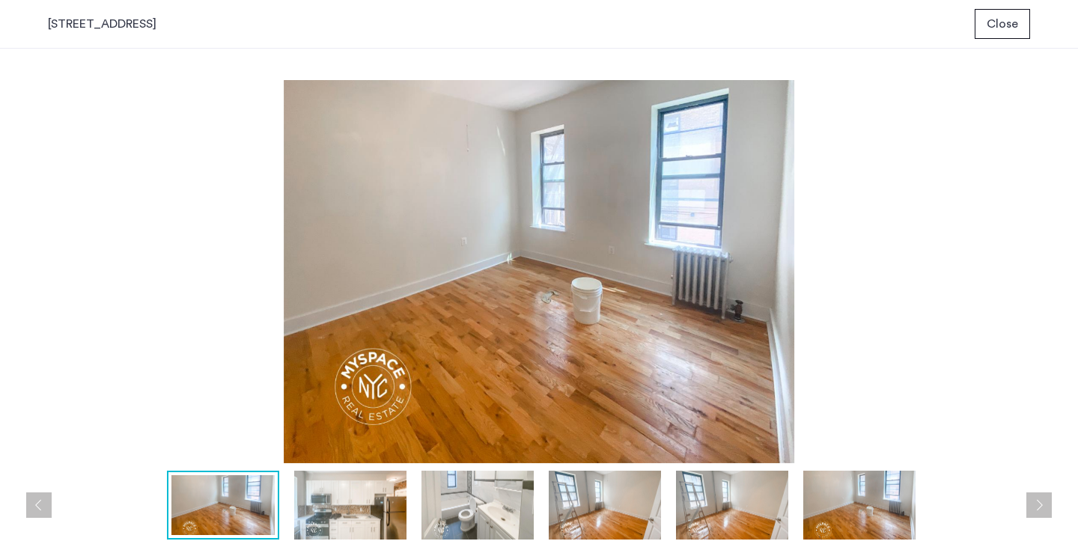
click at [333, 485] on img at bounding box center [350, 505] width 112 height 69
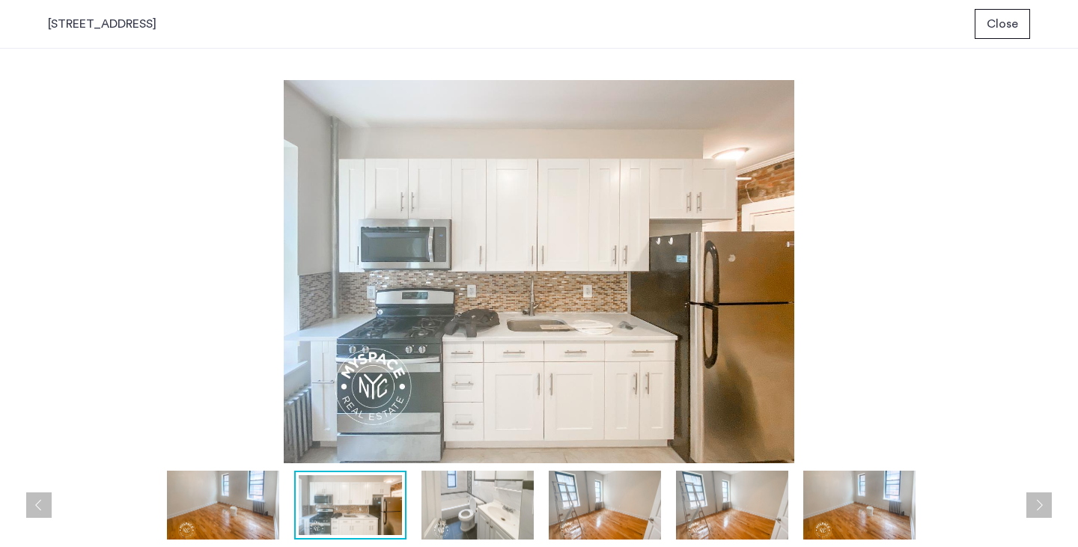
click at [446, 502] on img at bounding box center [478, 505] width 112 height 69
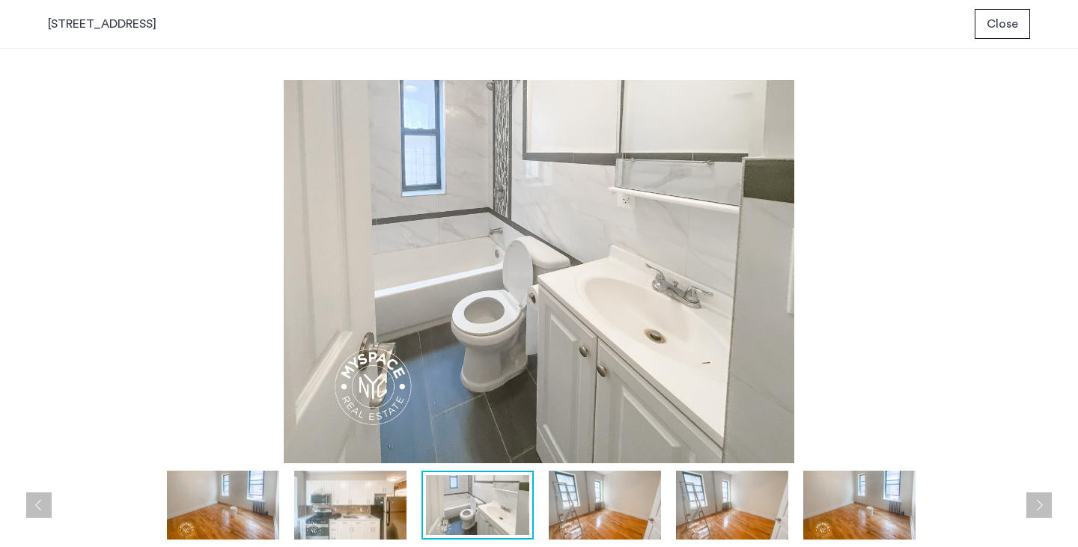
click at [561, 515] on img at bounding box center [605, 505] width 112 height 69
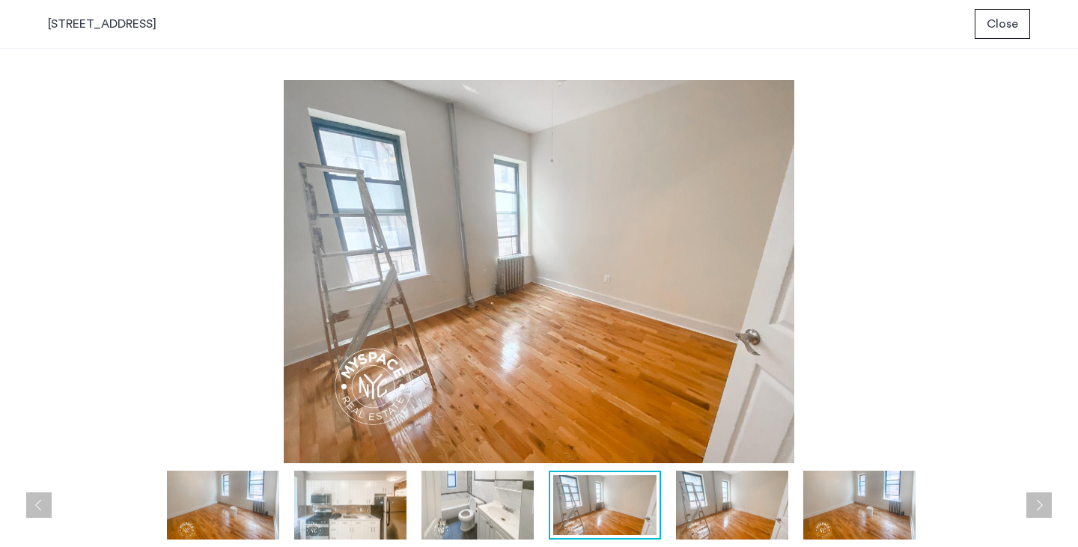
click at [697, 517] on img at bounding box center [732, 505] width 112 height 69
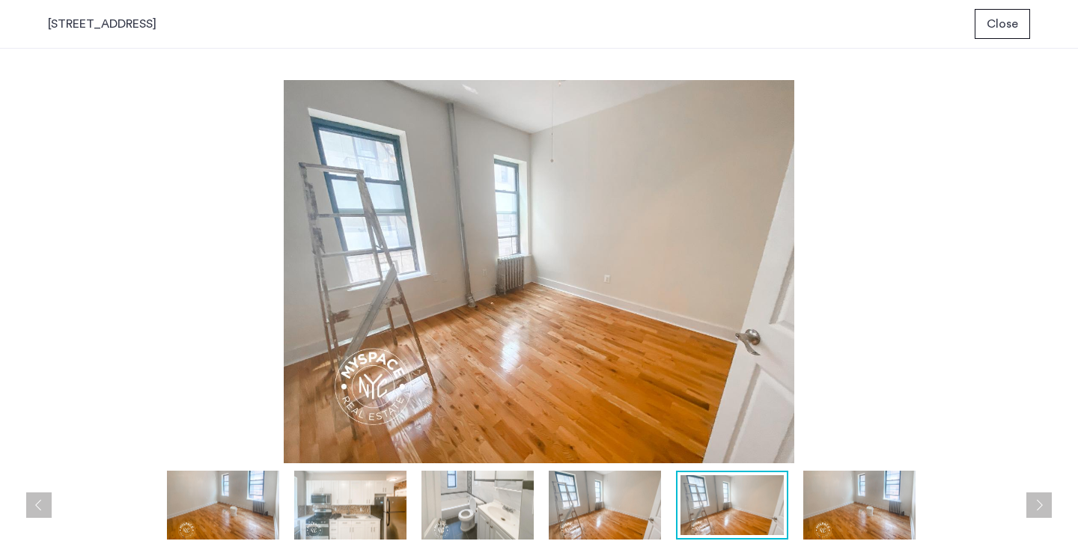
click at [822, 527] on img at bounding box center [860, 505] width 112 height 69
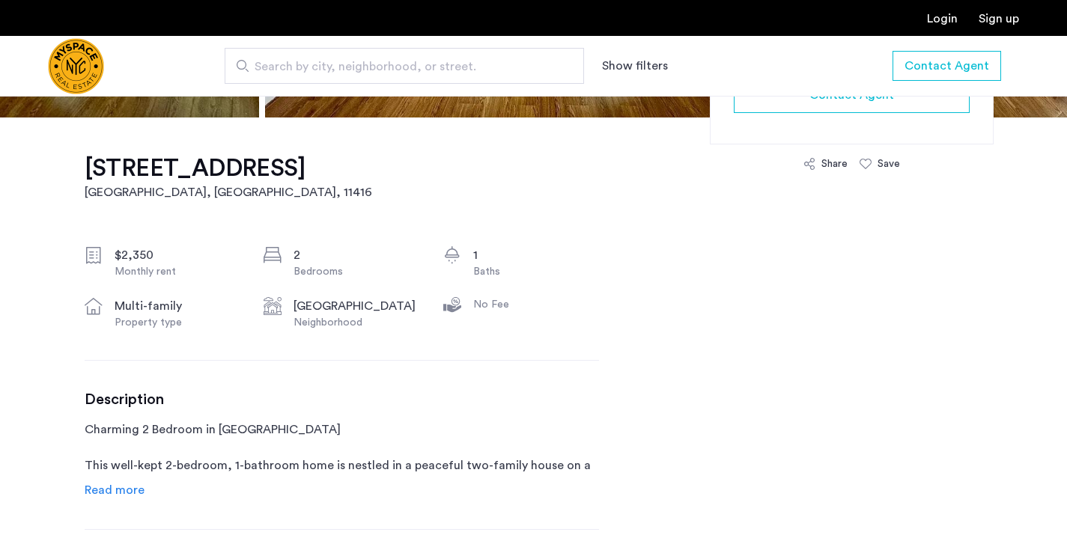
scroll to position [599, 0]
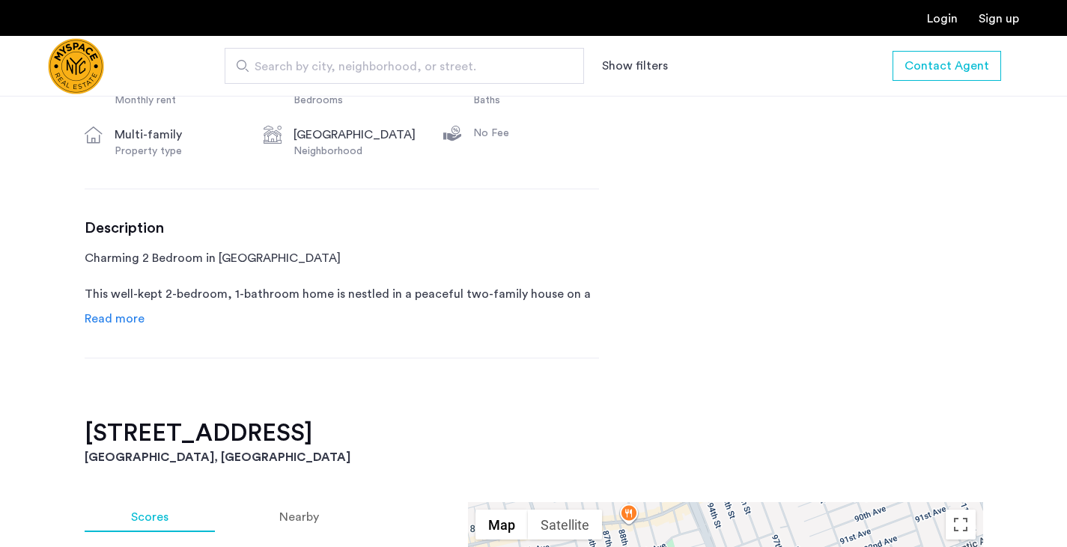
click at [138, 315] on span "Read more" at bounding box center [115, 319] width 60 height 12
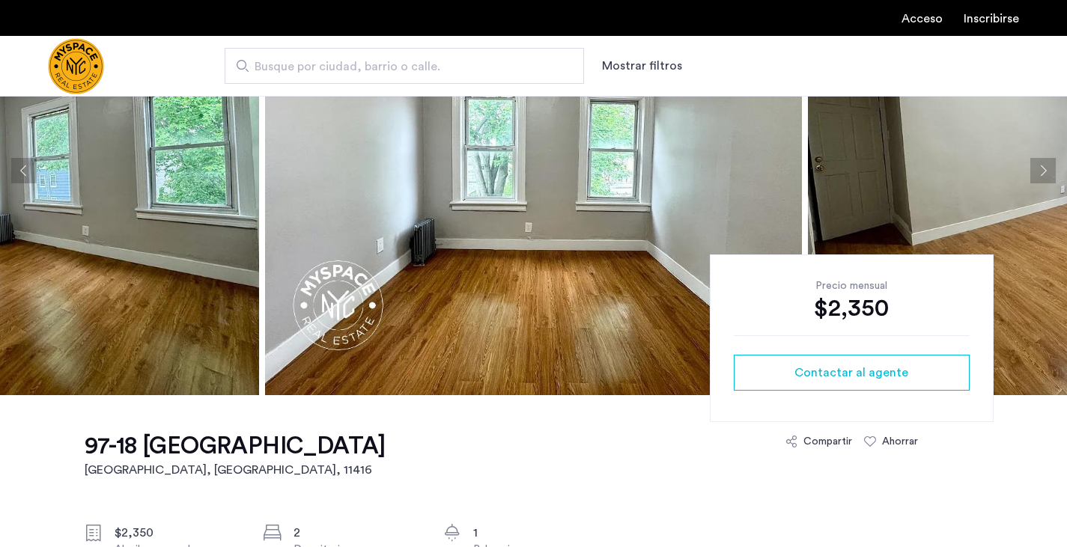
scroll to position [0, 0]
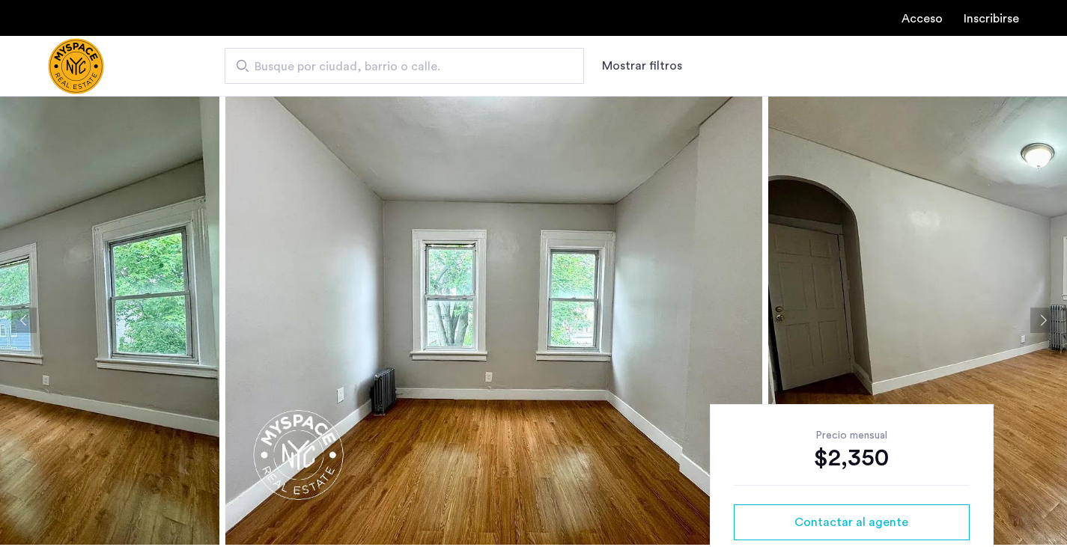
drag, startPoint x: 549, startPoint y: 313, endPoint x: 231, endPoint y: 308, distance: 318.3
click at [231, 308] on img at bounding box center [493, 320] width 537 height 449
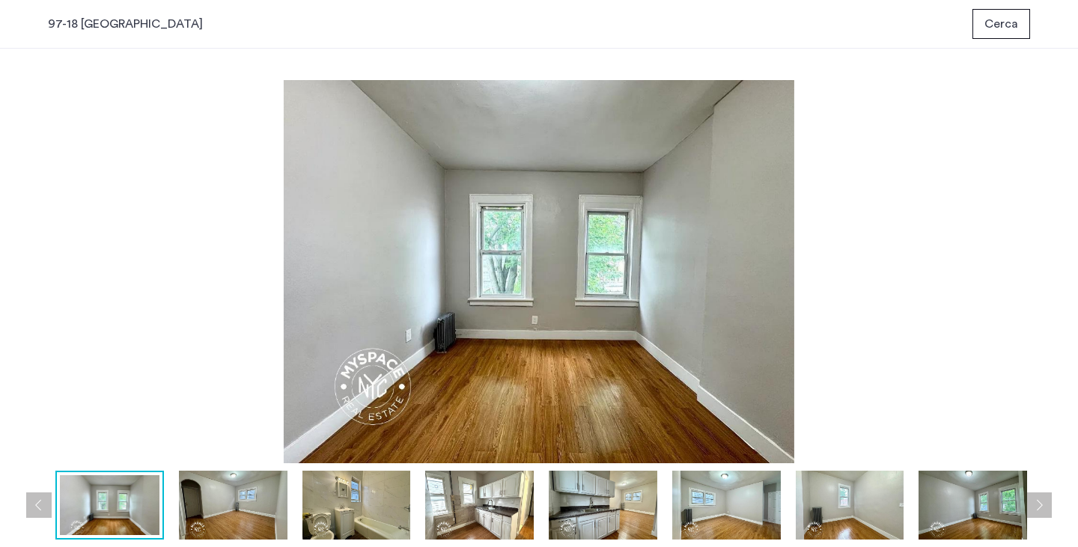
click at [172, 510] on div at bounding box center [543, 505] width 990 height 69
click at [235, 509] on img at bounding box center [233, 505] width 109 height 69
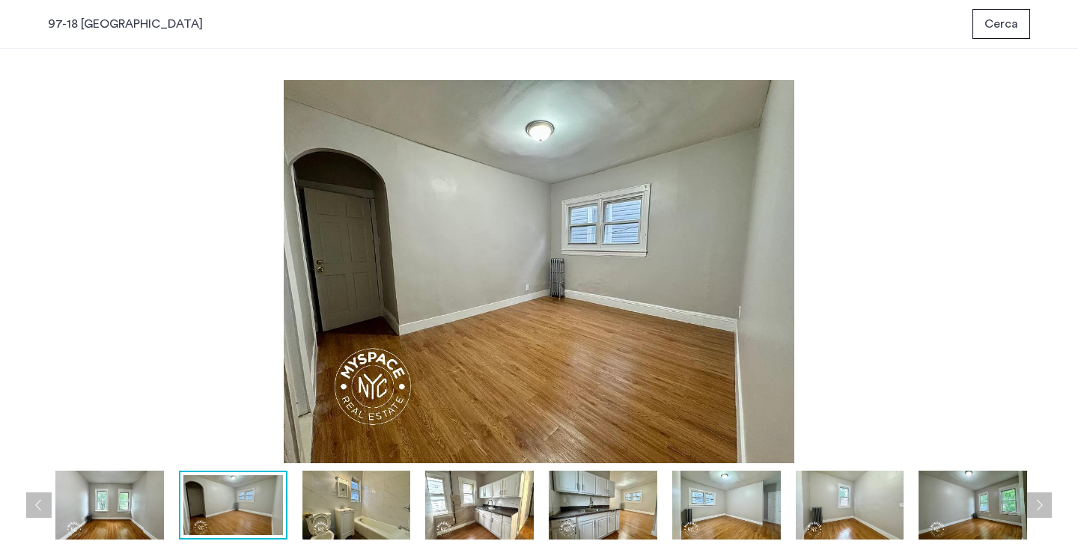
click at [345, 513] on img at bounding box center [357, 505] width 109 height 69
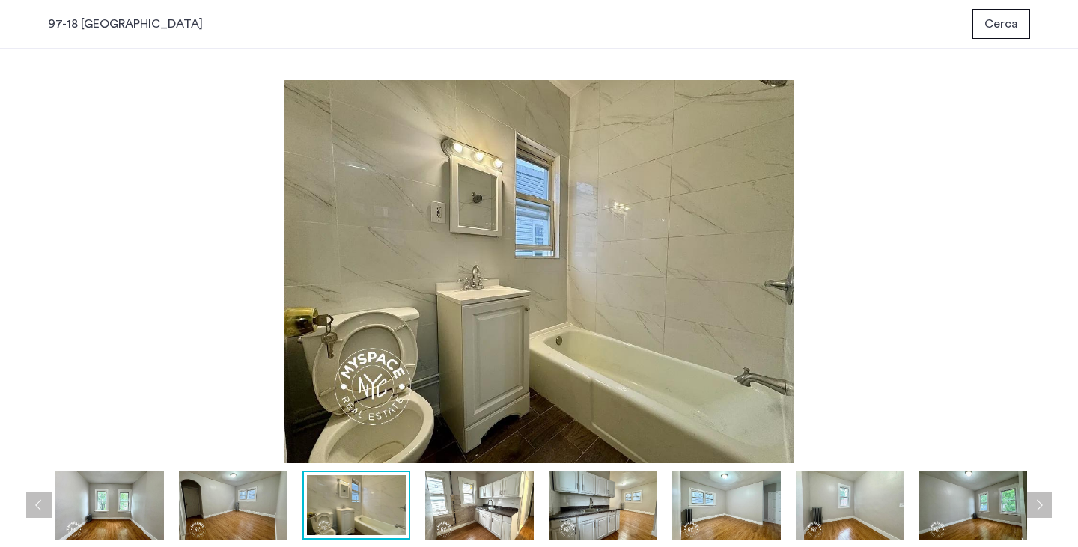
click at [439, 515] on img at bounding box center [479, 505] width 109 height 69
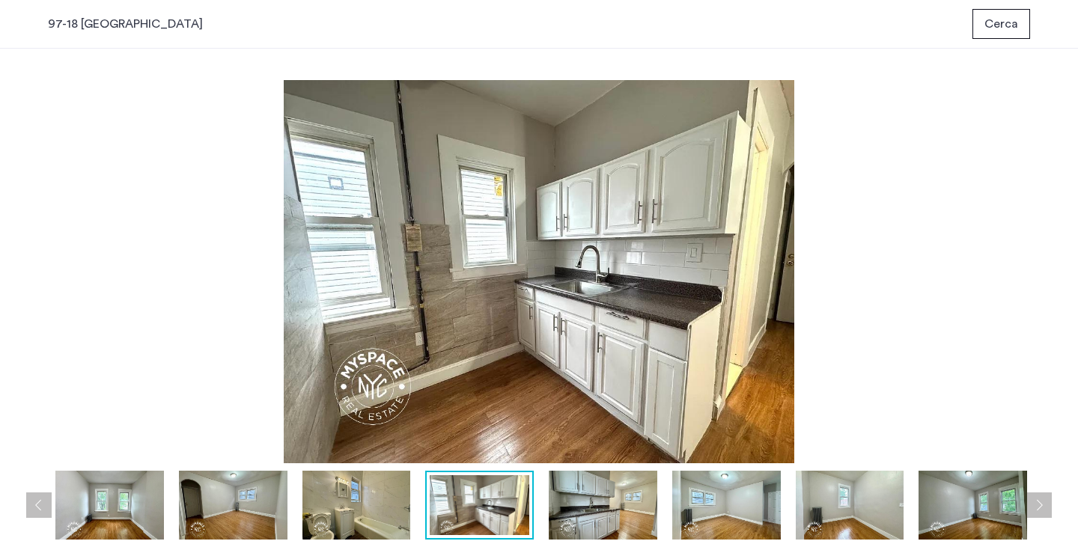
click at [571, 521] on img at bounding box center [603, 505] width 109 height 69
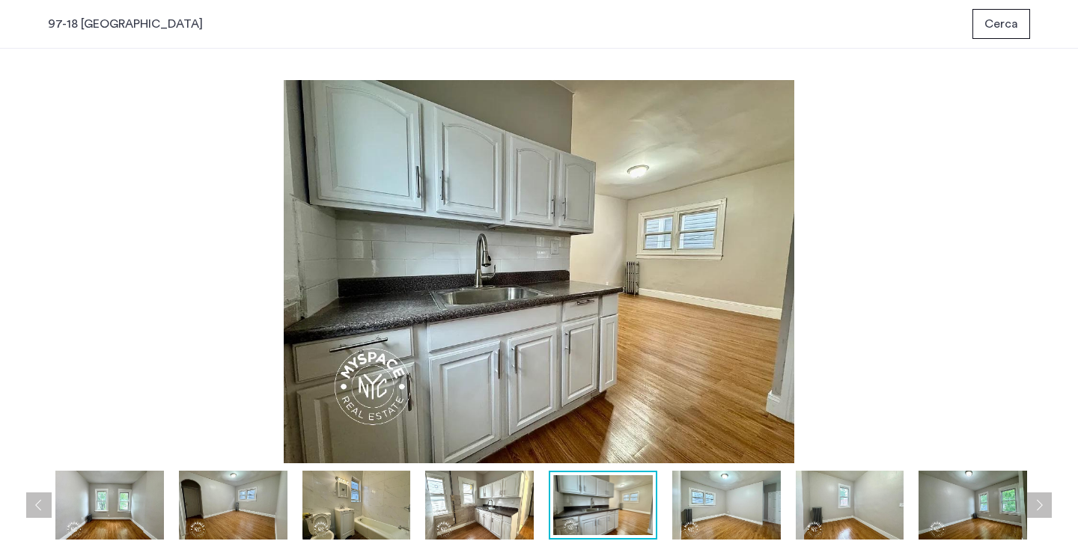
click at [697, 522] on img at bounding box center [727, 505] width 109 height 69
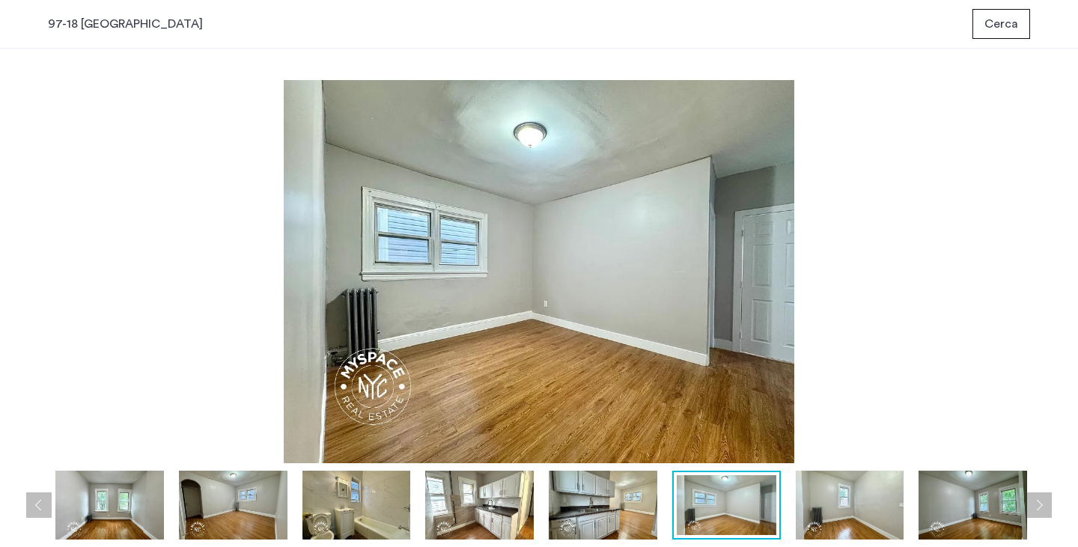
click at [771, 521] on img at bounding box center [727, 506] width 100 height 60
click at [831, 524] on img at bounding box center [850, 505] width 109 height 69
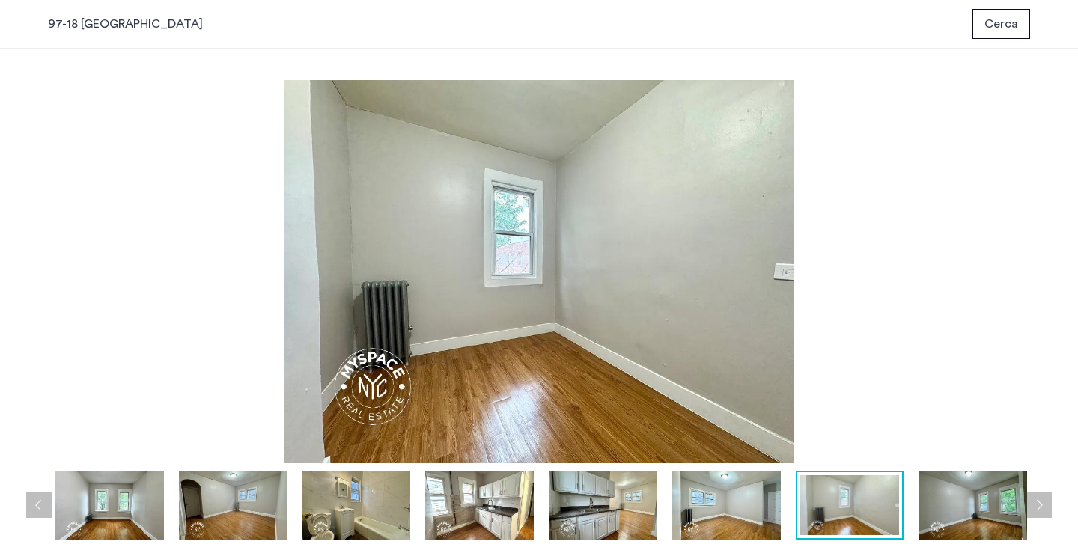
click at [933, 518] on img at bounding box center [973, 505] width 109 height 69
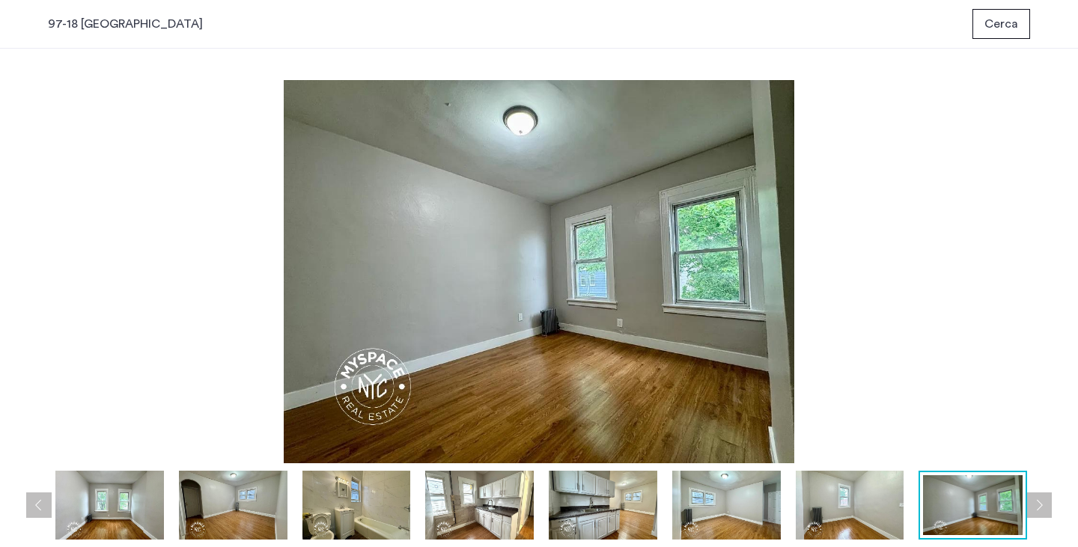
click at [1020, 25] on button "Cerca" at bounding box center [1002, 24] width 58 height 30
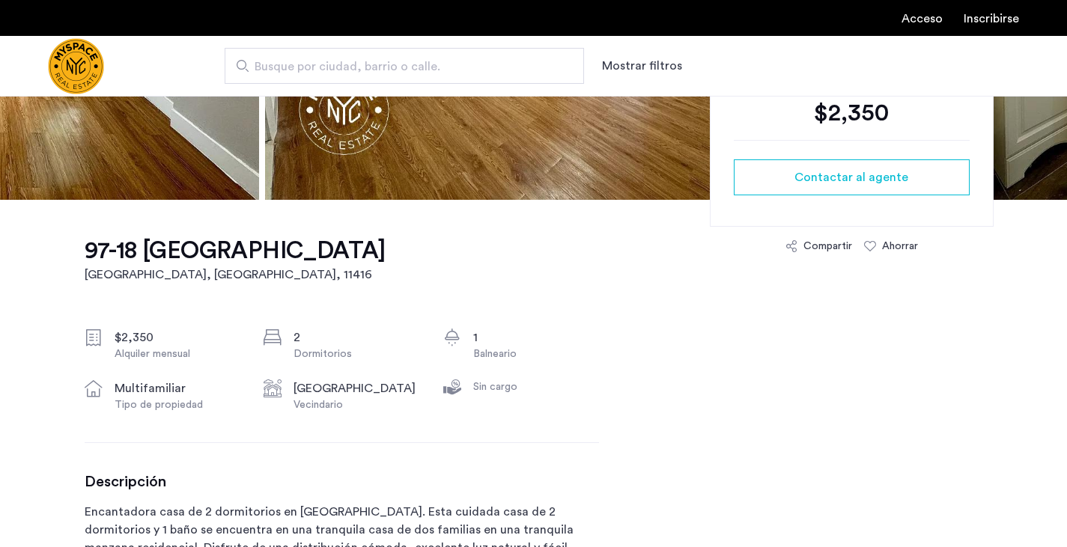
scroll to position [150, 0]
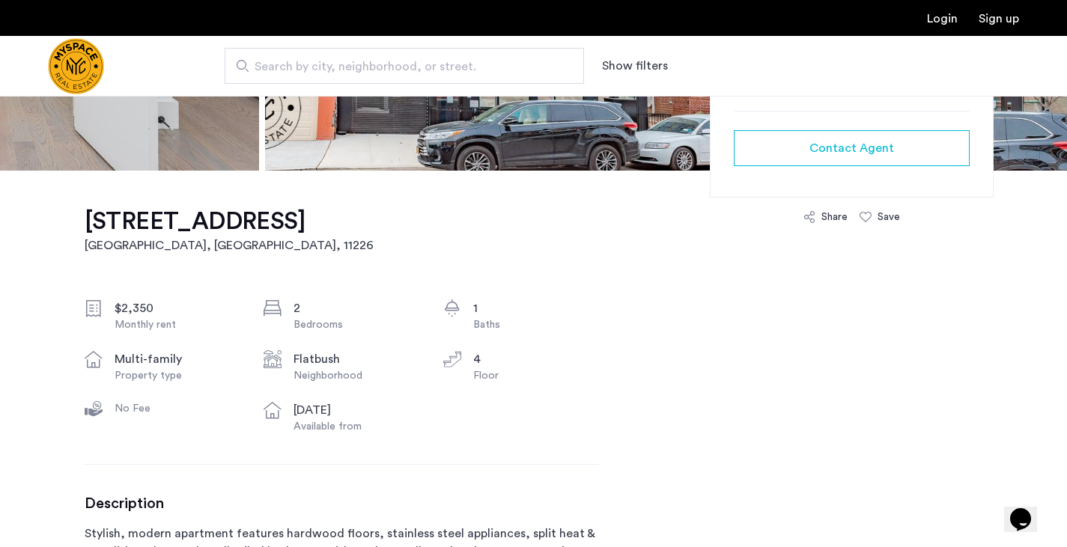
scroll to position [674, 0]
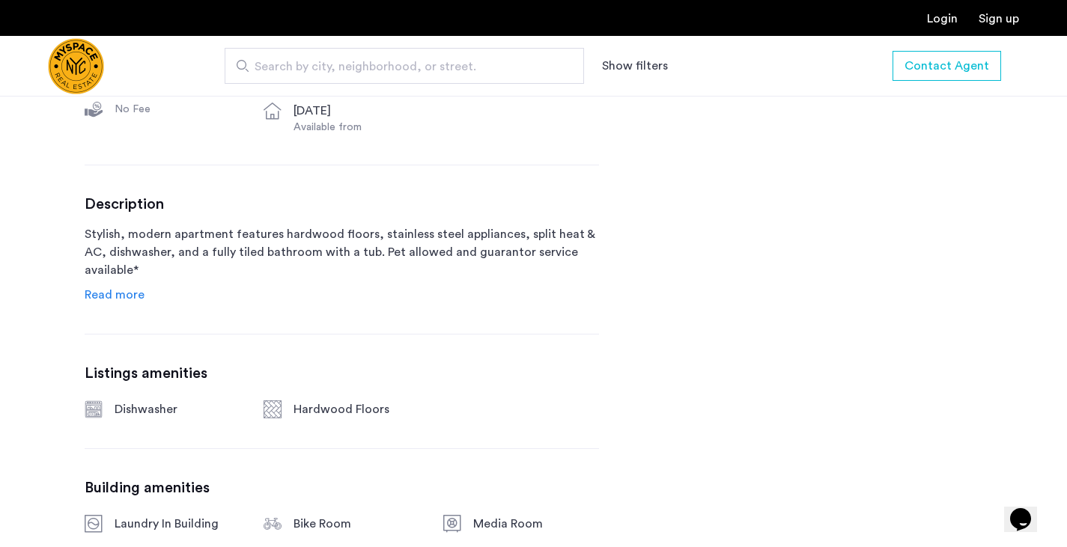
click at [121, 294] on span "Read more" at bounding box center [115, 295] width 60 height 12
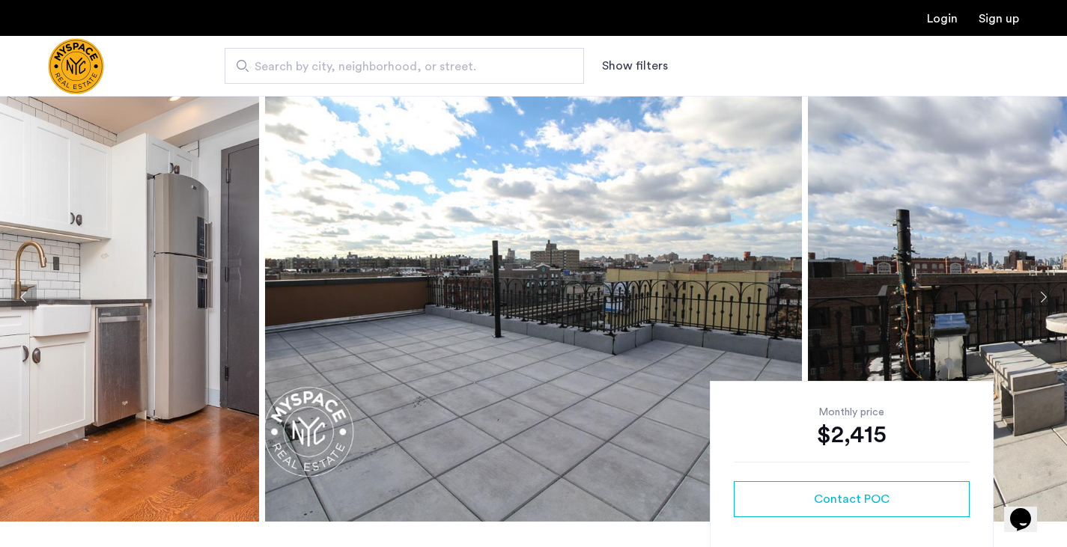
scroll to position [449, 0]
